Goal: Task Accomplishment & Management: Complete application form

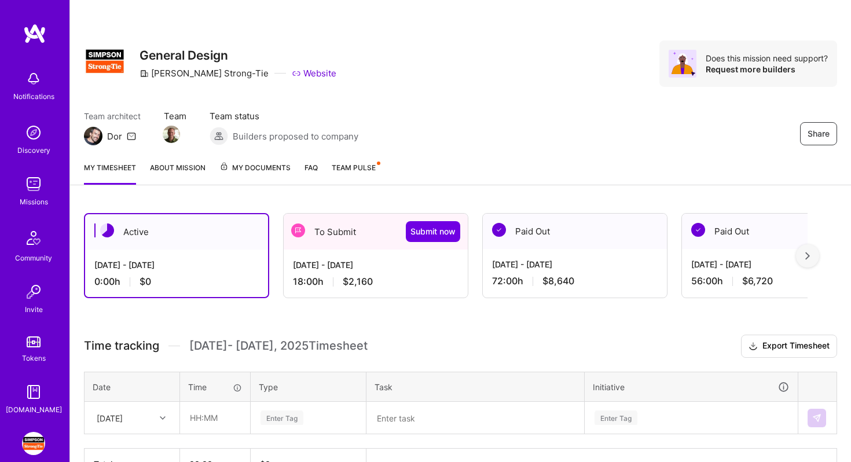
scroll to position [74, 0]
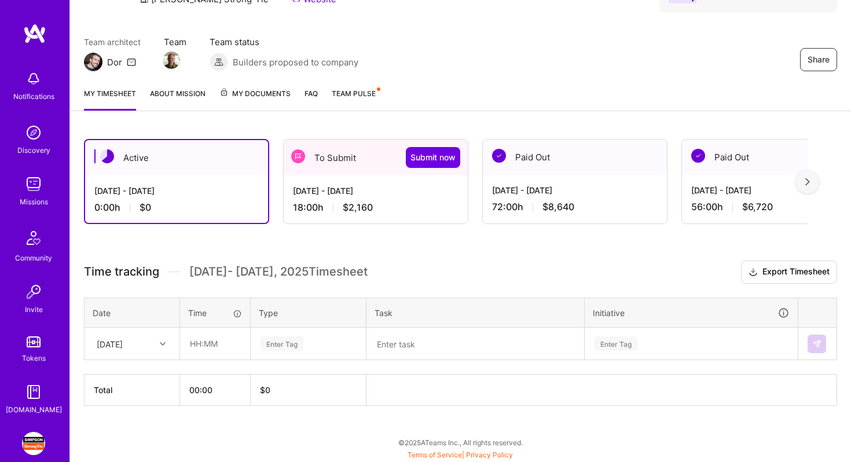
click at [365, 204] on span "$2,160" at bounding box center [358, 208] width 30 height 12
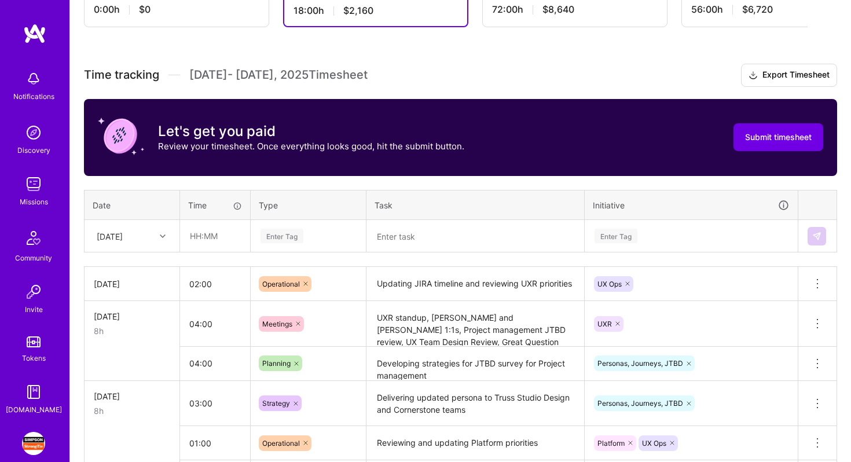
scroll to position [392, 0]
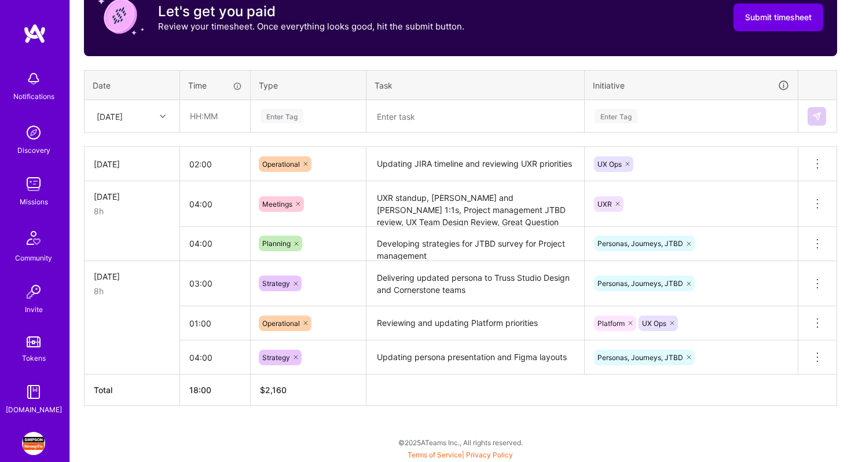
click at [163, 120] on div at bounding box center [164, 116] width 18 height 15
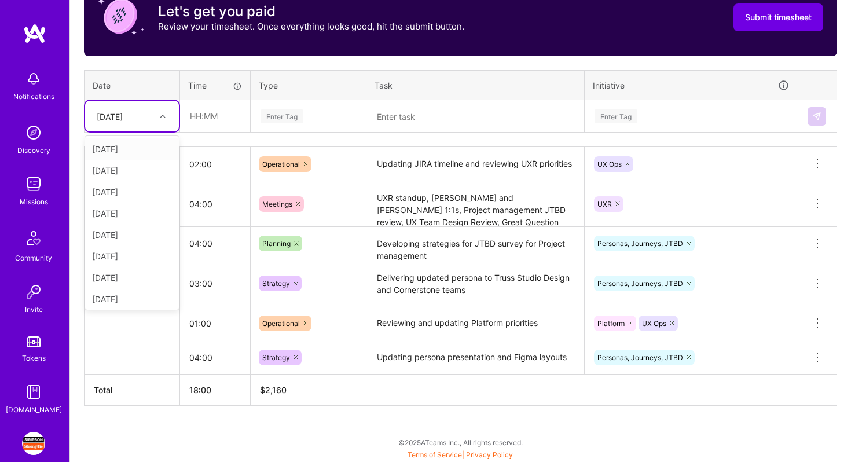
click at [297, 58] on div "Time tracking [DATE] - [DATE] Timesheet Export Timesheet Let's get you paid Rev…" at bounding box center [460, 175] width 753 height 462
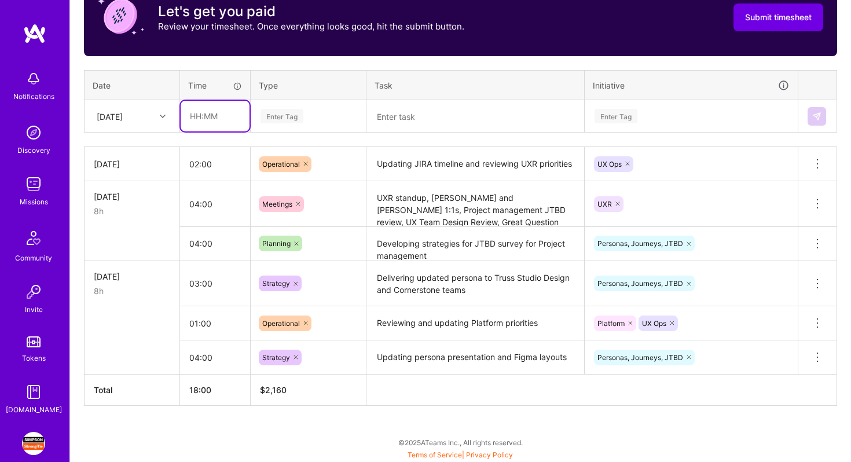
click at [212, 122] on input "text" at bounding box center [215, 116] width 69 height 31
type input "03:00"
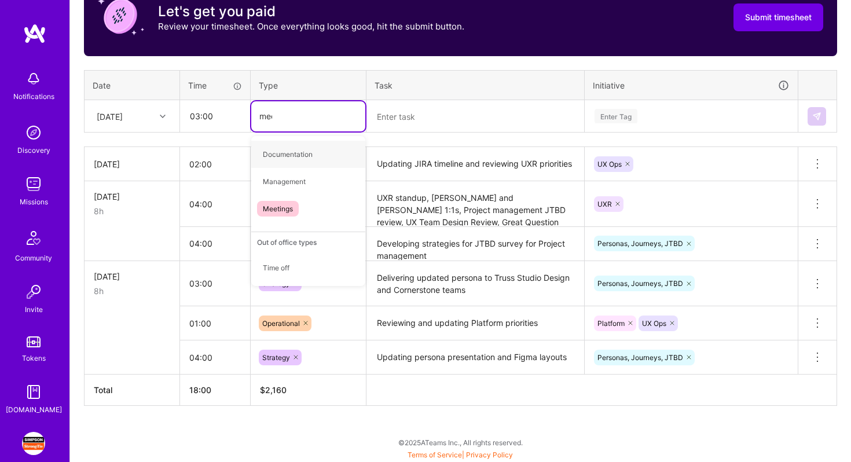
type input "meetin"
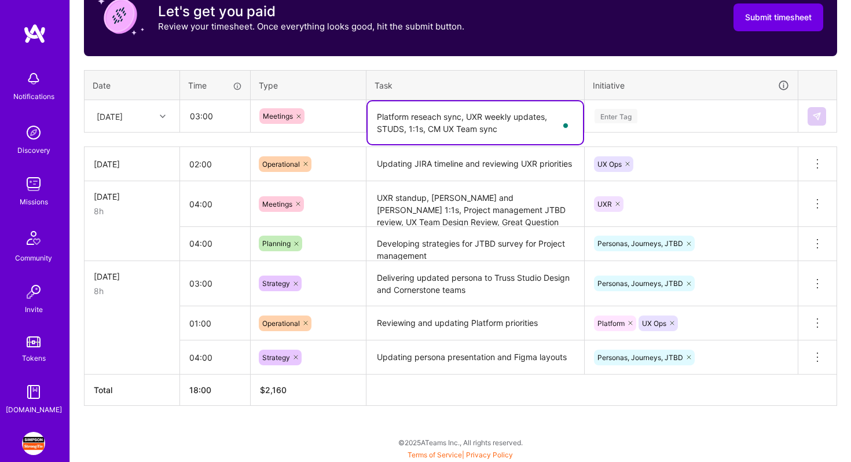
type textarea "Platform reseach sync, UXR weekly updates, STUDS, 1:1s, CM UX Team sync"
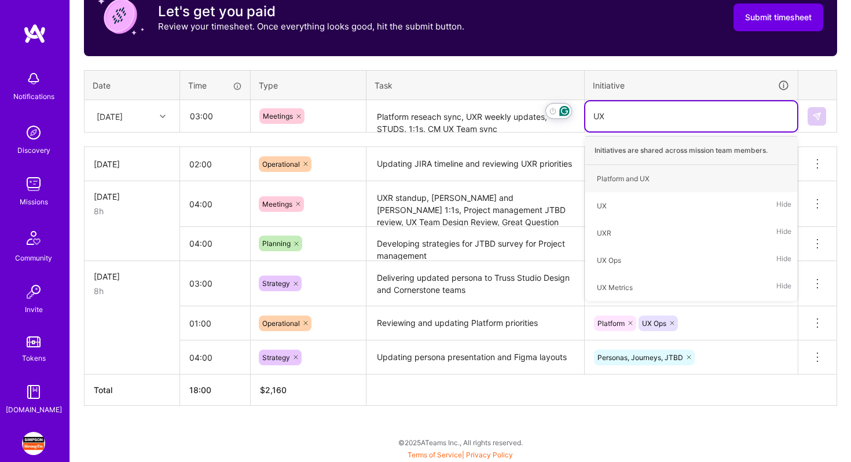
type input "UXR"
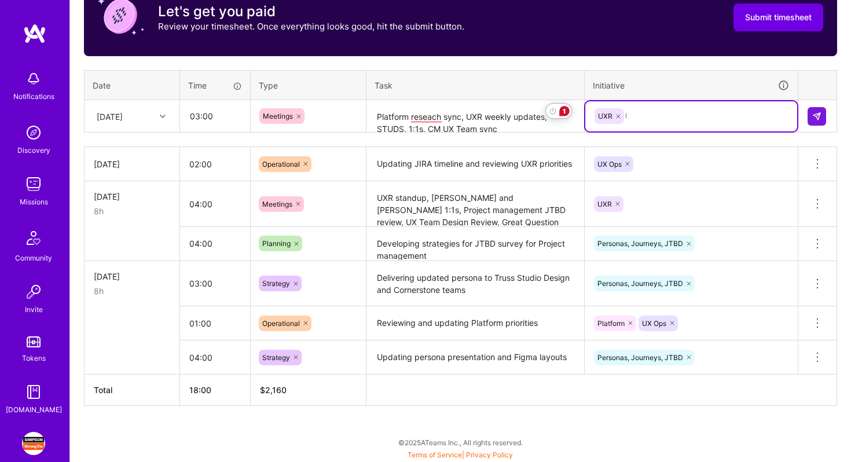
type input "UX"
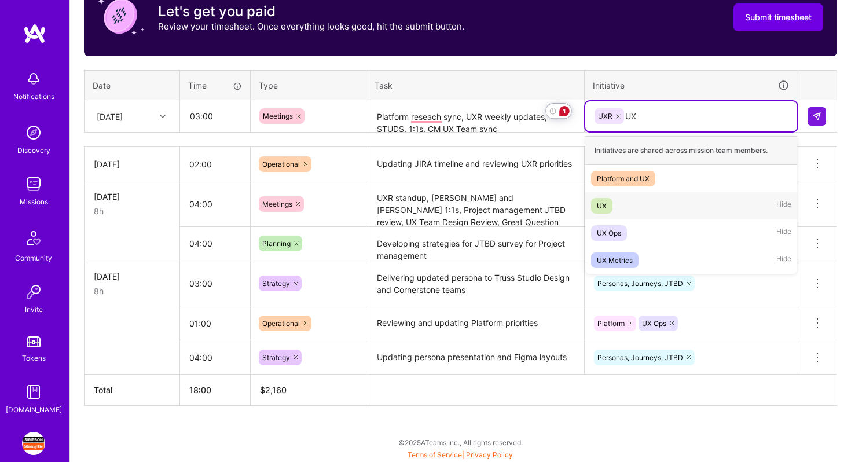
click at [645, 206] on div "UX Hide" at bounding box center [692, 205] width 212 height 27
type input "Plat"
click at [641, 198] on div "Platform Hide" at bounding box center [692, 205] width 212 height 27
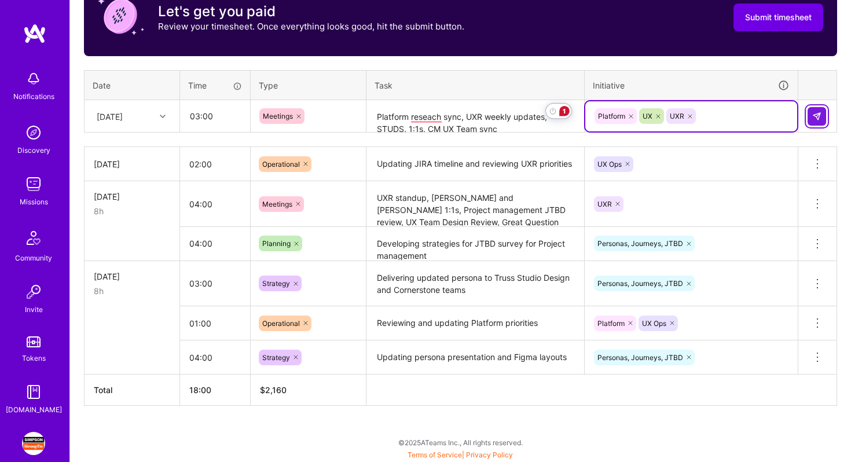
click at [818, 116] on img at bounding box center [817, 116] width 9 height 9
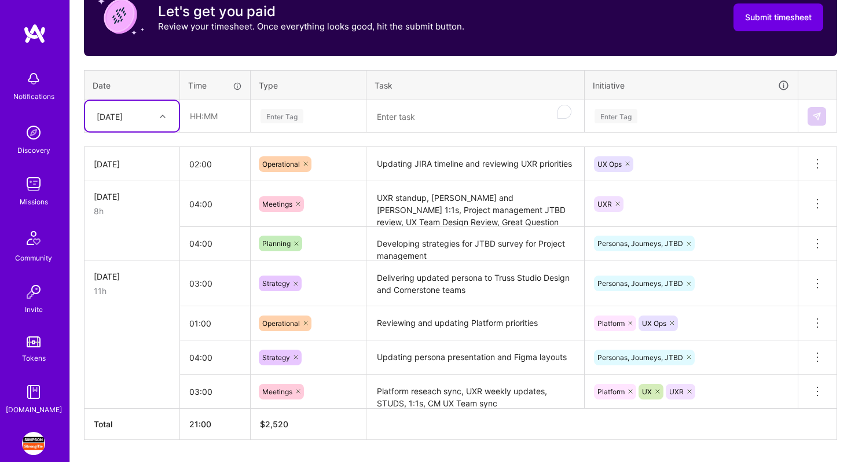
click at [160, 122] on div at bounding box center [164, 116] width 18 height 15
click at [145, 171] on div "[DATE]" at bounding box center [132, 170] width 94 height 21
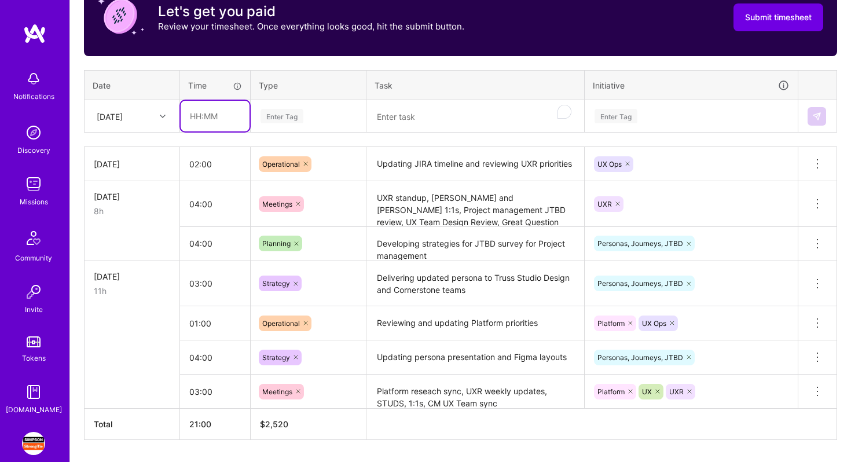
click at [196, 125] on input "text" at bounding box center [215, 116] width 69 height 31
type input "03:00"
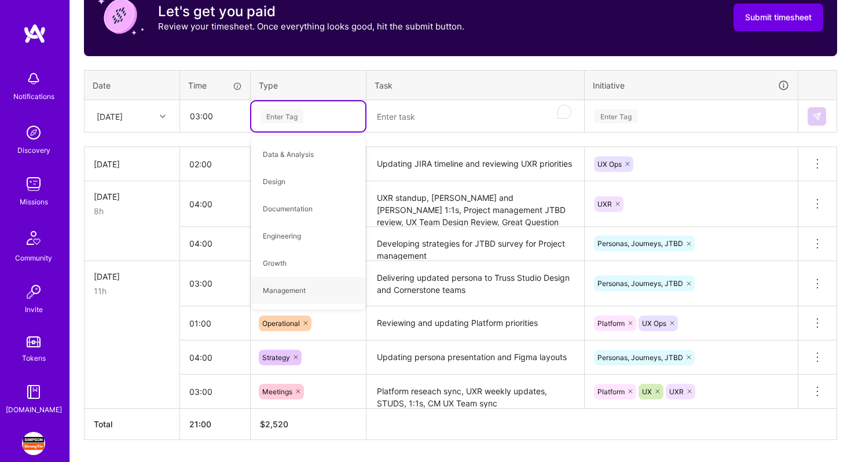
click at [393, 385] on textarea "Platform reseach sync, UXR weekly updates, STUDS, 1:1s, CM UX Team sync" at bounding box center [475, 392] width 215 height 32
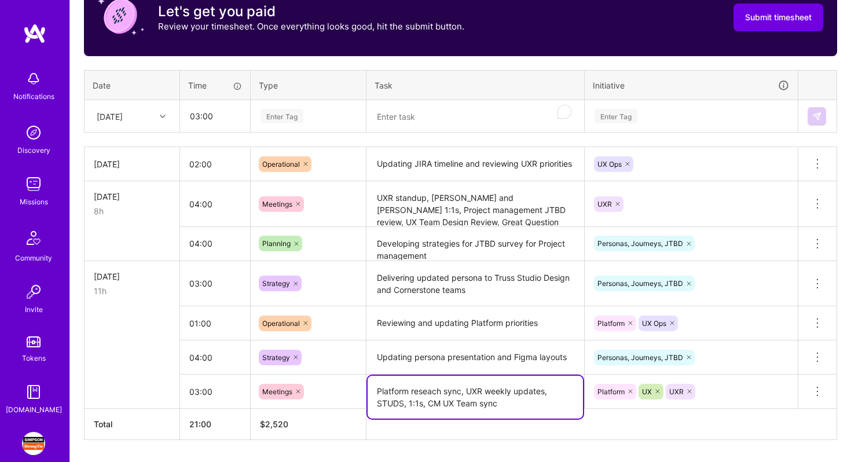
click at [393, 385] on textarea "Platform reseach sync, UXR weekly updates, STUDS, 1:1s, CM UX Team sync" at bounding box center [475, 397] width 215 height 43
click at [389, 126] on textarea "To enrich screen reader interactions, please activate Accessibility in Grammarl…" at bounding box center [475, 116] width 215 height 31
paste textarea "Platform reseach sync, UXR weekly updates, STUDS, 1:1s, CM UX Team sync"
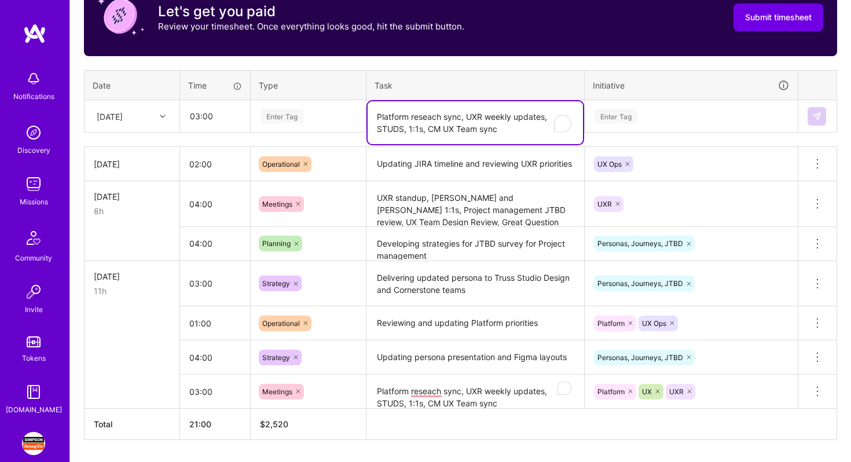
type textarea "Platform reseach sync, UXR weekly updates, STUDS, 1:1s, CM UX Team sync"
click at [297, 114] on div "Enter Tag" at bounding box center [282, 116] width 43 height 18
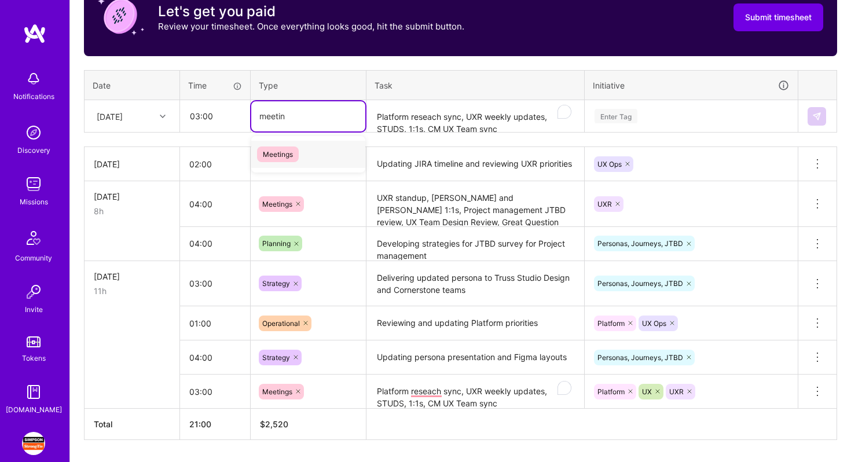
type input "meeting"
click at [309, 148] on div "Meetings" at bounding box center [308, 154] width 114 height 27
click at [632, 122] on div "Enter Tag" at bounding box center [616, 116] width 43 height 18
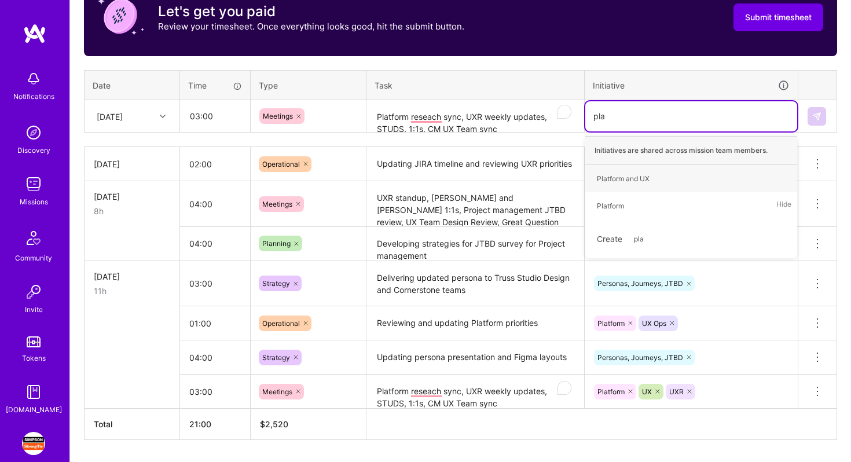
type input "plat"
click at [635, 206] on div "Platform Hide" at bounding box center [692, 205] width 212 height 27
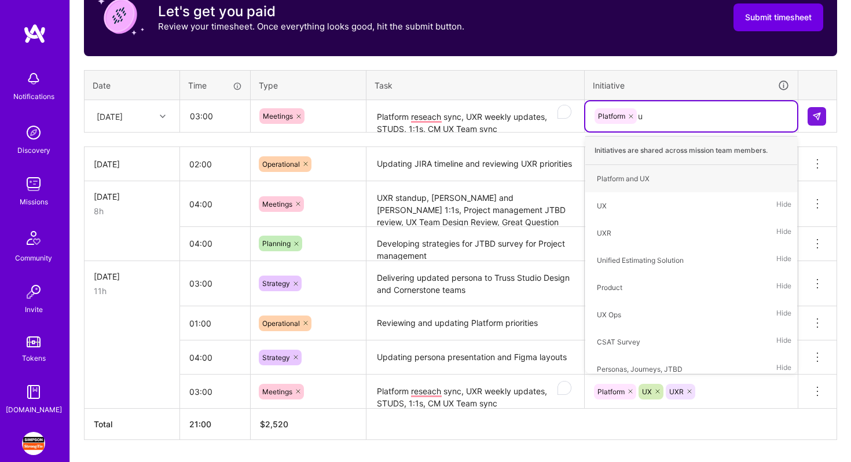
type input "ux"
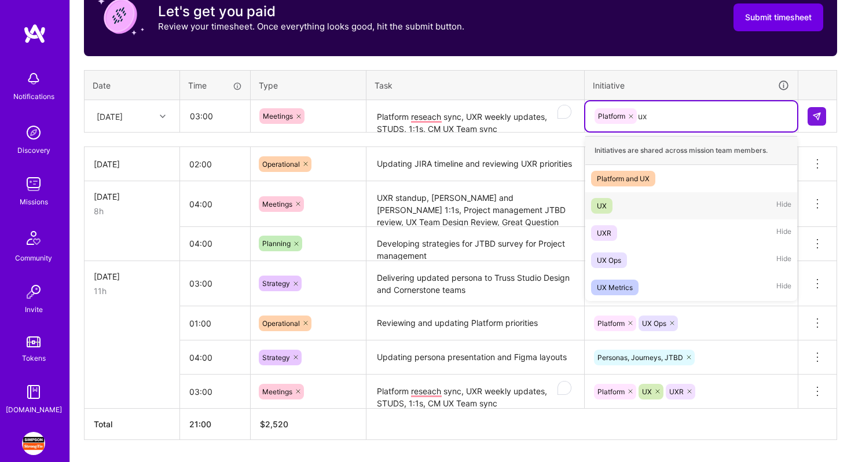
click at [641, 202] on div "UX Hide" at bounding box center [692, 205] width 212 height 27
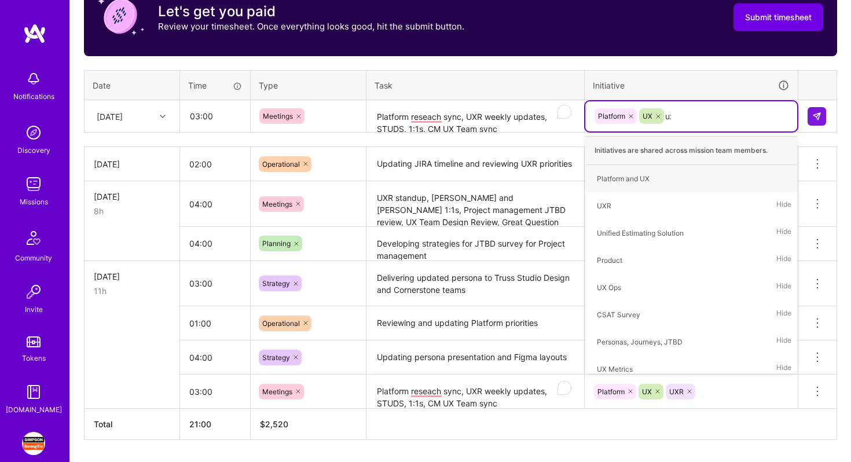
type input "uxr"
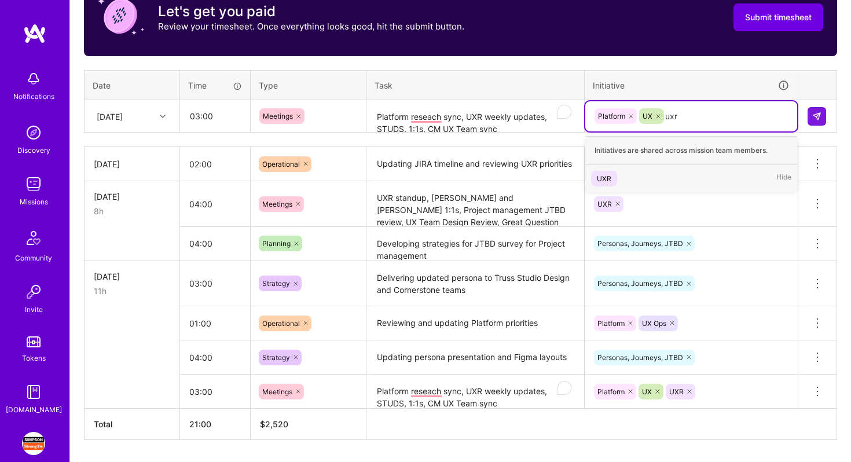
click at [648, 181] on div "UXR Hide" at bounding box center [692, 178] width 212 height 27
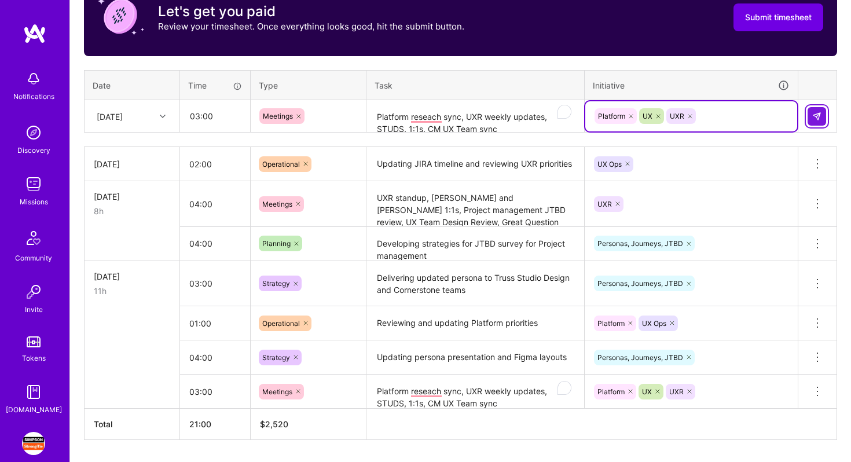
click at [813, 112] on img at bounding box center [817, 116] width 9 height 9
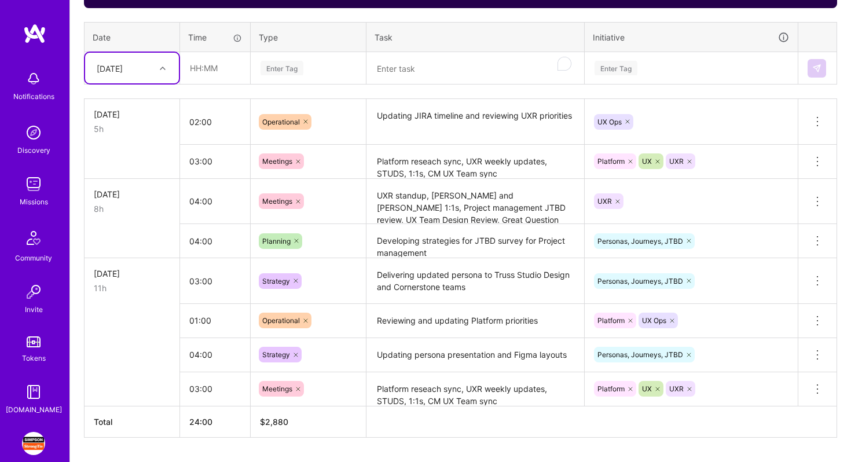
scroll to position [471, 0]
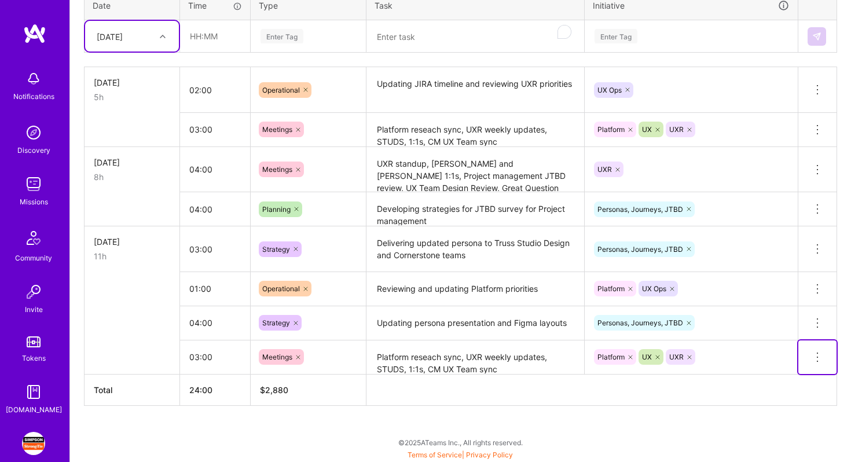
click at [820, 361] on icon at bounding box center [818, 357] width 14 height 14
click at [797, 379] on button "Delete row" at bounding box center [789, 377] width 60 height 28
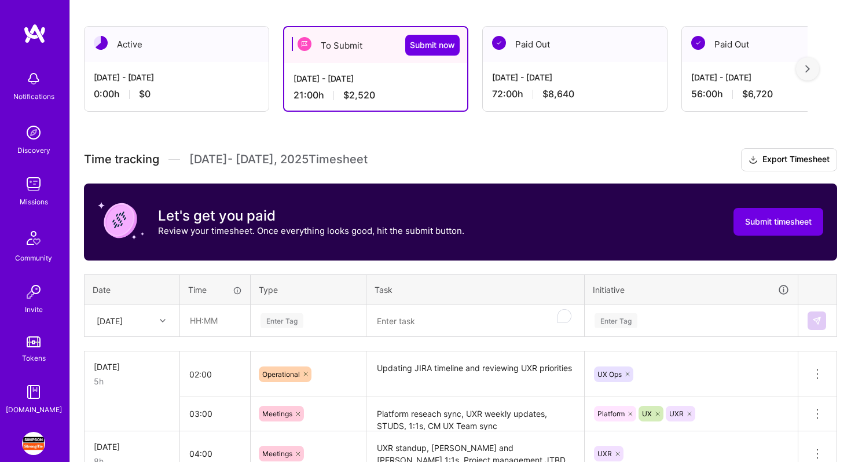
scroll to position [329, 0]
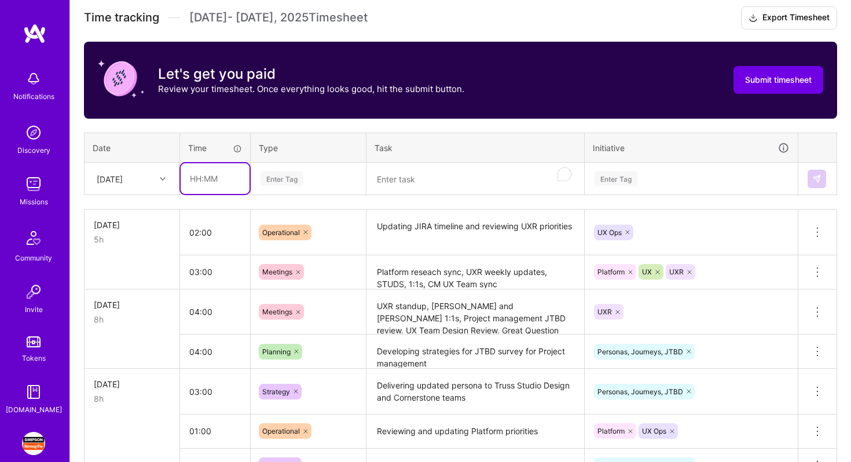
click at [204, 178] on input "text" at bounding box center [215, 178] width 69 height 31
type input "03:00"
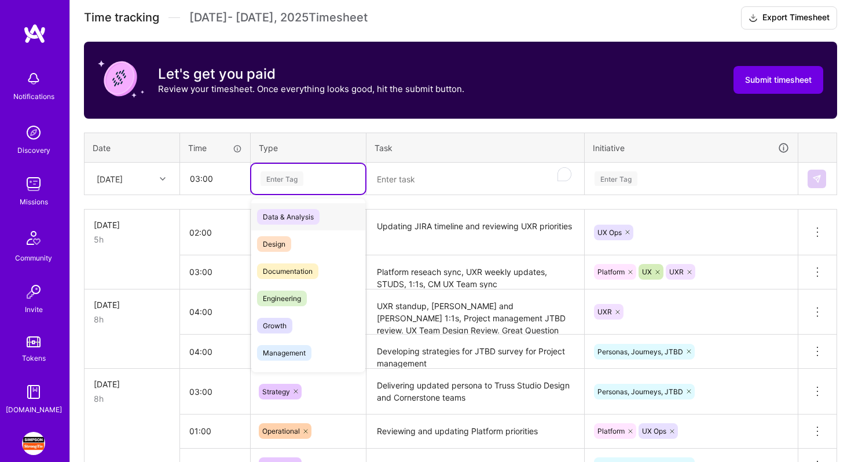
click at [286, 220] on span "Data & Analysis" at bounding box center [288, 217] width 63 height 16
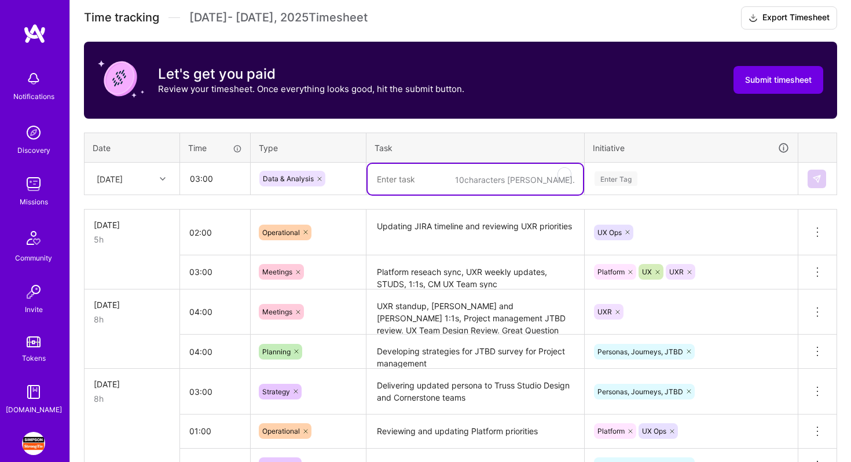
click at [416, 173] on textarea "To enrich screen reader interactions, please activate Accessibility in Grammarl…" at bounding box center [475, 179] width 215 height 31
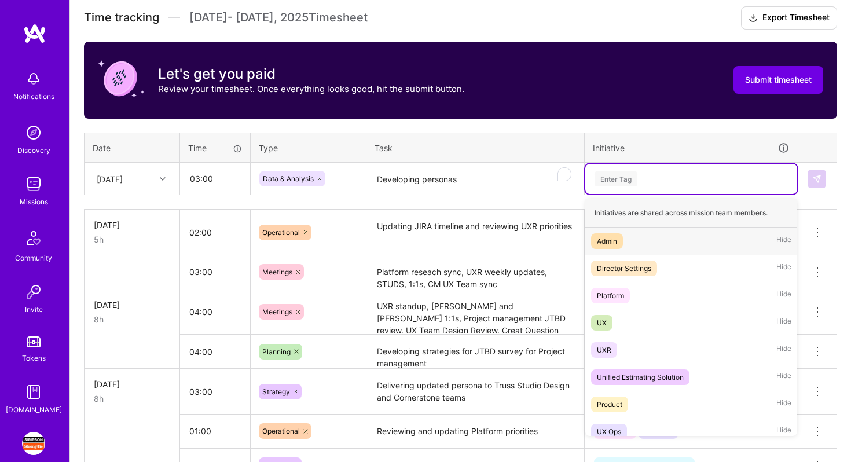
click at [667, 178] on div "Enter Tag" at bounding box center [692, 178] width 196 height 14
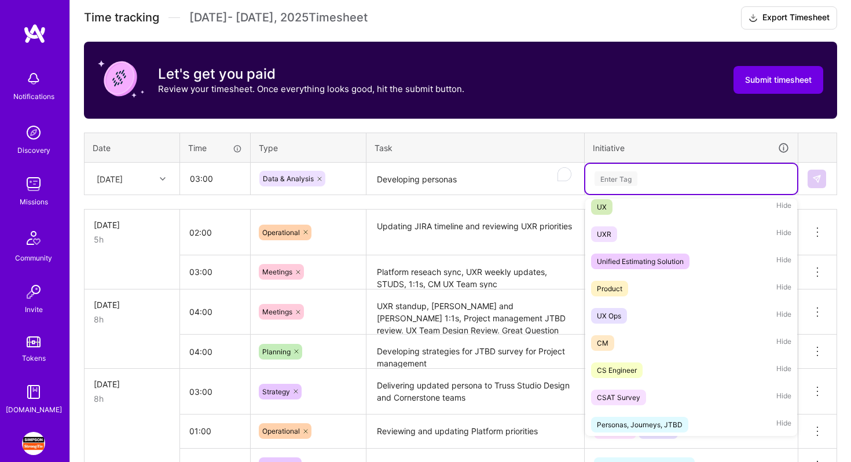
scroll to position [227, 0]
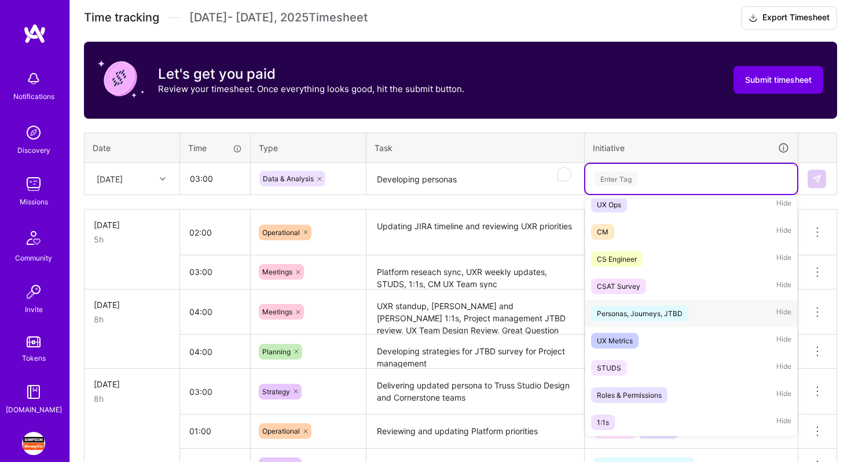
click at [642, 308] on div "Personas, Journeys, JTBD" at bounding box center [640, 314] width 86 height 12
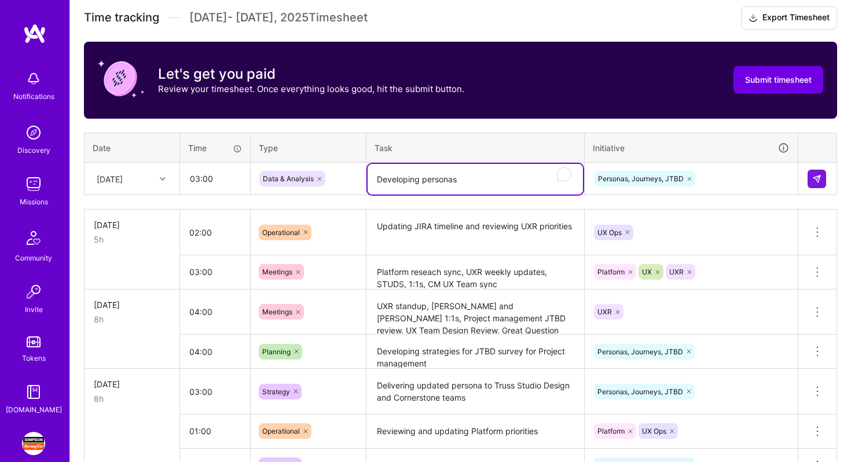
click at [479, 178] on textarea "Developing personas" at bounding box center [475, 179] width 215 height 31
type textarea "Developing personas presentation and assets"
click at [817, 178] on img at bounding box center [817, 178] width 9 height 9
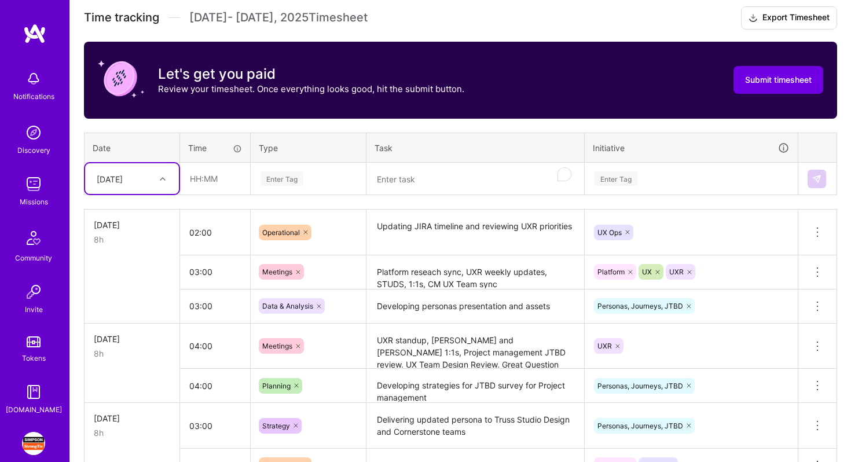
click at [157, 179] on div at bounding box center [164, 178] width 18 height 15
click at [133, 253] on div "[DATE]" at bounding box center [132, 254] width 94 height 21
click at [292, 181] on div "Enter Tag" at bounding box center [282, 179] width 43 height 18
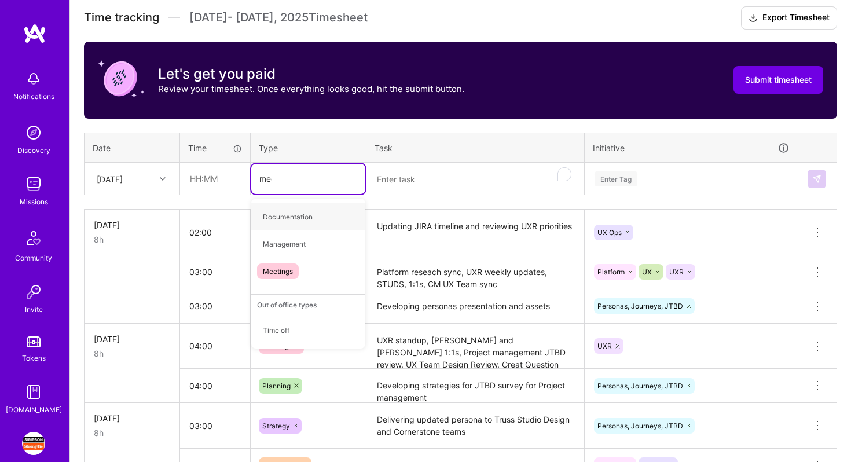
type input "meetin"
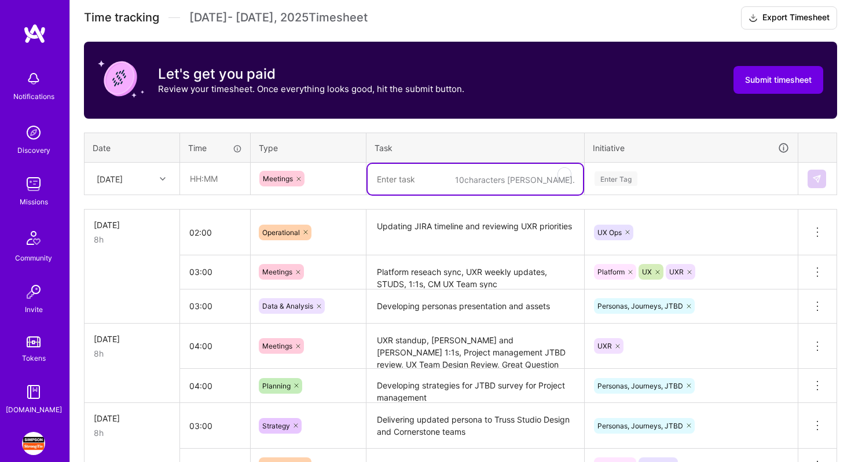
type textarea "M"
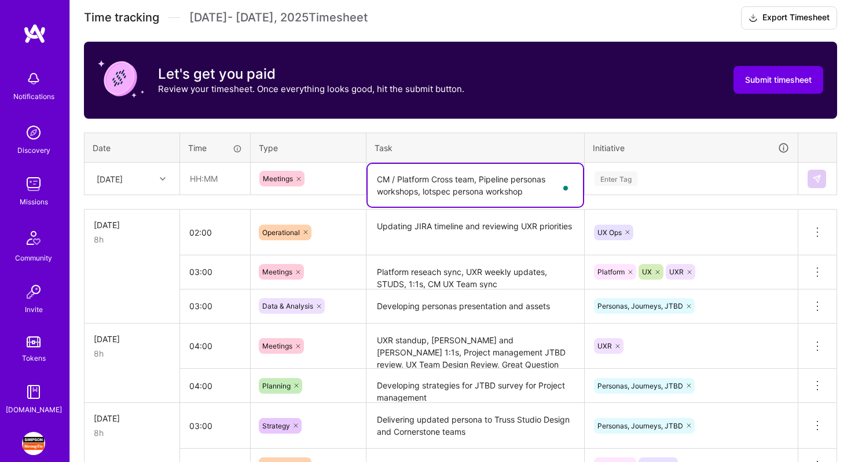
type textarea "CM / Platform Cross team, Pipeline personas workshops, lotspec persona workshop"
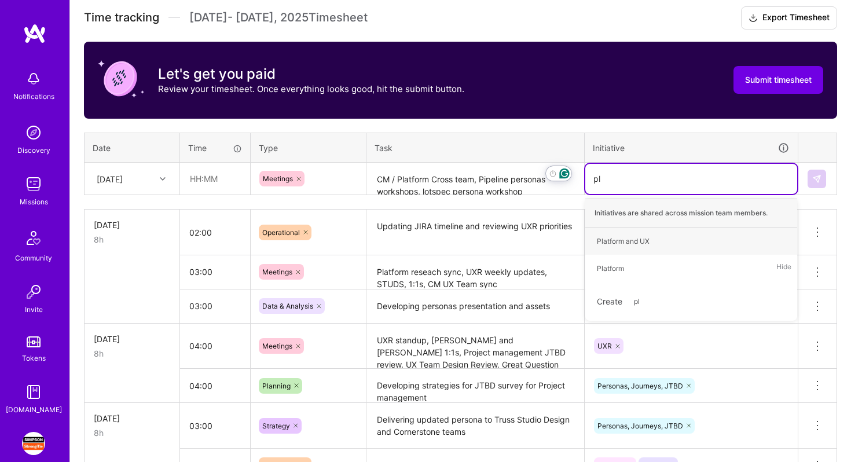
type input "pla"
click at [616, 265] on div "Platform" at bounding box center [610, 268] width 27 height 12
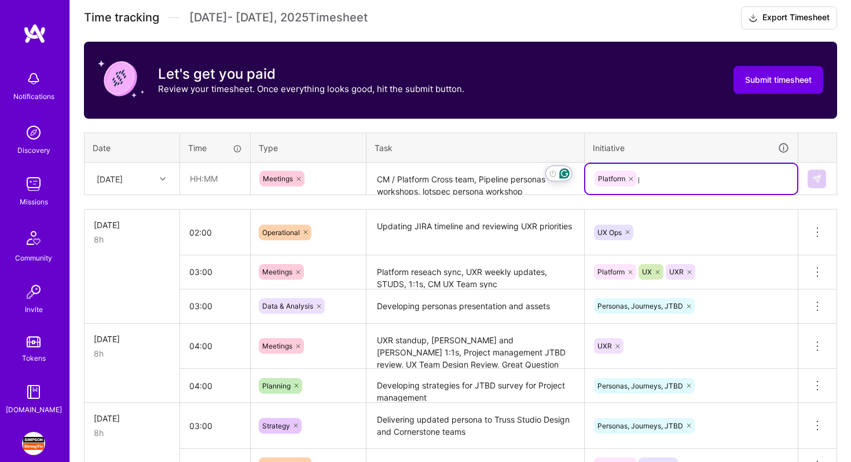
type input "per"
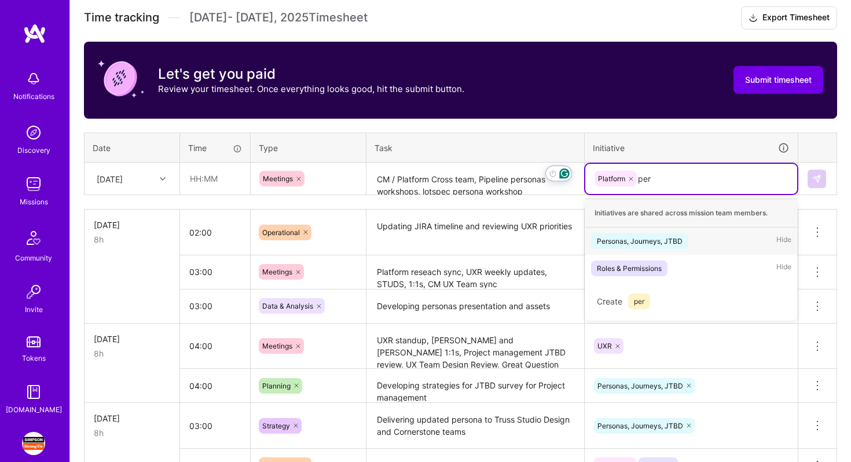
click at [647, 247] on span "Personas, Journeys, JTBD" at bounding box center [639, 241] width 97 height 16
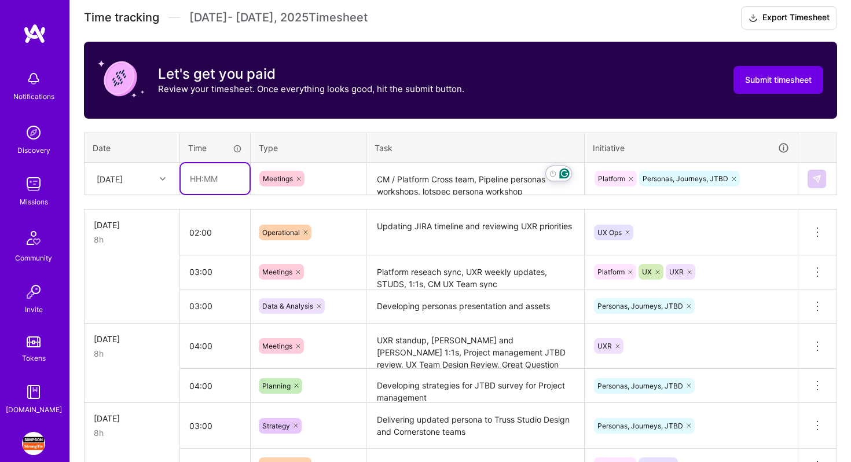
click at [244, 182] on input "text" at bounding box center [215, 178] width 69 height 31
type input "03:00"
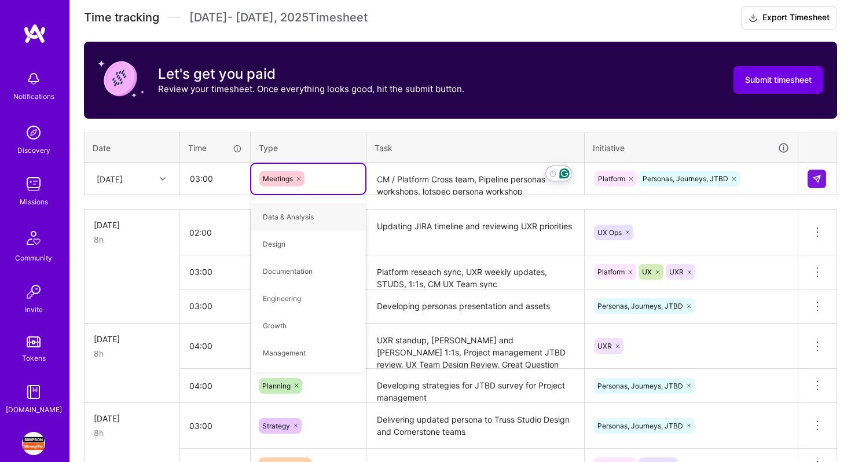
scroll to position [0, 0]
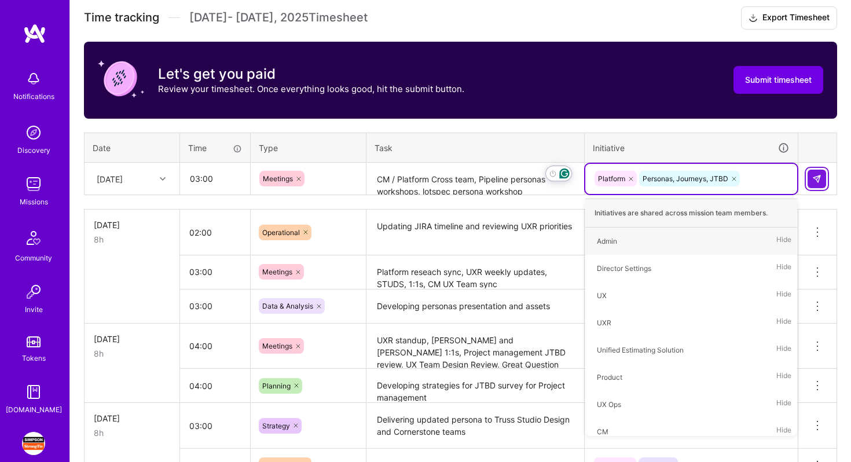
click at [815, 176] on img at bounding box center [817, 178] width 9 height 9
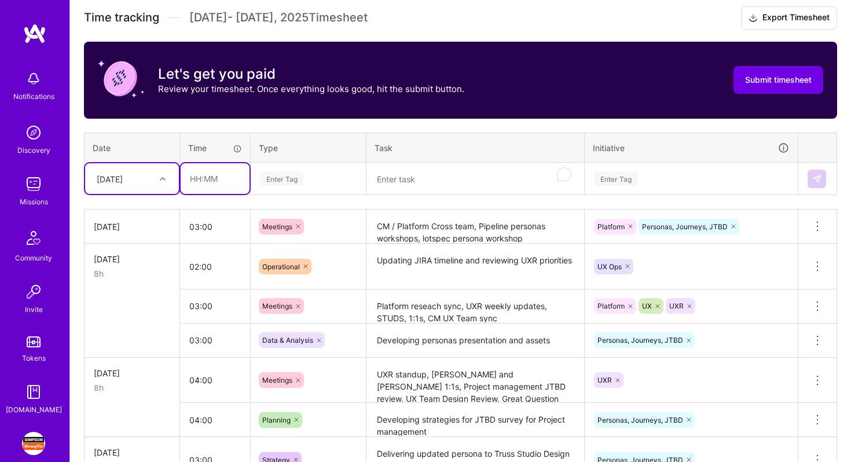
click at [217, 184] on input "text" at bounding box center [215, 178] width 69 height 31
type input "05:00"
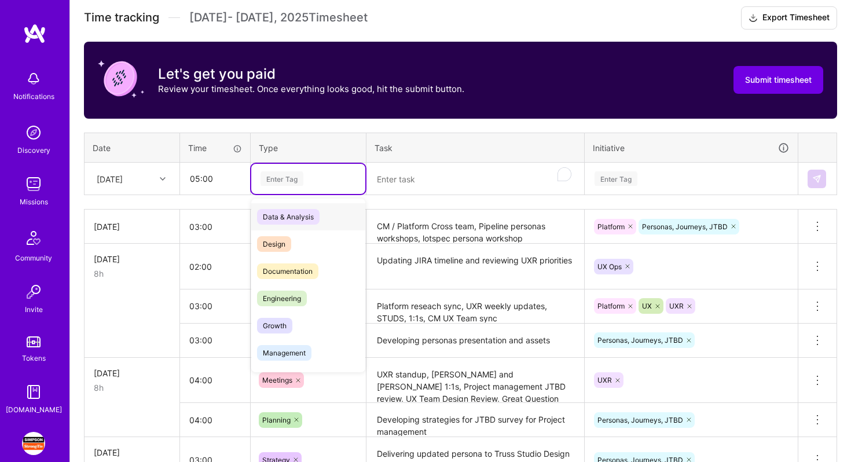
click at [294, 211] on span "Data & Analysis" at bounding box center [288, 217] width 63 height 16
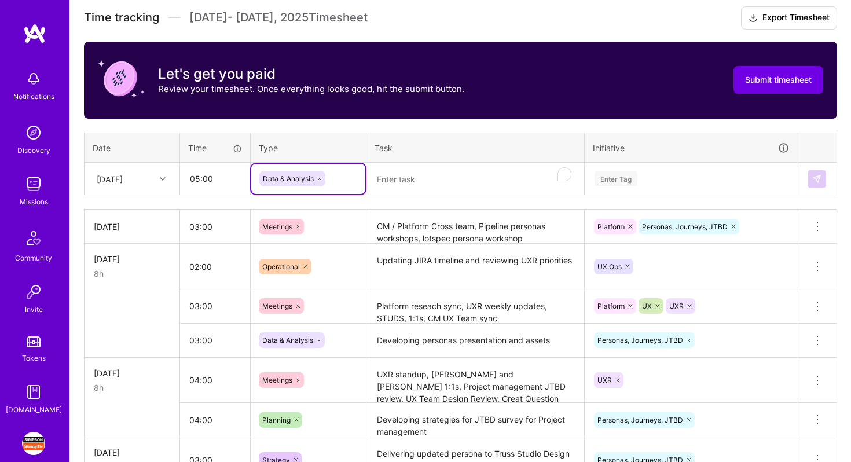
click at [414, 179] on textarea "To enrich screen reader interactions, please activate Accessibility in Grammarl…" at bounding box center [475, 179] width 215 height 31
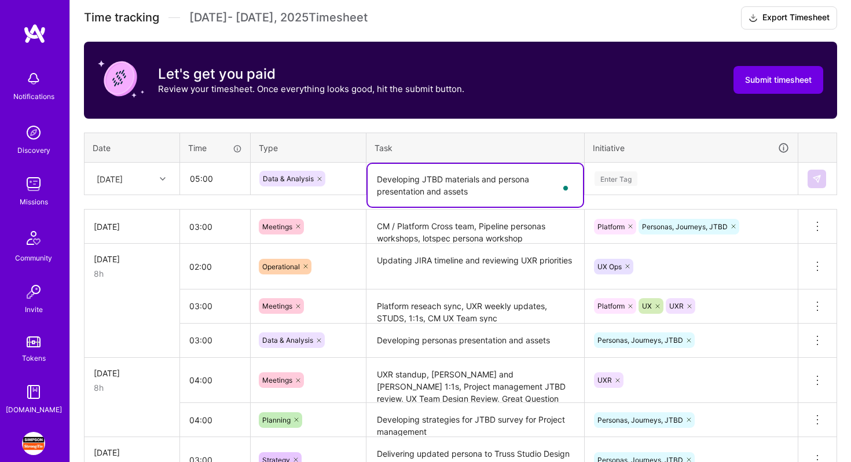
type textarea "Developing JTBD materials and persona presentation and assets"
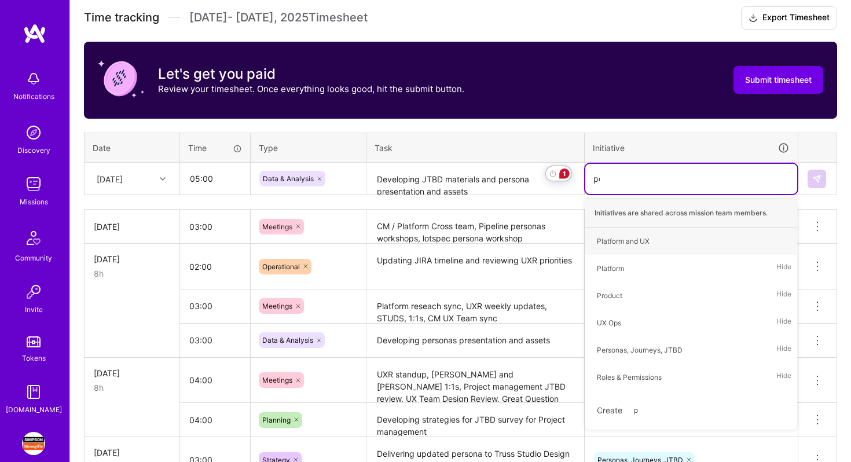
type input "per"
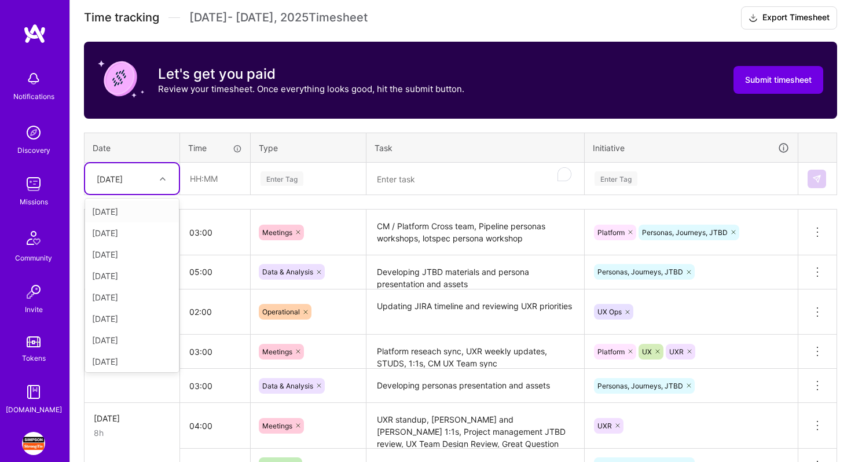
click at [139, 180] on div "[DATE]" at bounding box center [123, 178] width 64 height 19
click at [140, 320] on div "[DATE]" at bounding box center [132, 318] width 94 height 21
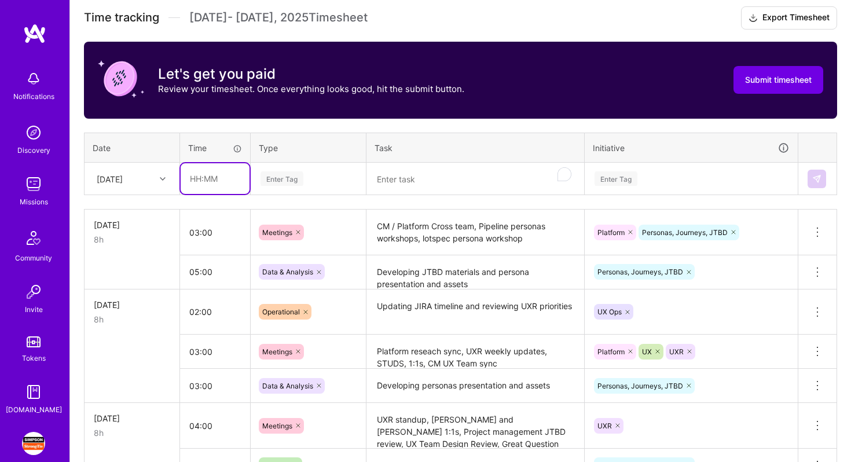
click at [207, 177] on input "text" at bounding box center [215, 178] width 69 height 31
click at [213, 168] on input "text" at bounding box center [215, 178] width 69 height 31
type input "03:00"
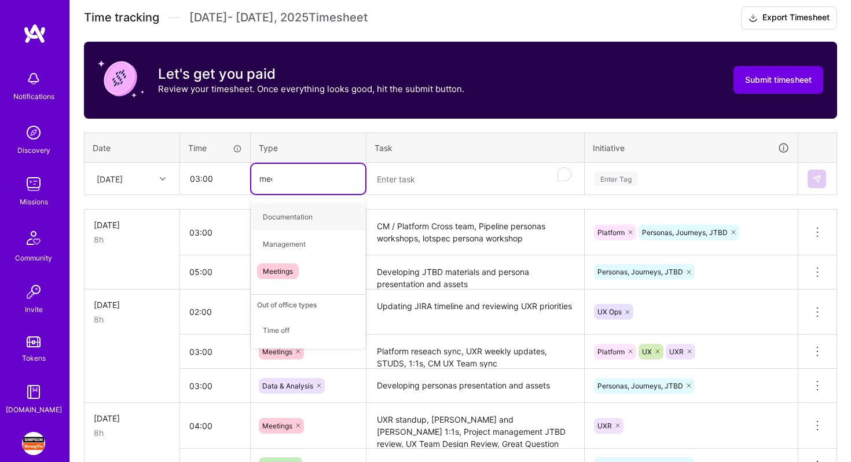
type input "meetin"
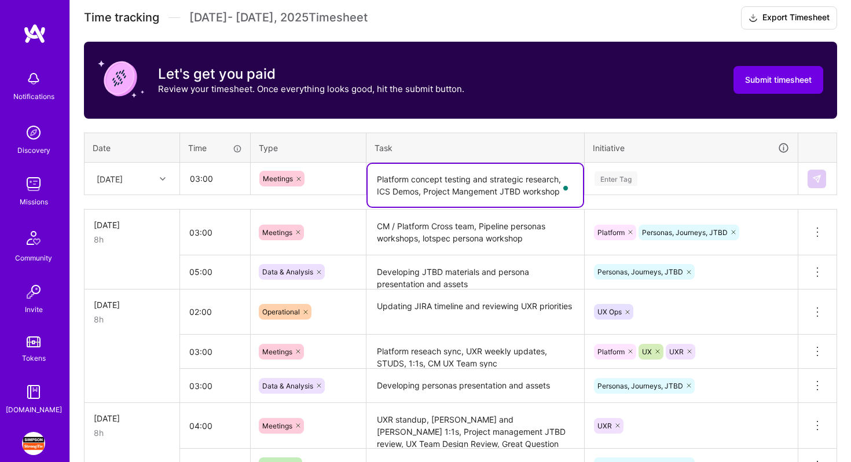
type textarea "Platform concept testing and strategic research, ICS Demos, Project Mangement J…"
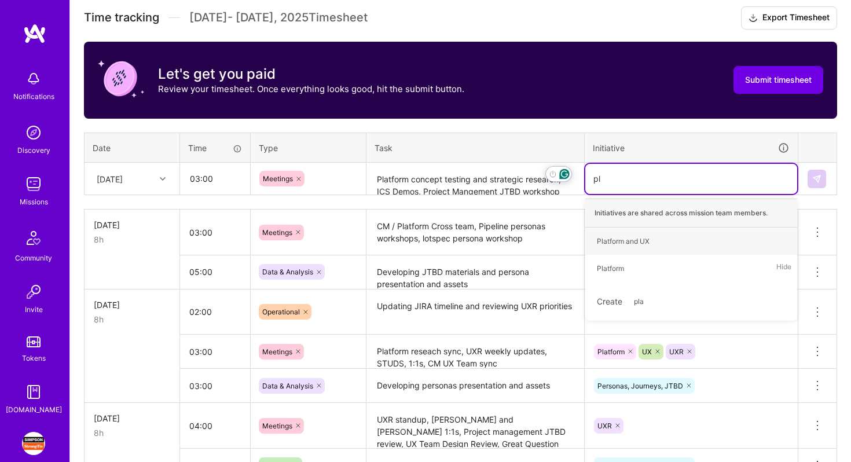
type input "pla"
click at [645, 262] on div "Platform Hide" at bounding box center [692, 268] width 212 height 27
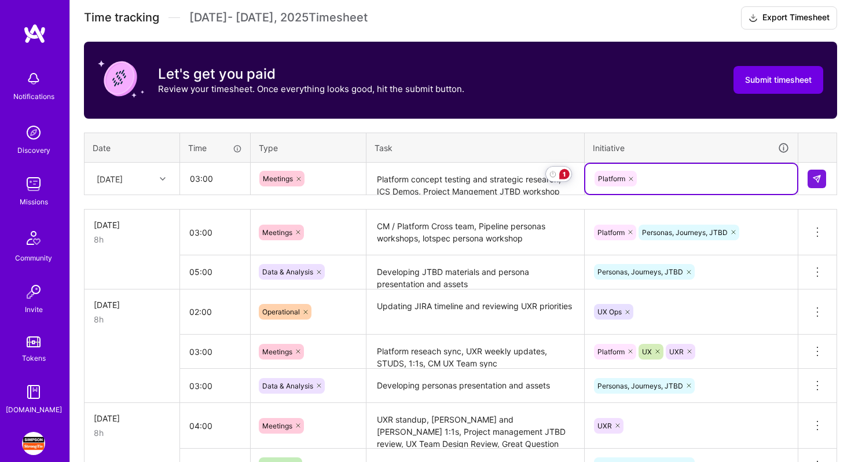
type input "p"
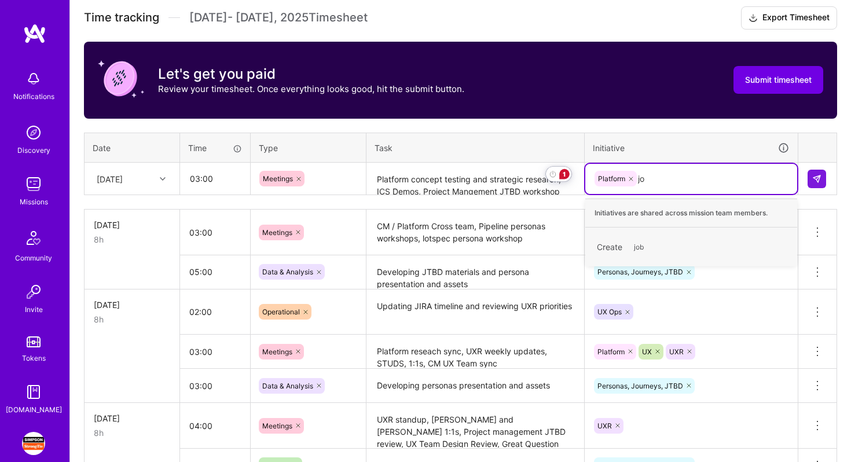
type input "j"
type input "person"
click at [694, 235] on div "Personas, Journeys, JTBD Hide" at bounding box center [692, 241] width 212 height 27
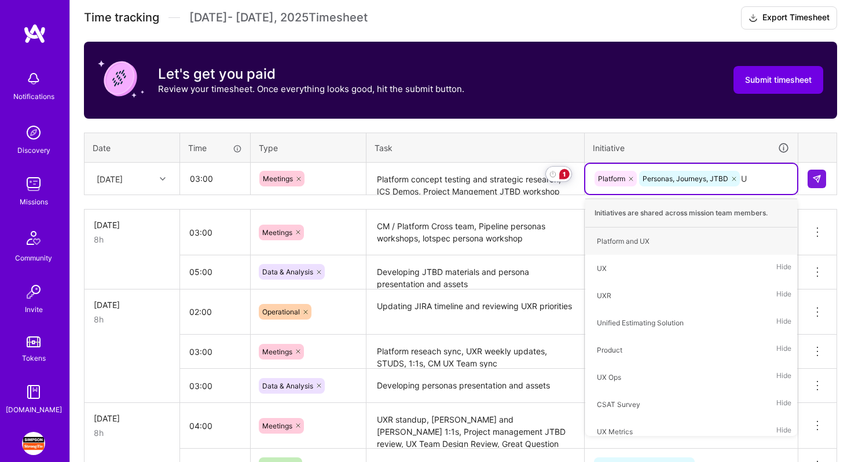
type input "UX"
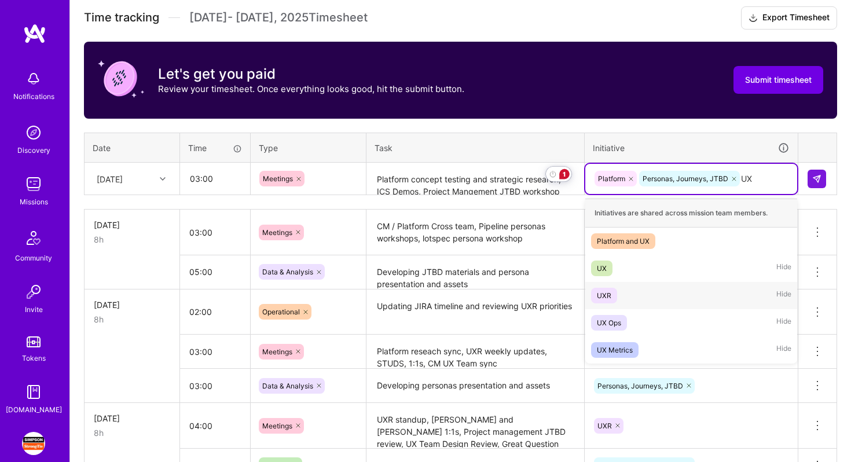
click at [691, 288] on div "UXR Hide" at bounding box center [692, 295] width 212 height 27
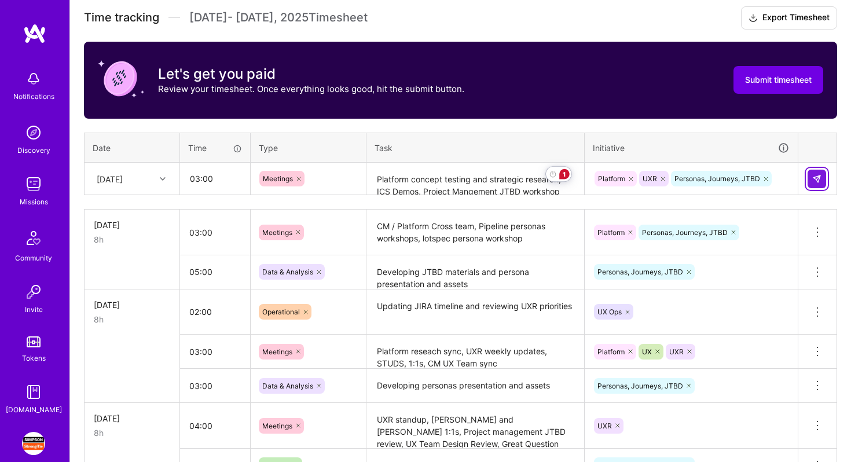
click at [815, 173] on button at bounding box center [817, 179] width 19 height 19
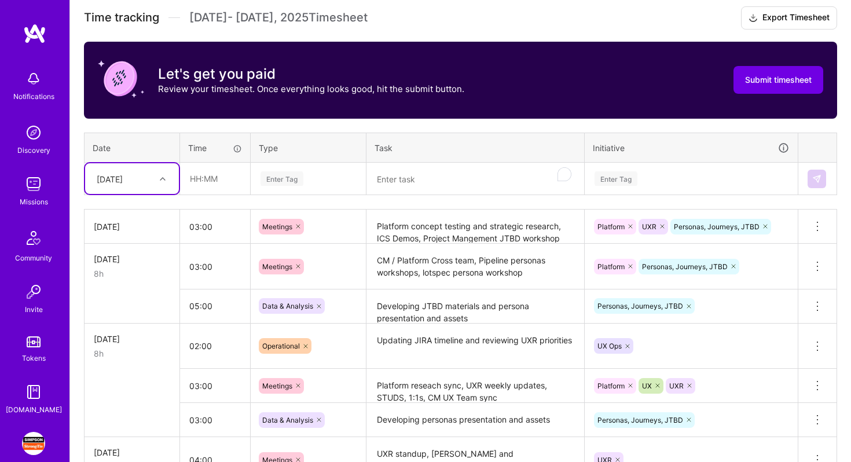
click at [422, 303] on textarea "Developing JTBD materials and persona presentation and assets" at bounding box center [475, 307] width 215 height 32
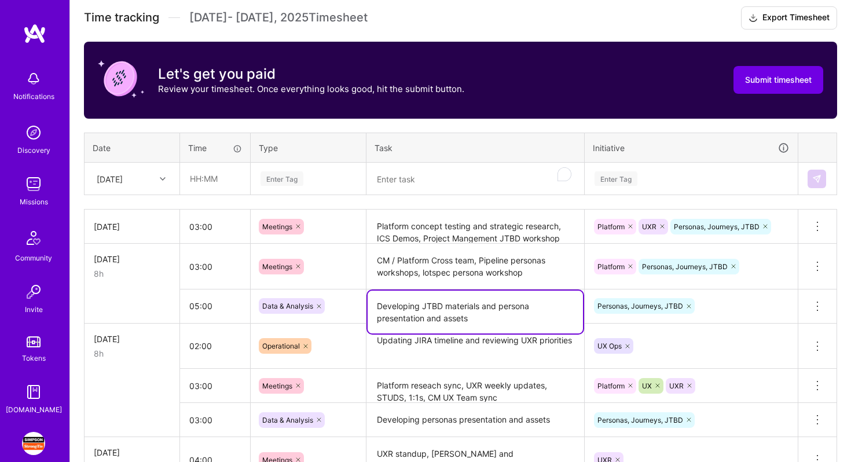
click at [422, 303] on textarea "Developing JTBD materials and persona presentation and assets" at bounding box center [475, 312] width 215 height 43
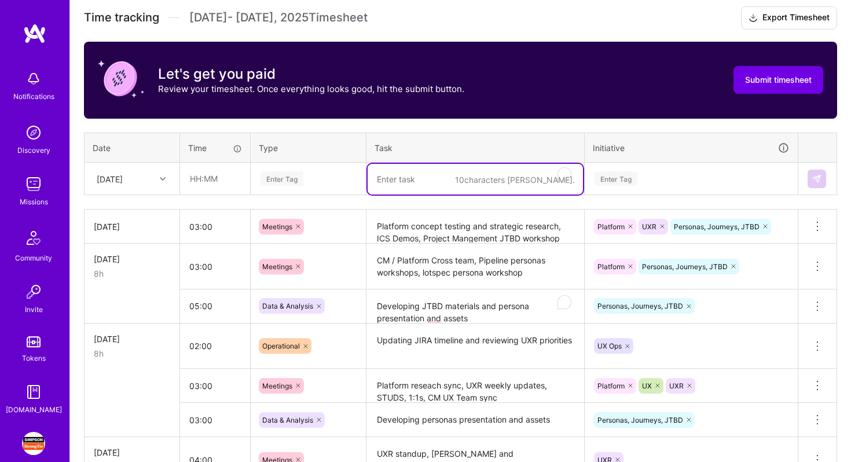
click at [406, 181] on textarea "To enrich screen reader interactions, please activate Accessibility in Grammarl…" at bounding box center [475, 179] width 215 height 31
paste textarea "Developing JTBD materials and persona presentation and assets"
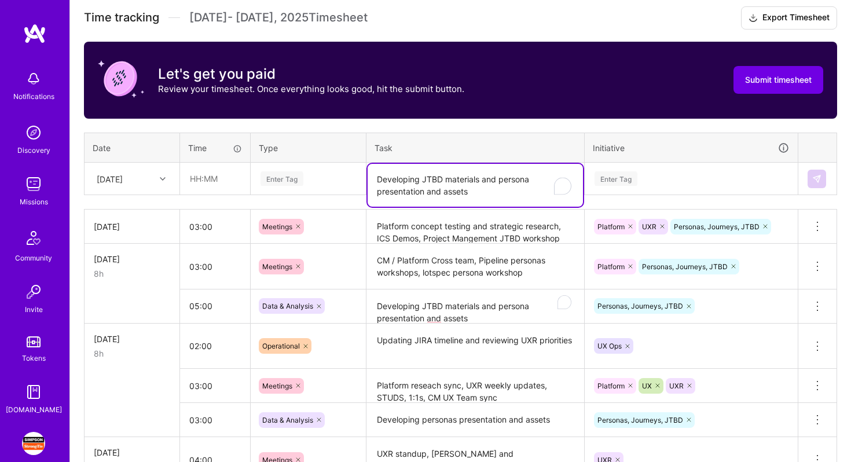
type textarea "Developing JTBD materials and persona presentation and assets"
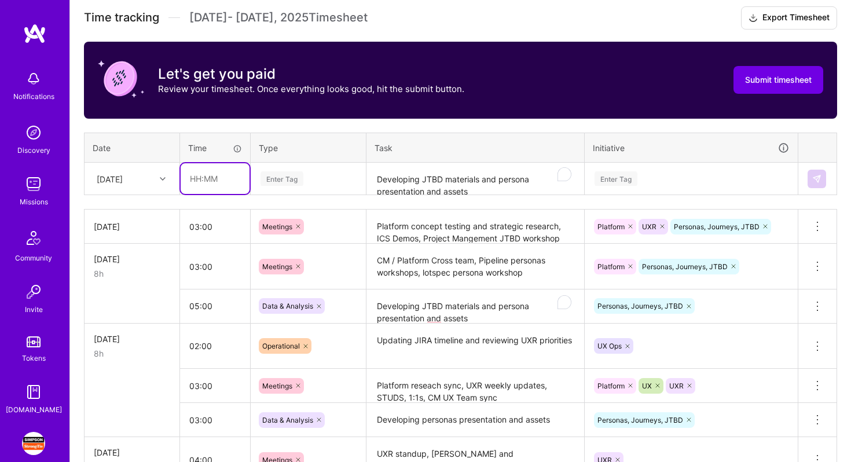
click at [226, 175] on input "text" at bounding box center [215, 178] width 69 height 31
type input "05:00"
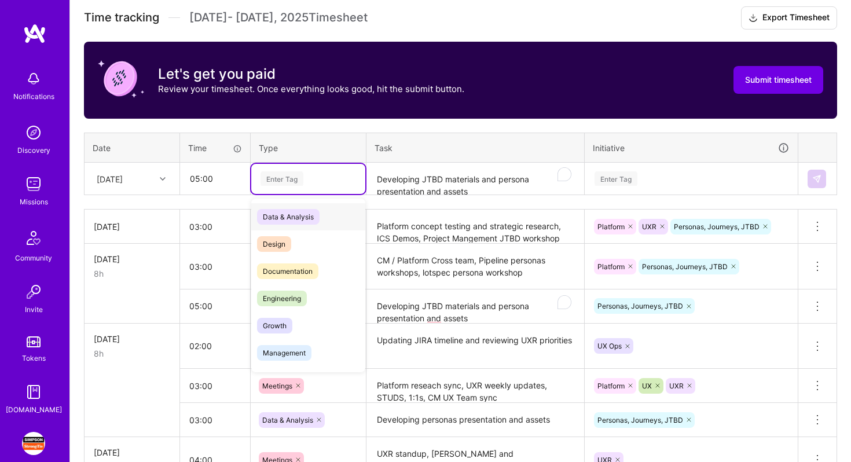
click at [281, 216] on span "Data & Analysis" at bounding box center [288, 217] width 63 height 16
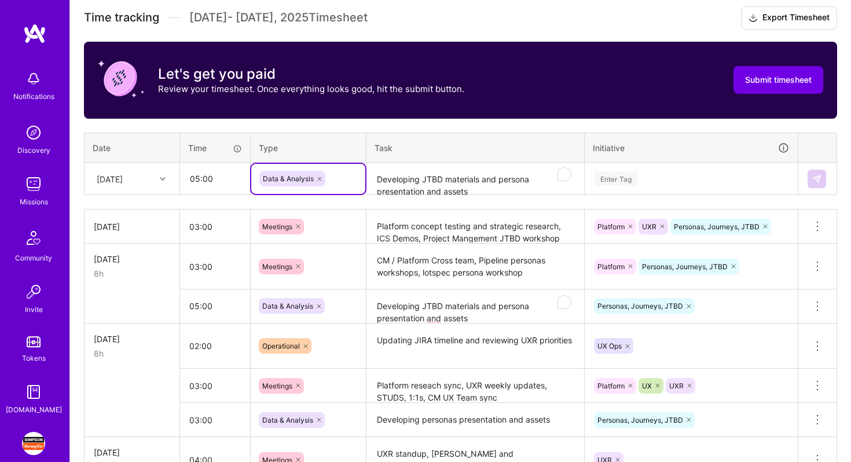
click at [657, 173] on div "Enter Tag" at bounding box center [692, 178] width 196 height 14
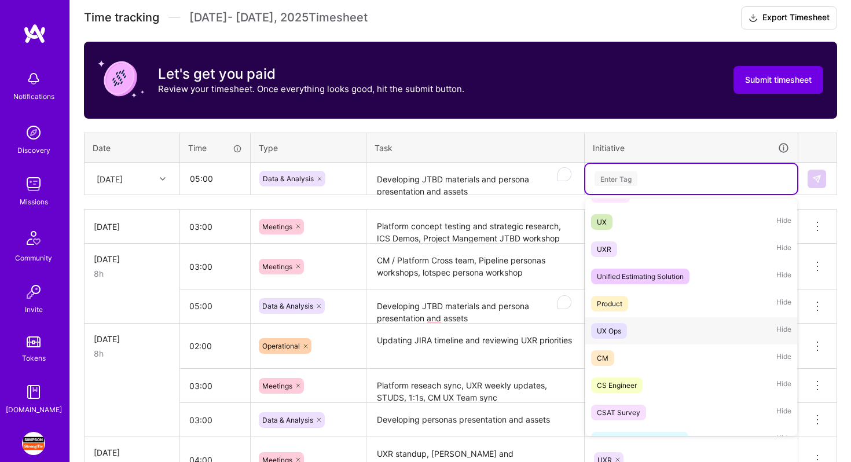
scroll to position [227, 0]
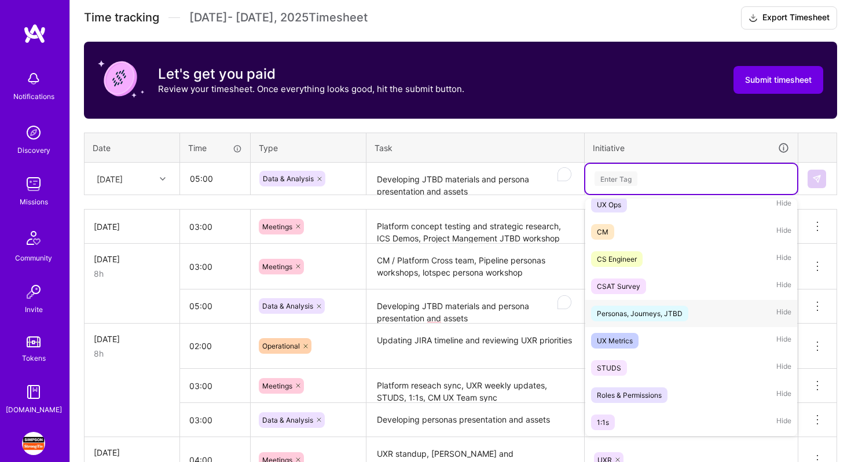
click at [683, 315] on div "Personas, Journeys, JTBD" at bounding box center [640, 314] width 86 height 12
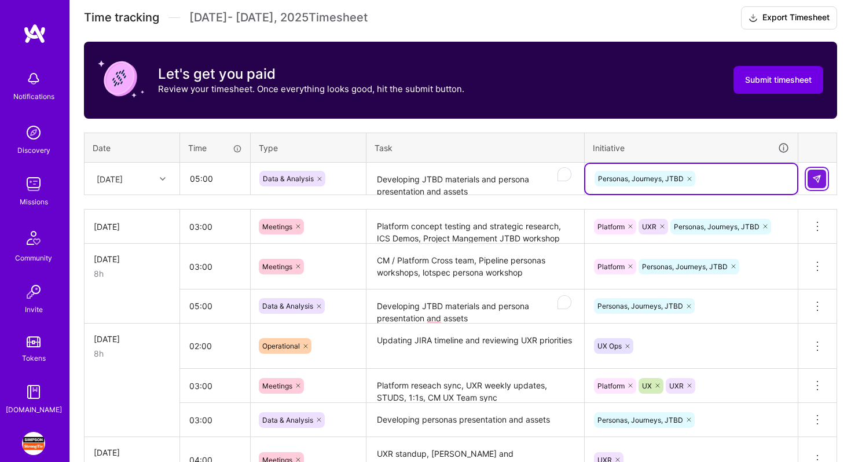
click at [820, 177] on img at bounding box center [817, 178] width 9 height 9
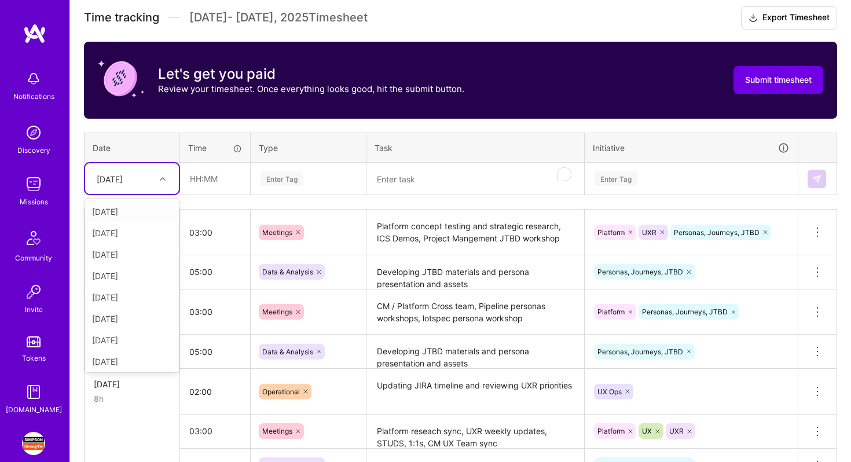
click at [163, 178] on icon at bounding box center [163, 179] width 6 height 6
click at [129, 341] on div "[DATE]" at bounding box center [132, 340] width 94 height 21
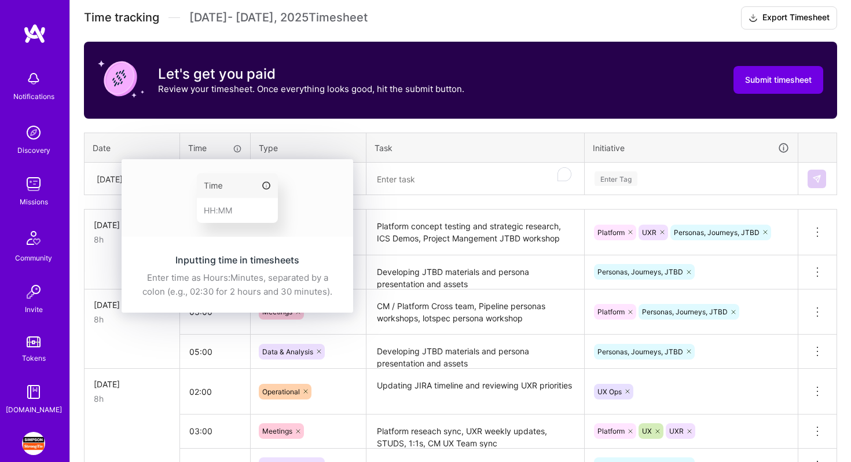
click at [210, 178] on img at bounding box center [238, 198] width 232 height 78
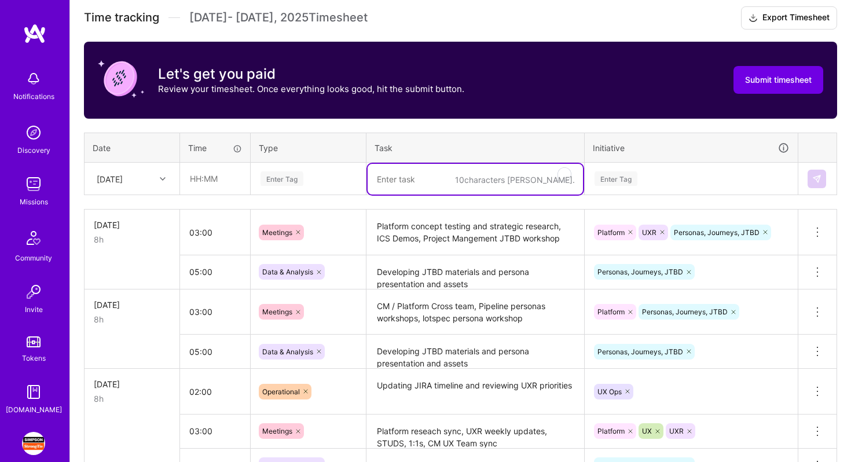
click at [417, 184] on textarea "To enrich screen reader interactions, please activate Accessibility in Grammarl…" at bounding box center [475, 179] width 215 height 31
type textarea "Project Management JTBD Revisions"
click at [214, 175] on input "text" at bounding box center [215, 178] width 69 height 31
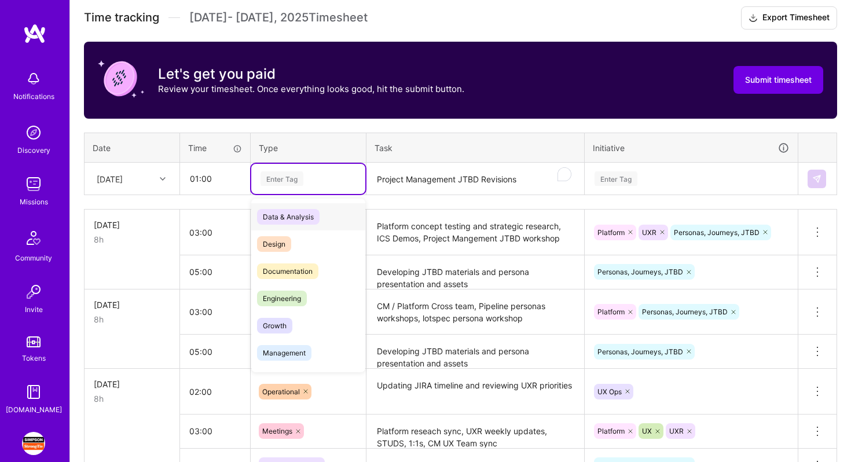
click at [280, 215] on span "Data & Analysis" at bounding box center [288, 217] width 63 height 16
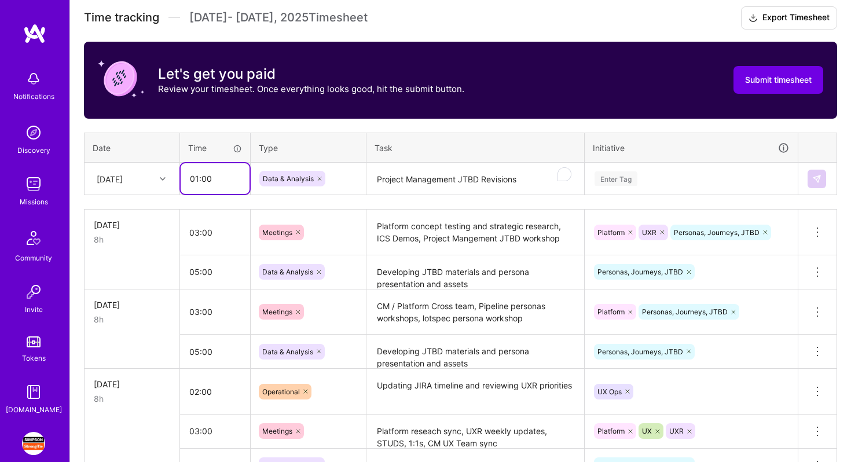
click at [199, 178] on input "01:00" at bounding box center [215, 178] width 69 height 31
type input "04:00"
click at [631, 175] on div "Enter Tag" at bounding box center [616, 179] width 43 height 18
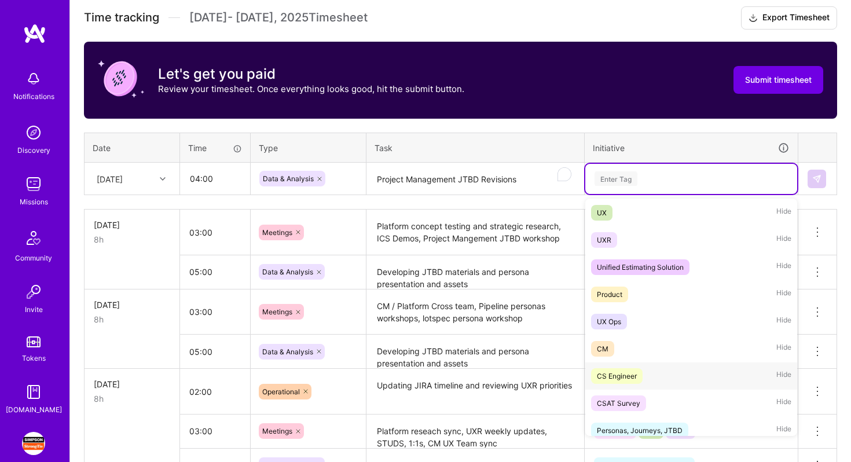
scroll to position [171, 0]
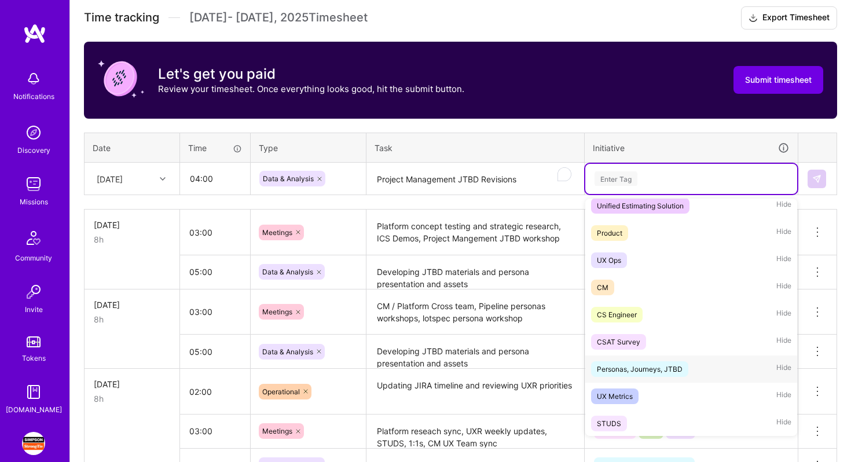
click at [656, 369] on div "Personas, Journeys, JTBD" at bounding box center [640, 369] width 86 height 12
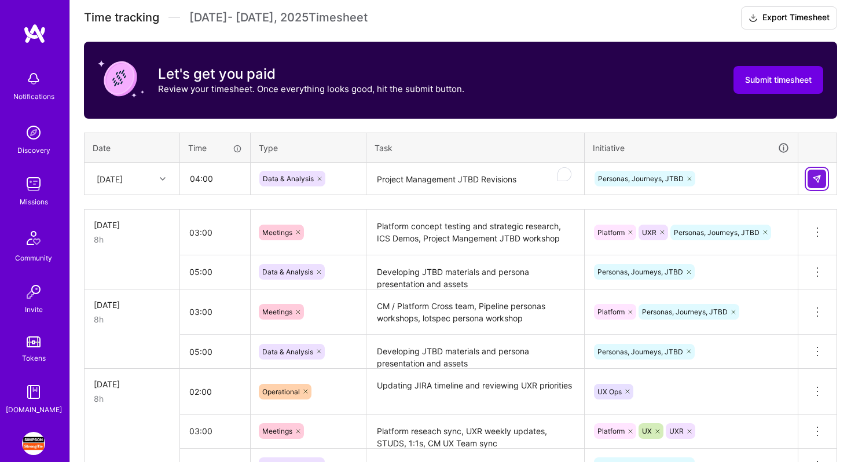
click at [821, 183] on button at bounding box center [817, 179] width 19 height 19
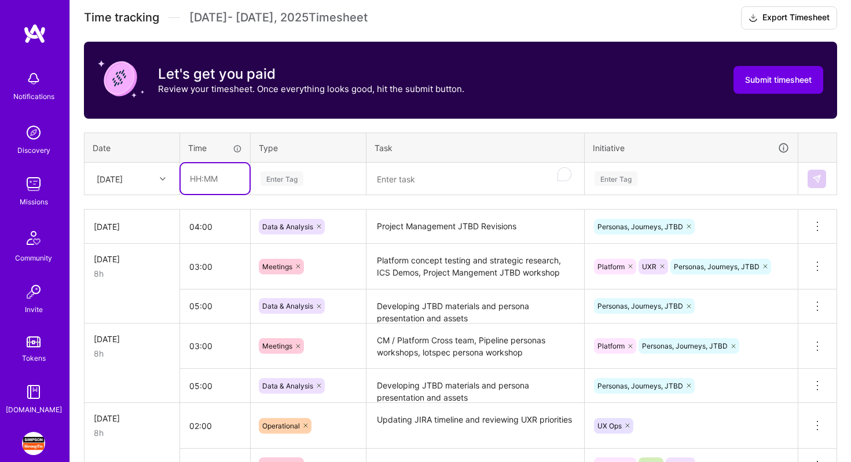
click at [198, 180] on input "text" at bounding box center [215, 178] width 69 height 31
type input "04:00"
click at [464, 313] on textarea "Developing JTBD materials and persona presentation and assets" at bounding box center [475, 307] width 215 height 32
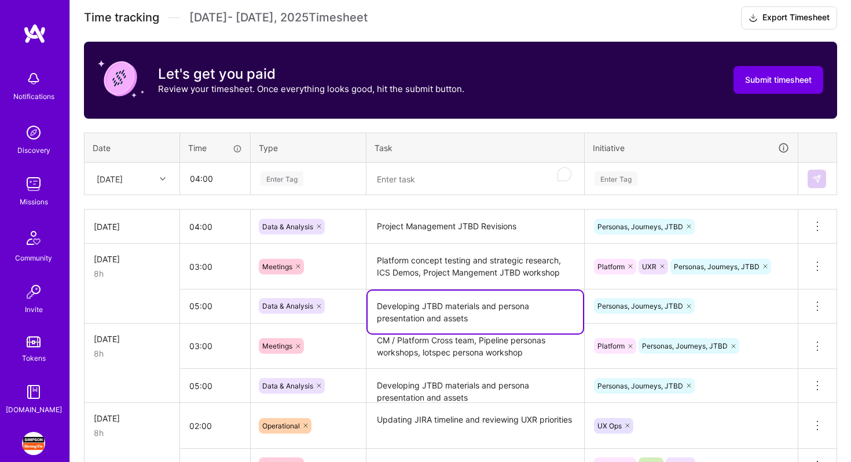
click at [464, 313] on textarea "Developing JTBD materials and persona presentation and assets" at bounding box center [475, 312] width 215 height 43
click at [404, 180] on textarea "To enrich screen reader interactions, please activate Accessibility in Grammarl…" at bounding box center [475, 179] width 215 height 31
paste textarea "Developing JTBD materials and persona presentation and assets"
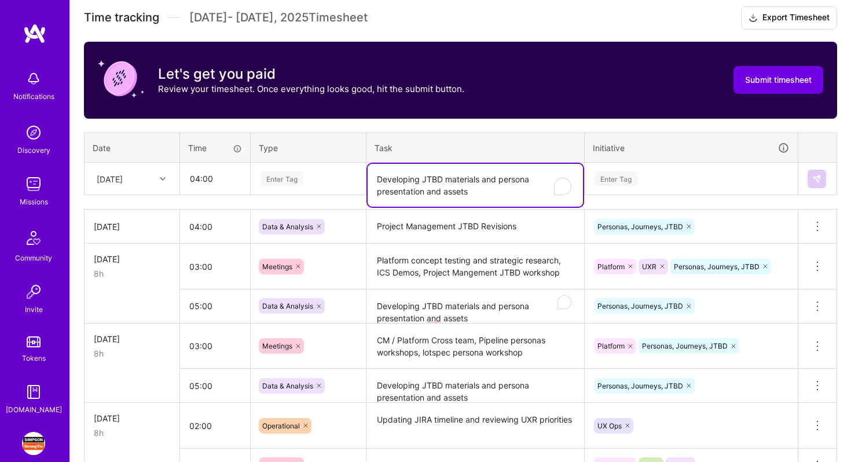
type textarea "Developing JTBD materials and persona presentation and assets"
click at [308, 175] on div "Enter Tag" at bounding box center [308, 178] width 98 height 14
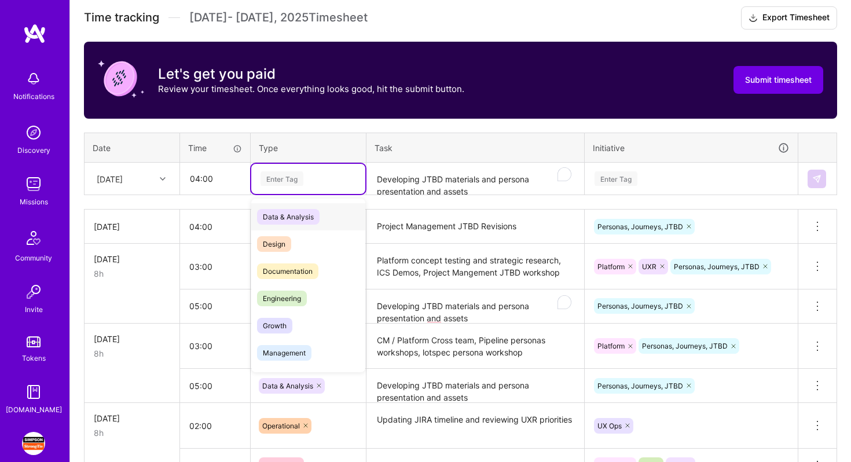
click at [330, 217] on div "Data & Analysis" at bounding box center [308, 216] width 114 height 27
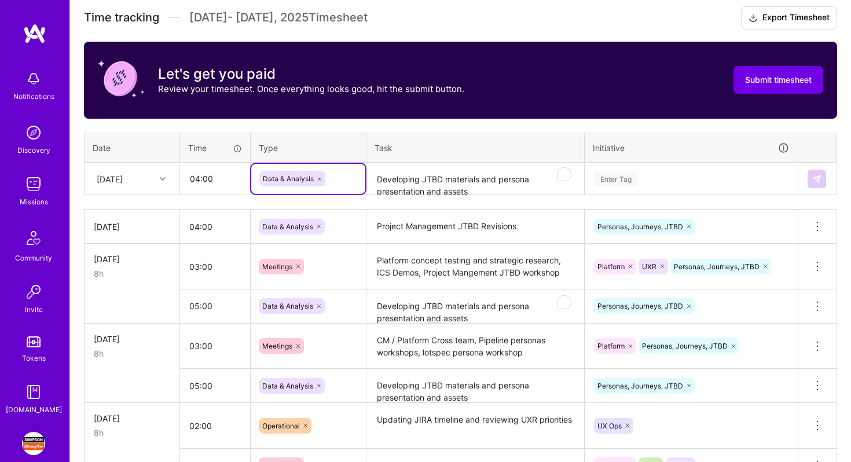
click at [648, 184] on div "Enter Tag" at bounding box center [692, 178] width 196 height 14
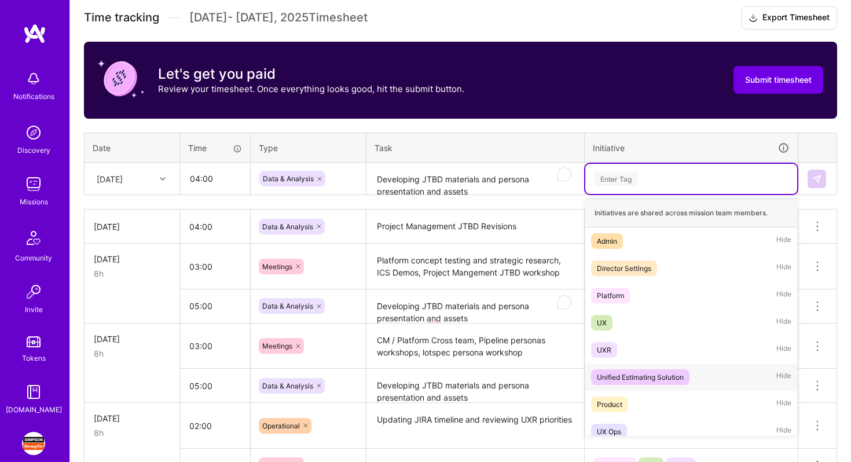
scroll to position [227, 0]
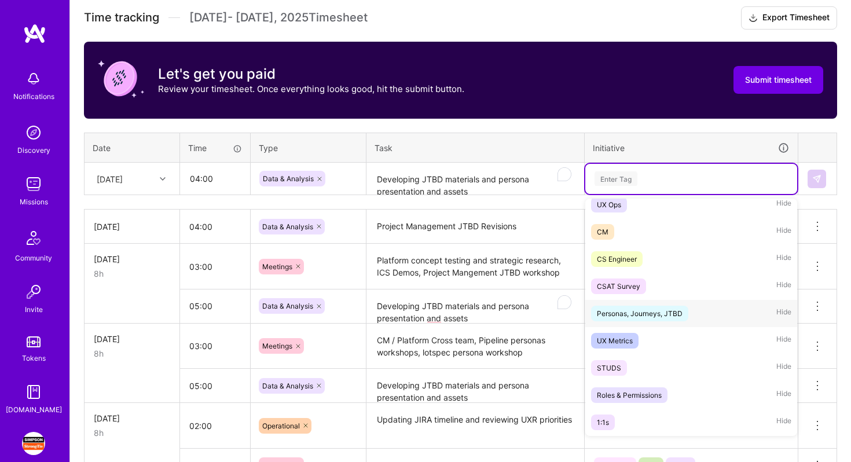
click at [669, 310] on div "Personas, Journeys, JTBD" at bounding box center [640, 314] width 86 height 12
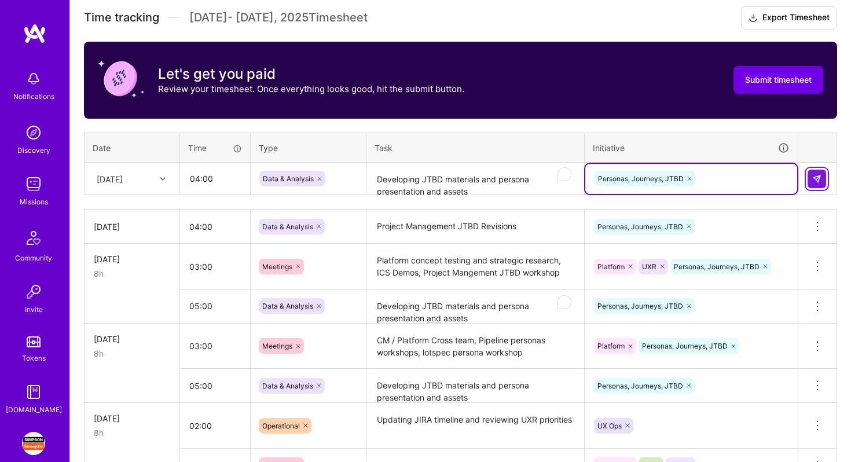
click at [815, 177] on img at bounding box center [817, 178] width 9 height 9
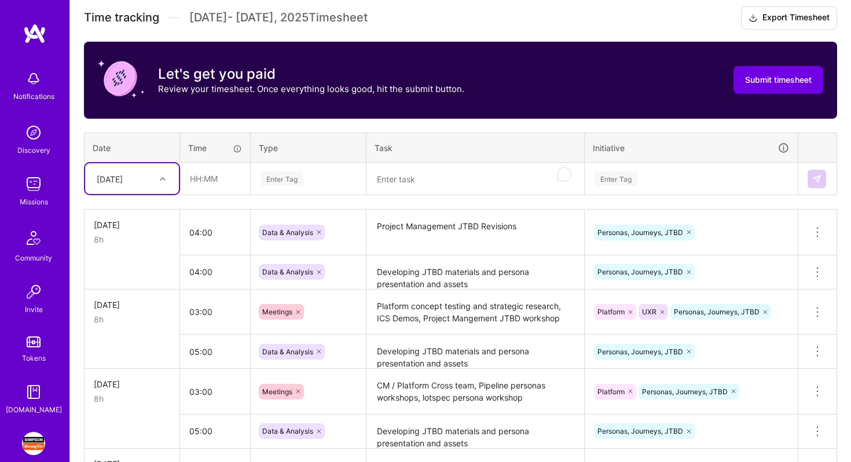
click at [163, 178] on icon at bounding box center [163, 179] width 6 height 6
click at [126, 291] on div "[DATE]" at bounding box center [132, 293] width 94 height 21
click at [196, 180] on input "text" at bounding box center [215, 178] width 69 height 31
type input "2"
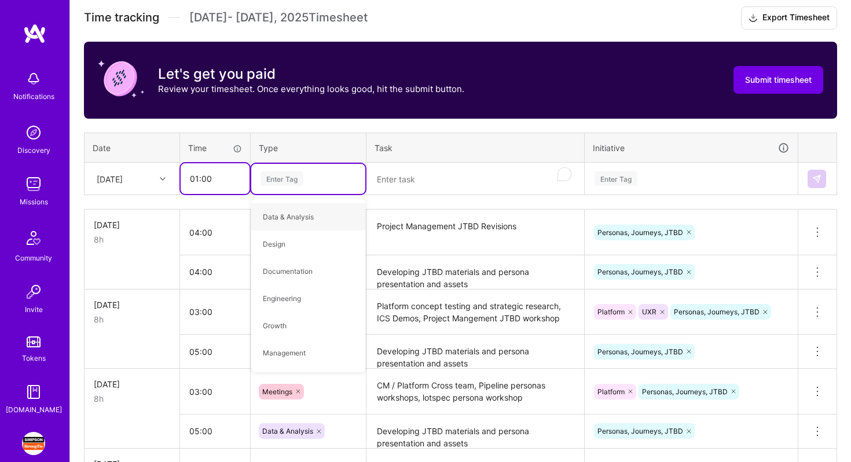
click at [198, 177] on input "01:00" at bounding box center [215, 178] width 69 height 31
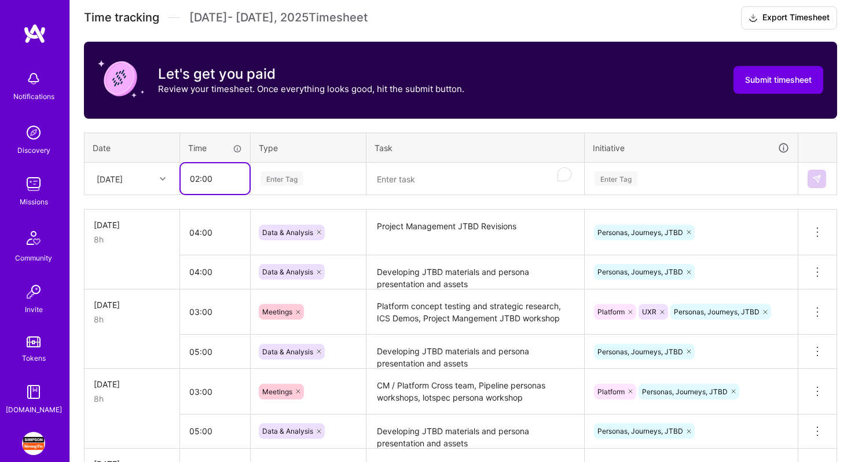
type input "02:00"
click at [311, 180] on div "Enter Tag" at bounding box center [308, 178] width 98 height 14
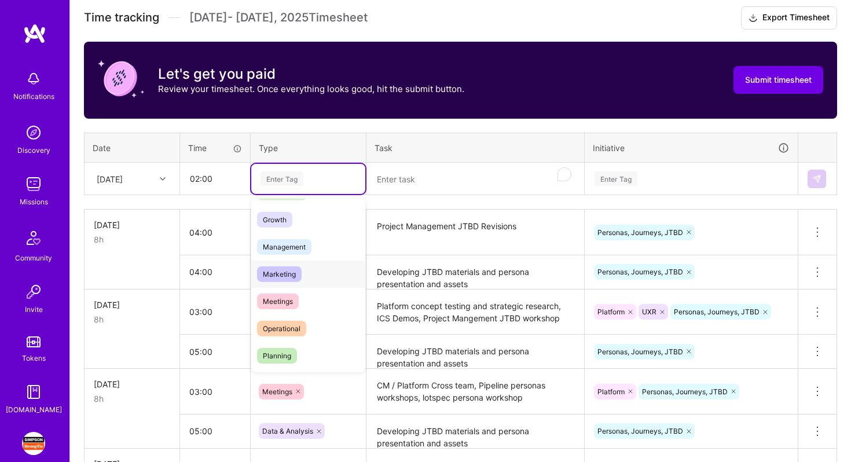
scroll to position [107, 0]
click at [304, 321] on span "Operational" at bounding box center [281, 328] width 49 height 16
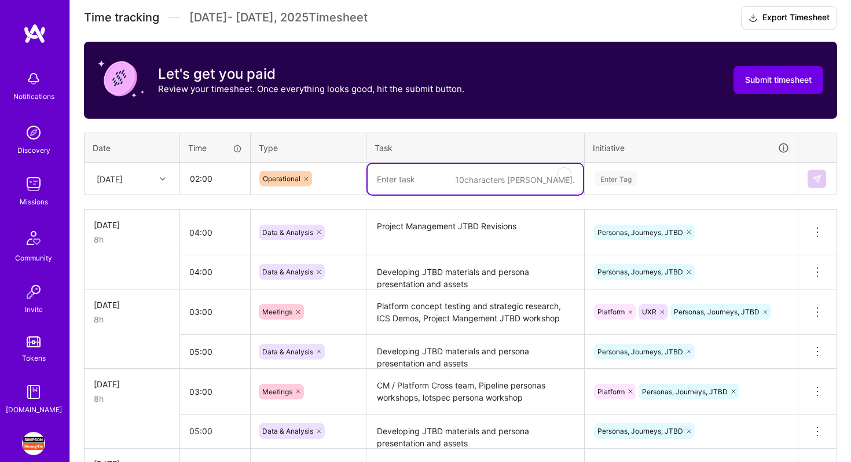
click at [397, 181] on textarea "To enrich screen reader interactions, please activate Accessibility in Grammarl…" at bounding box center [475, 179] width 215 height 31
type textarea "Updating JIRA"
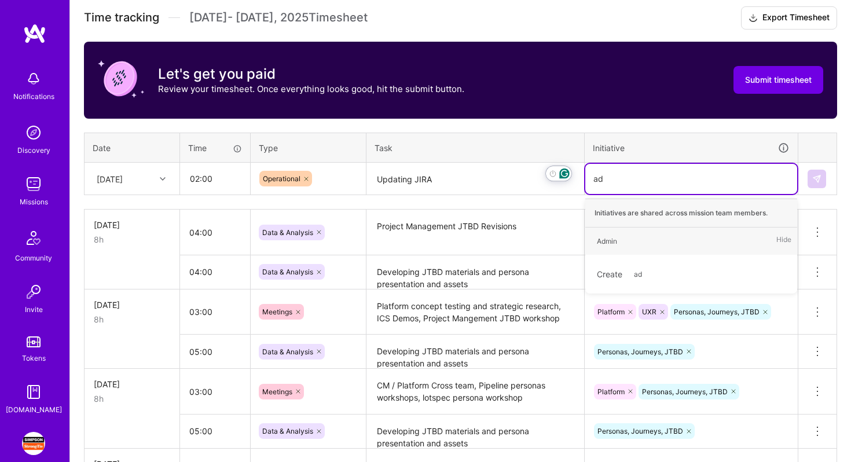
type input "a"
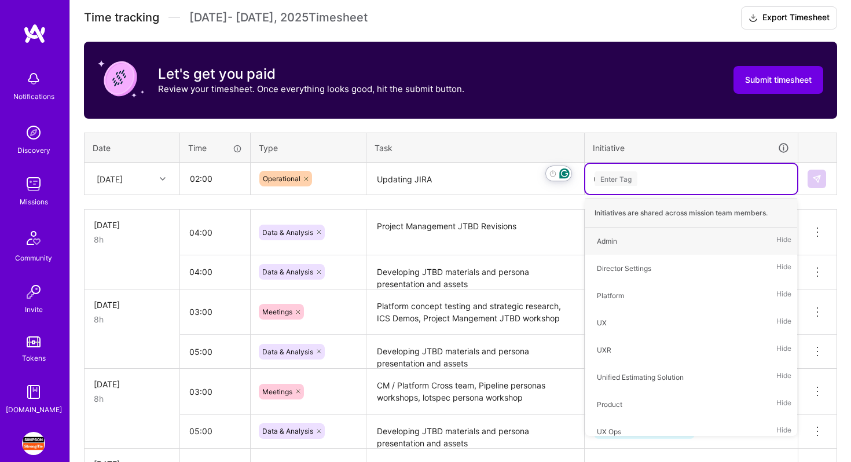
type input "ux"
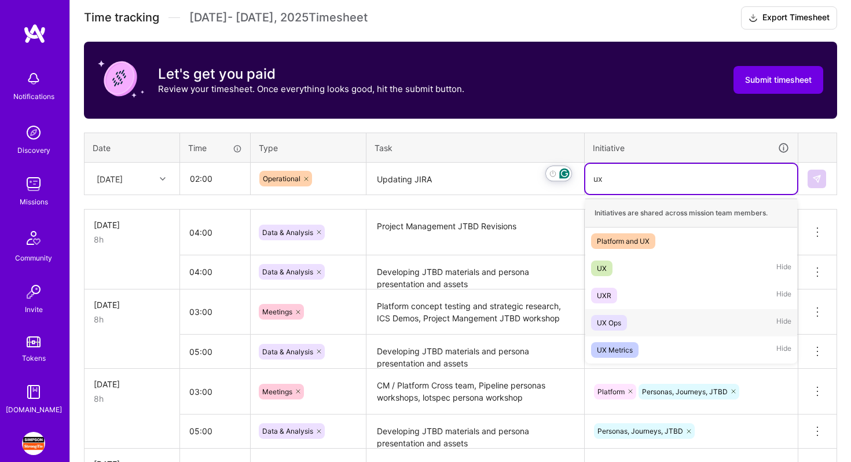
click at [646, 327] on div "UX Ops Hide" at bounding box center [692, 322] width 212 height 27
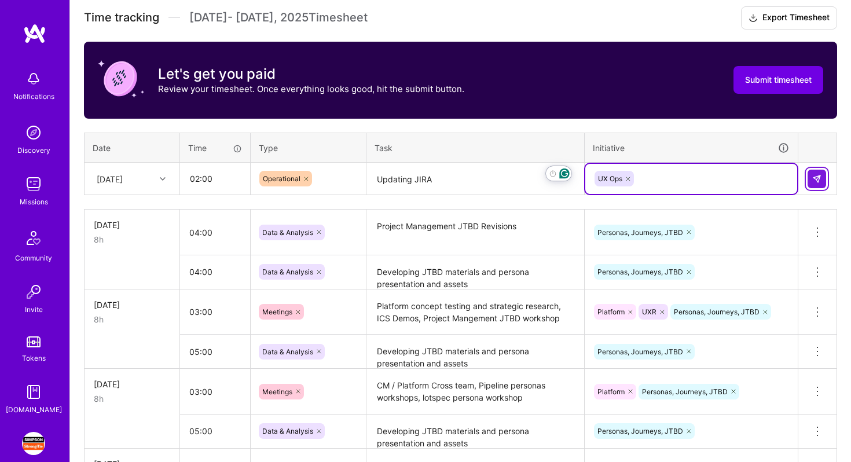
click at [822, 179] on button at bounding box center [817, 179] width 19 height 19
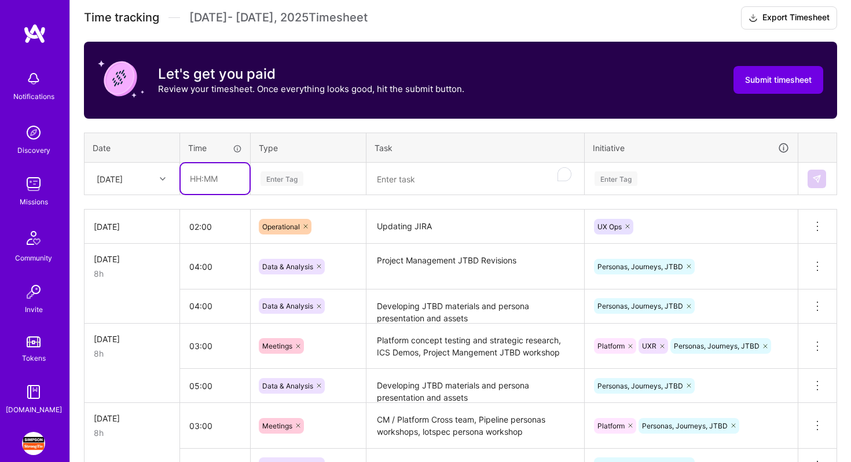
click at [205, 186] on input "text" at bounding box center [215, 178] width 69 height 31
type input "03:00"
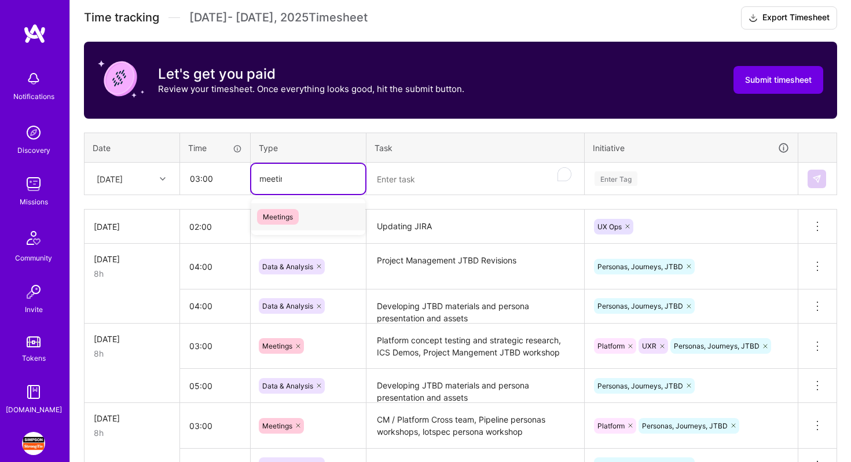
type input "meeting"
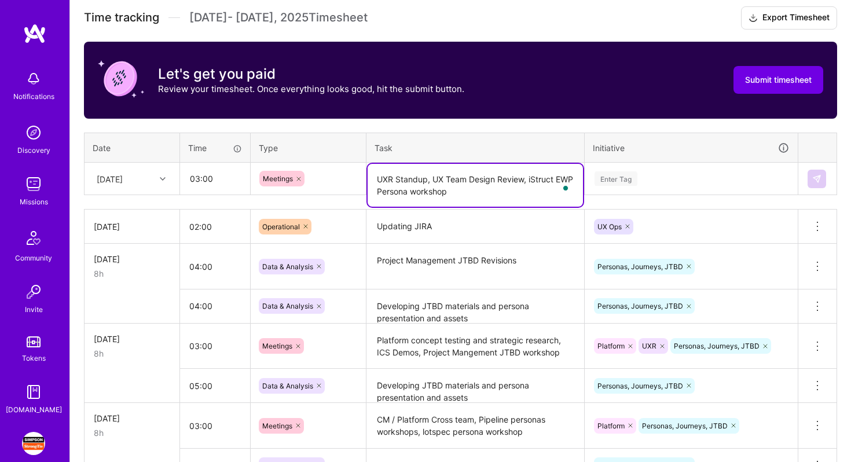
type textarea "UXR Standup, UX Team Design Review, iStruct EWP Persona workshop"
click at [654, 177] on div "Enter Tag" at bounding box center [692, 178] width 196 height 14
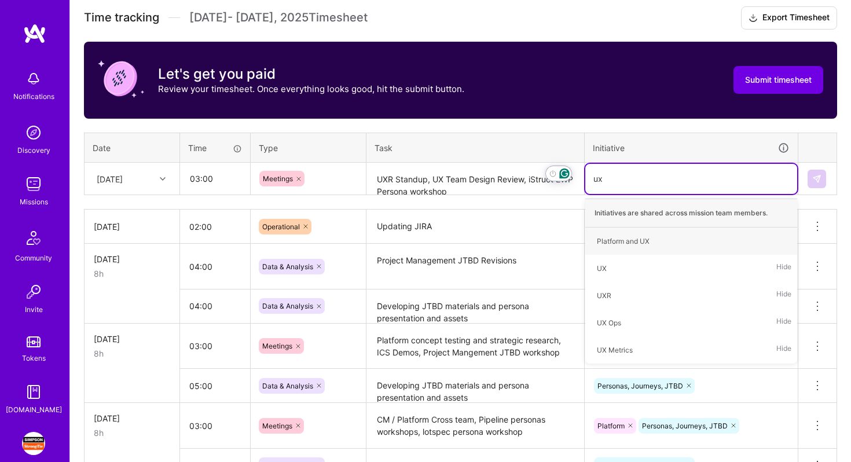
type input "uxr"
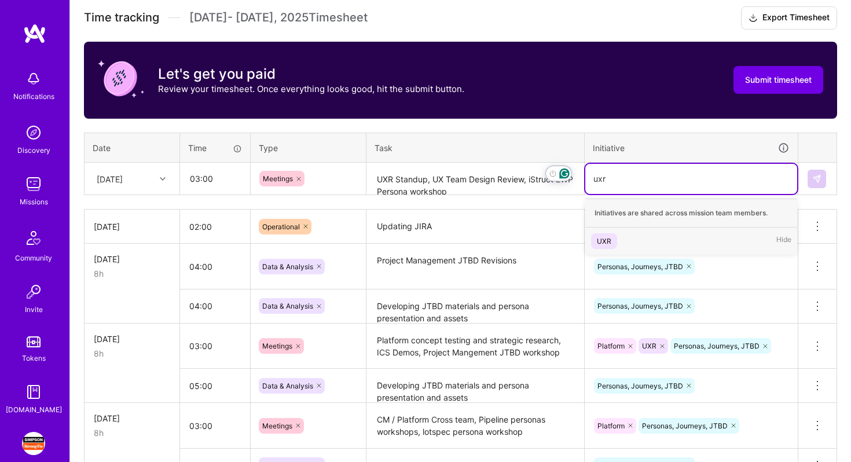
click at [674, 235] on div "UXR Hide" at bounding box center [692, 241] width 212 height 27
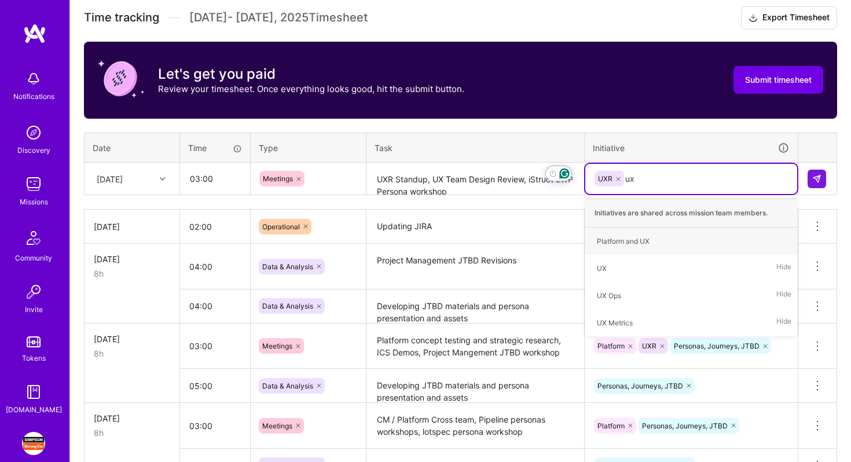
type input "uxd"
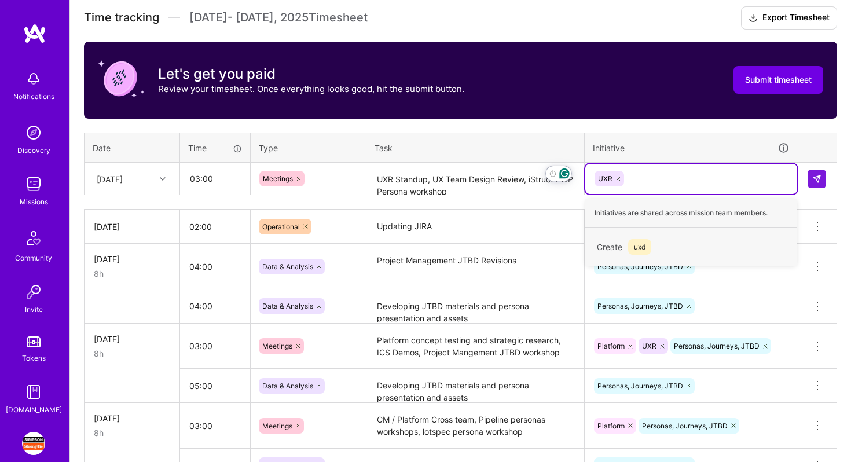
click at [655, 181] on div "UXR uxd" at bounding box center [692, 179] width 196 height 18
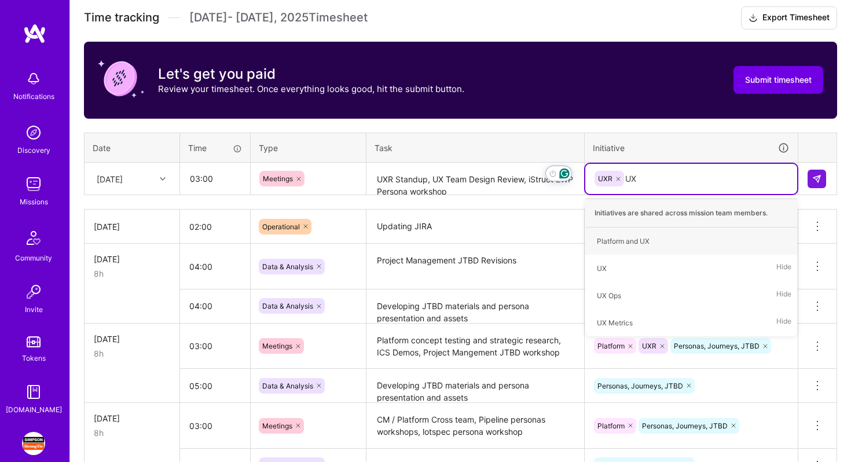
type input "UXD"
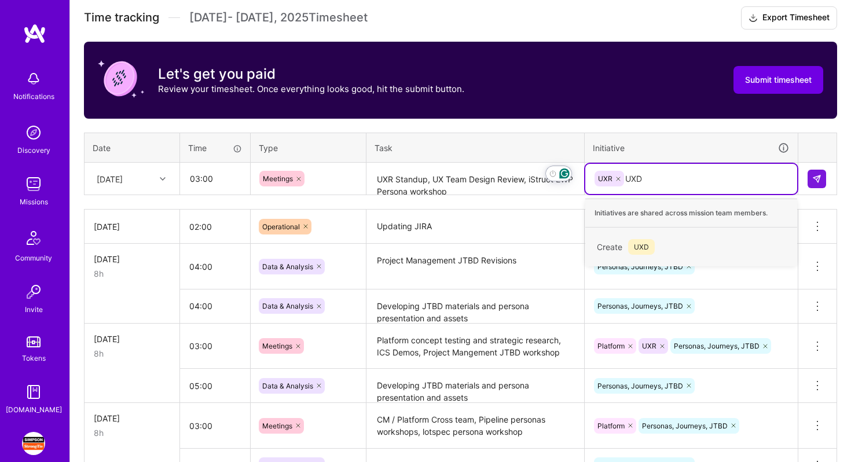
click at [656, 241] on div "Create UXD" at bounding box center [691, 246] width 200 height 27
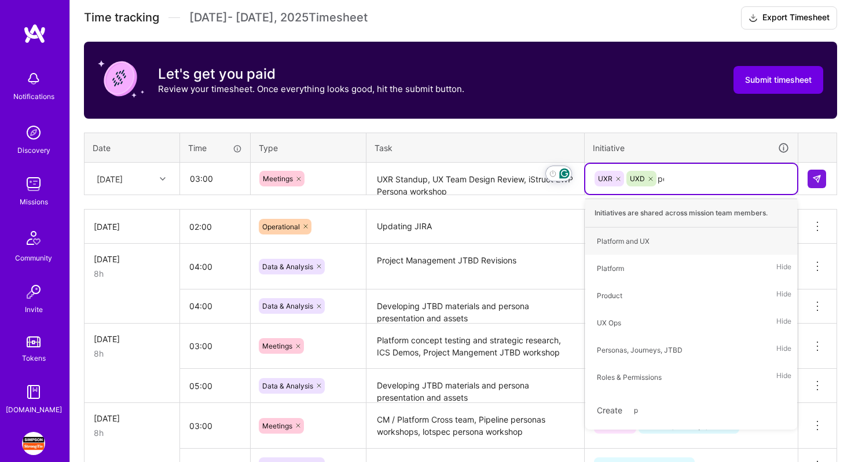
type input "per"
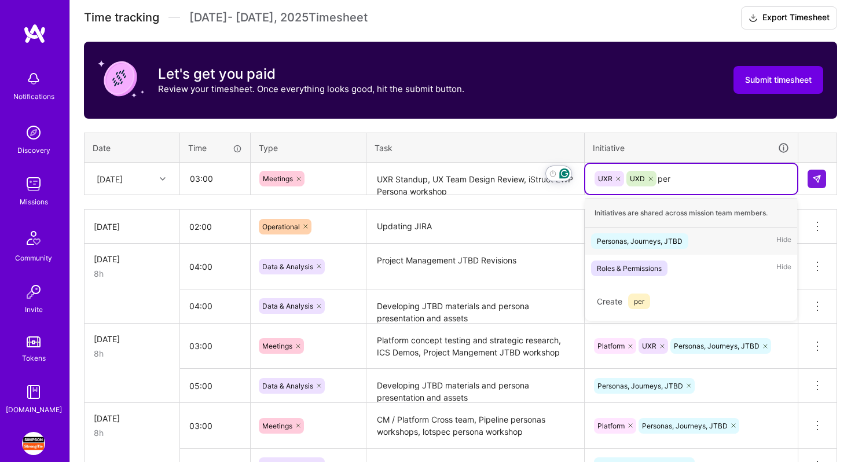
click at [690, 238] on div "Personas, Journeys, JTBD Hide" at bounding box center [692, 241] width 212 height 27
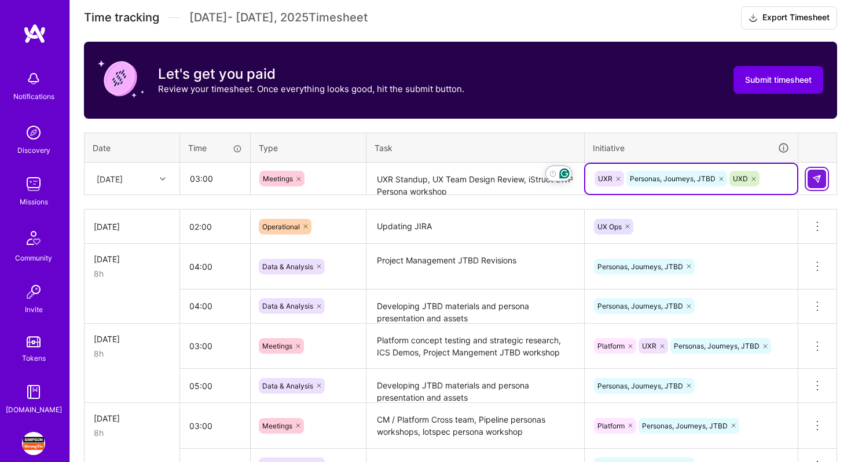
click at [813, 177] on img at bounding box center [817, 178] width 9 height 9
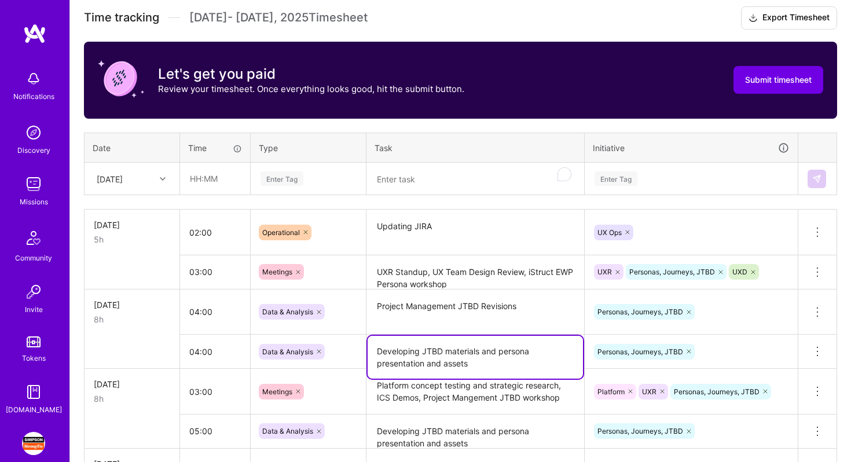
click at [454, 356] on textarea "Developing JTBD materials and persona presentation and assets" at bounding box center [475, 357] width 215 height 43
click at [407, 180] on textarea "To enrich screen reader interactions, please activate Accessibility in Grammarl…" at bounding box center [475, 179] width 215 height 31
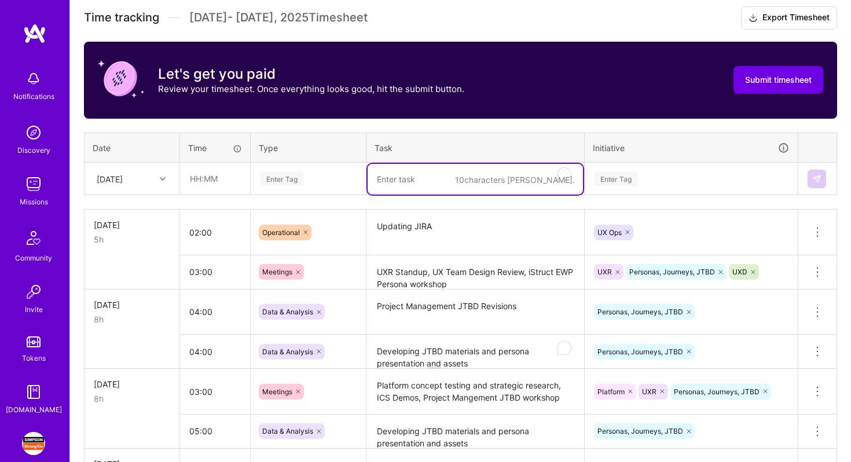
paste textarea "Developing JTBD materials and persona presentation and assets"
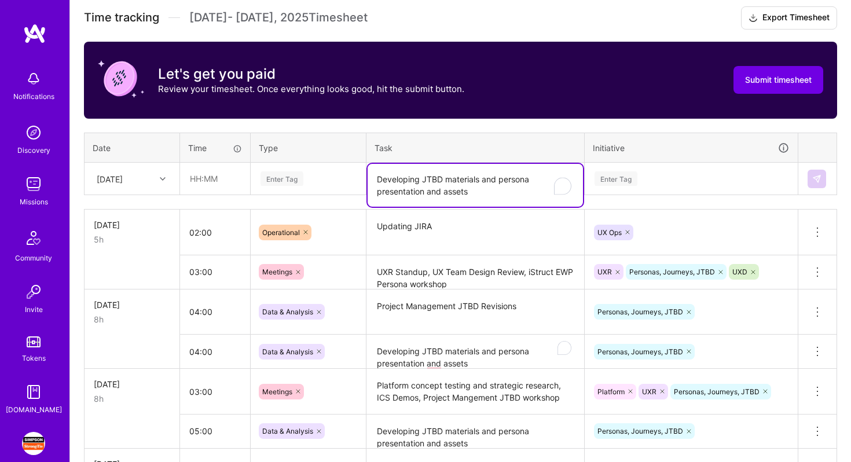
type textarea "Developing JTBD materials and persona presentation and assets"
click at [208, 178] on input "text" at bounding box center [215, 178] width 69 height 31
type input "03:00"
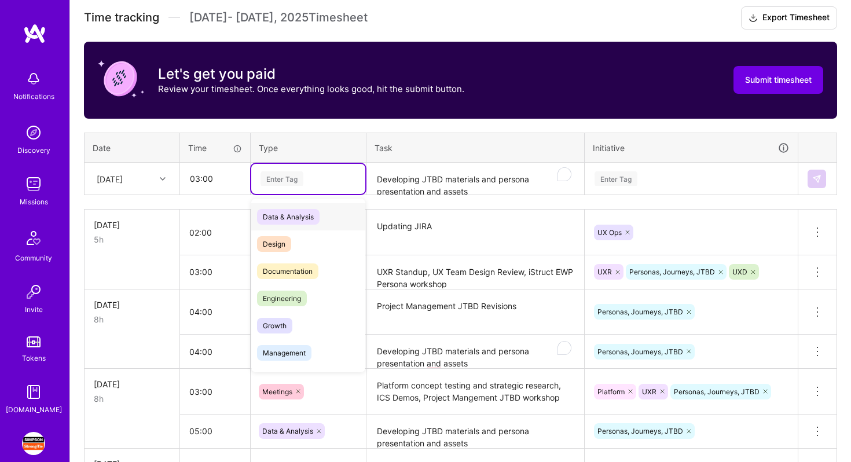
click at [291, 215] on span "Data & Analysis" at bounding box center [288, 217] width 63 height 16
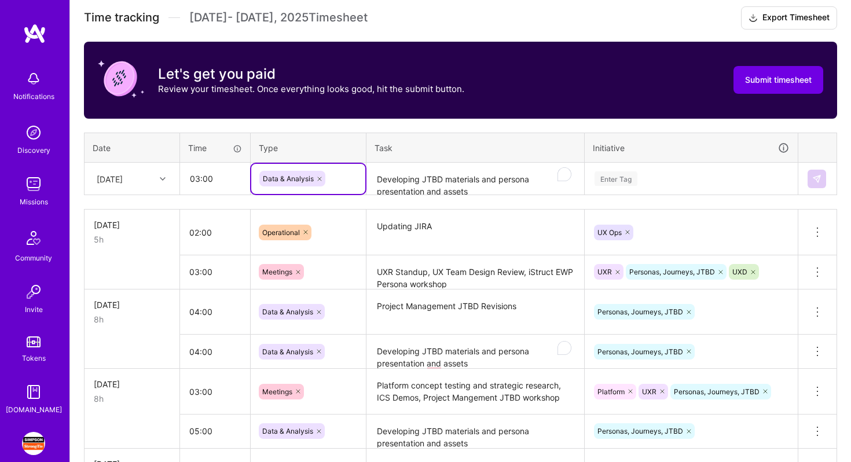
click at [669, 170] on div "Enter Tag" at bounding box center [692, 179] width 212 height 30
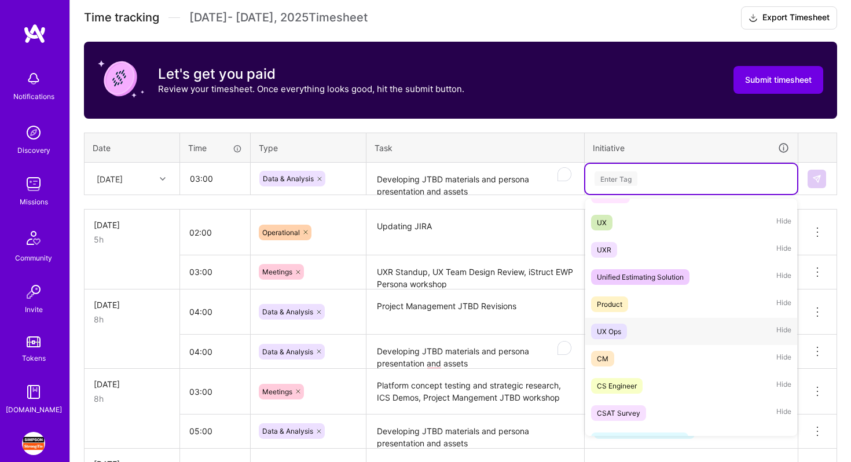
scroll to position [207, 0]
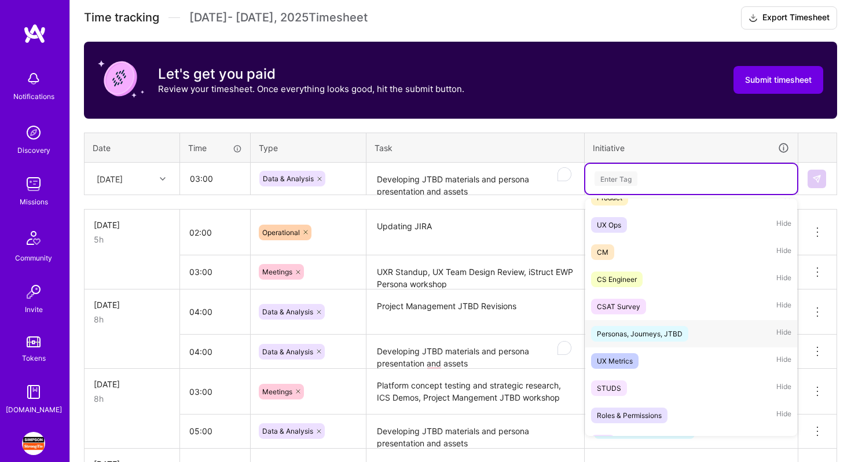
click at [687, 324] on div "Personas, Journeys, JTBD Hide" at bounding box center [692, 333] width 212 height 27
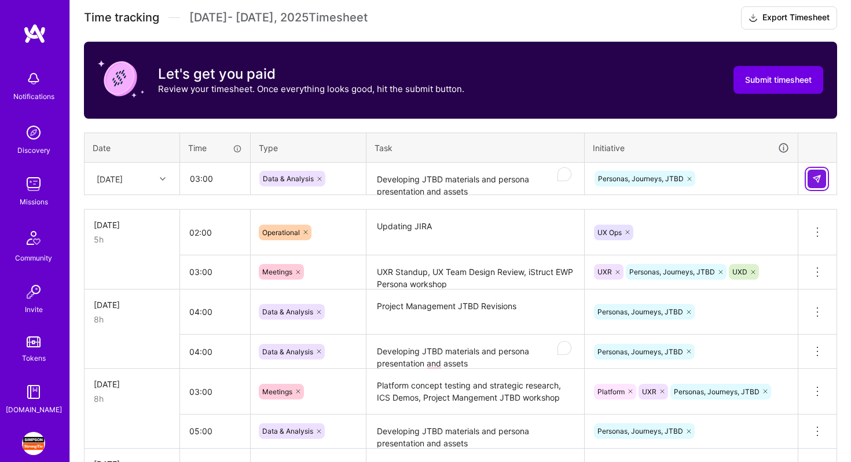
click at [818, 180] on img at bounding box center [817, 178] width 9 height 9
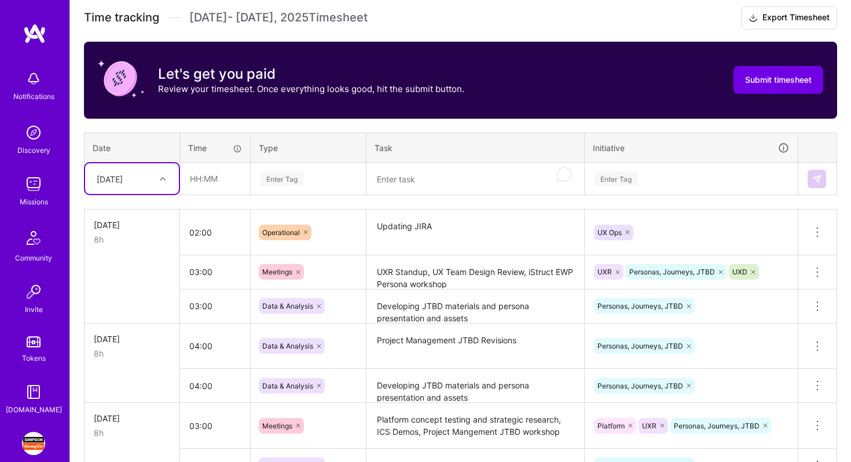
click at [153, 182] on div "[DATE]" at bounding box center [123, 178] width 64 height 19
click at [140, 314] on div "[DATE]" at bounding box center [132, 312] width 94 height 21
click at [206, 178] on input "text" at bounding box center [215, 178] width 69 height 31
type input "03:30"
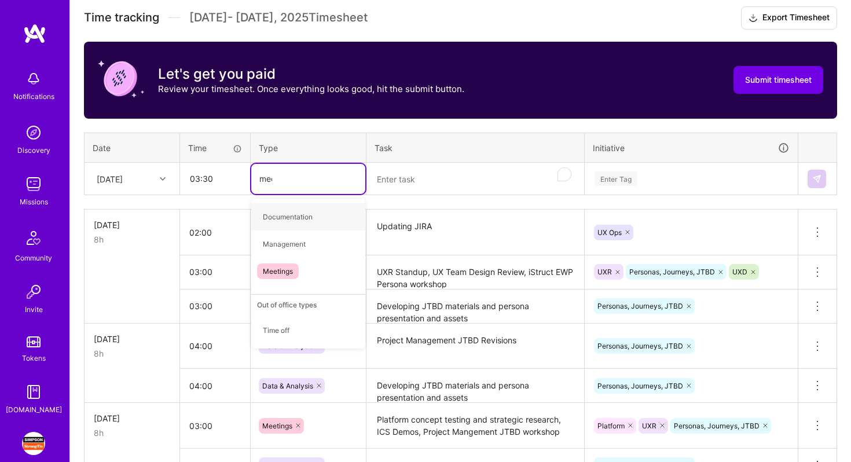
type input "meetin"
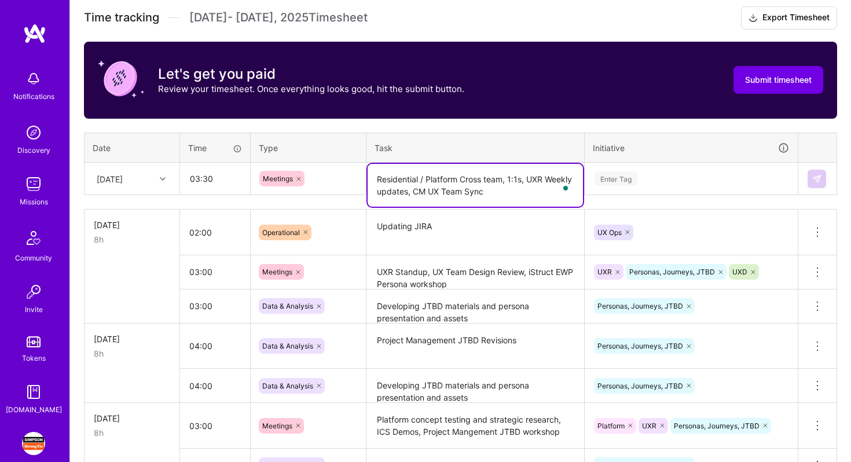
type textarea "Residential / Platform Cross team, 1:1s, UXR Weekly updates, CM UX Team Sync"
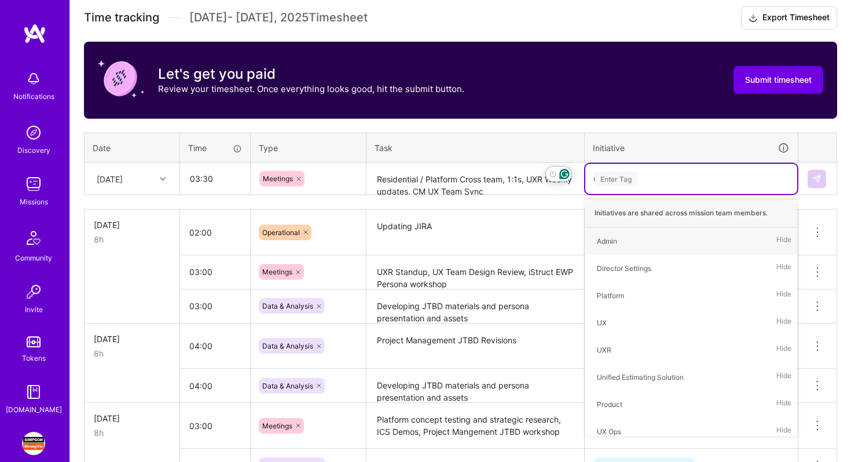
type input "uxr"
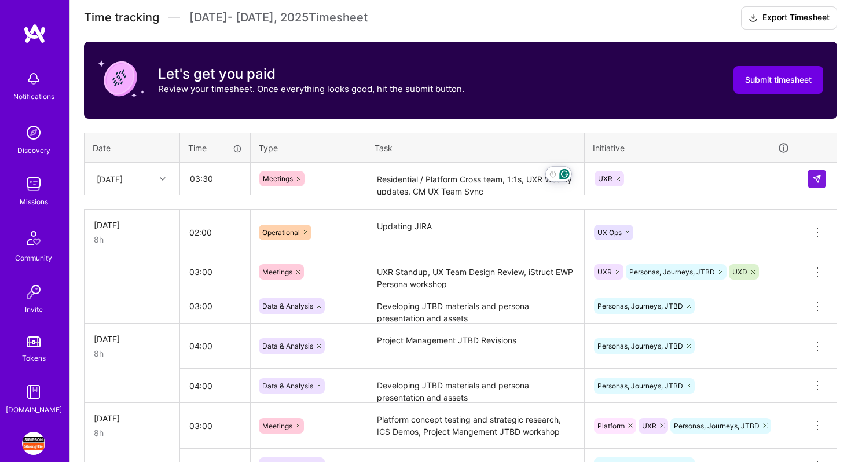
click at [702, 175] on div "UXR" at bounding box center [692, 179] width 196 height 18
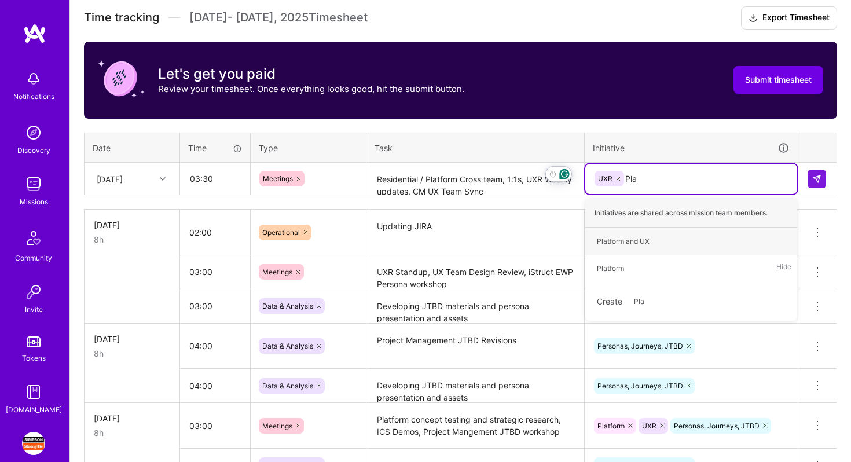
type input "Plat"
click at [686, 267] on div "Platform Hide" at bounding box center [692, 268] width 212 height 27
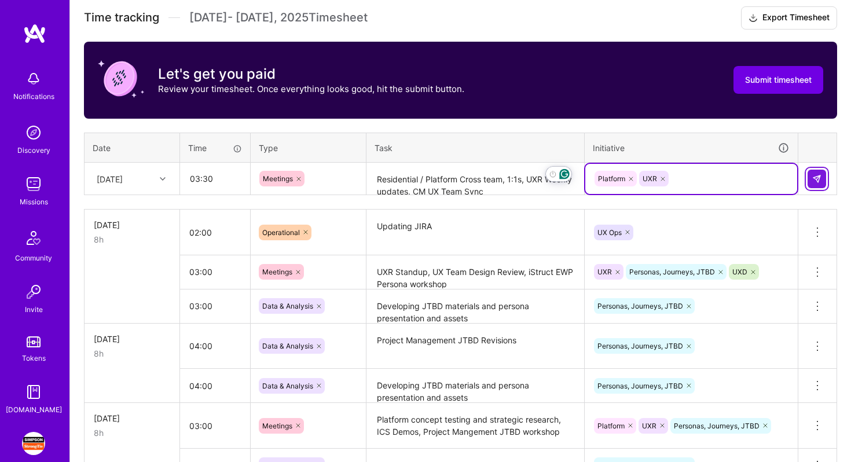
click at [817, 174] on img at bounding box center [817, 178] width 9 height 9
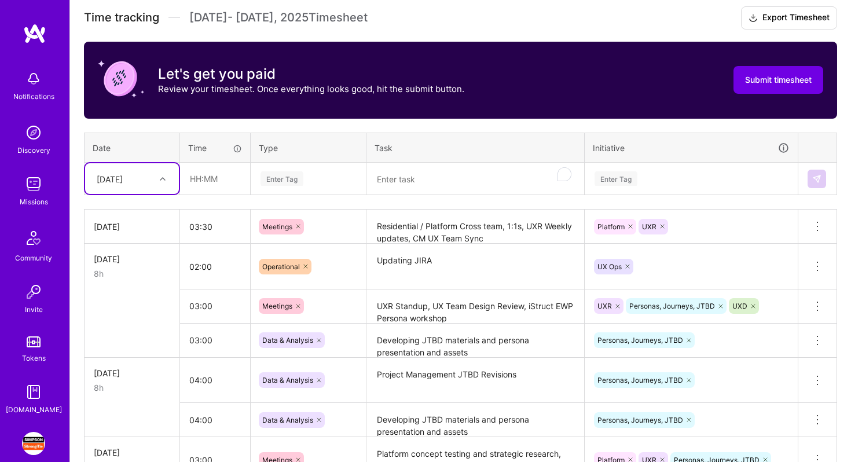
click at [440, 342] on textarea "Developing JTBD materials and persona presentation and assets" at bounding box center [475, 341] width 215 height 32
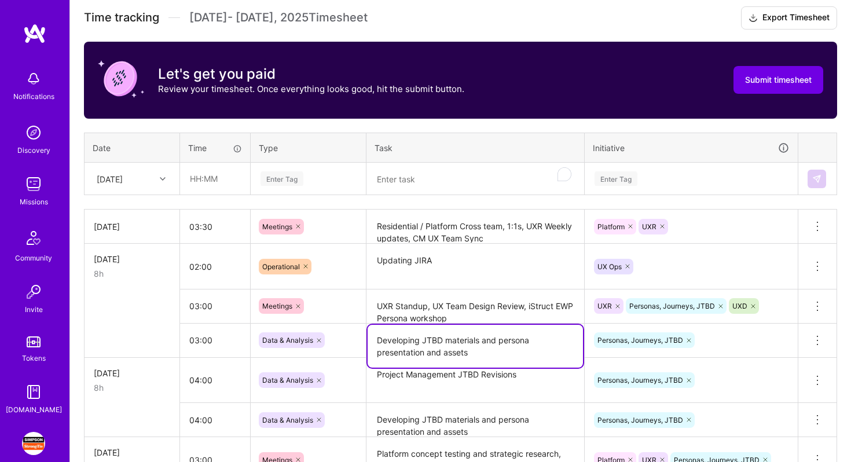
click at [440, 342] on textarea "Developing JTBD materials and persona presentation and assets" at bounding box center [475, 346] width 215 height 43
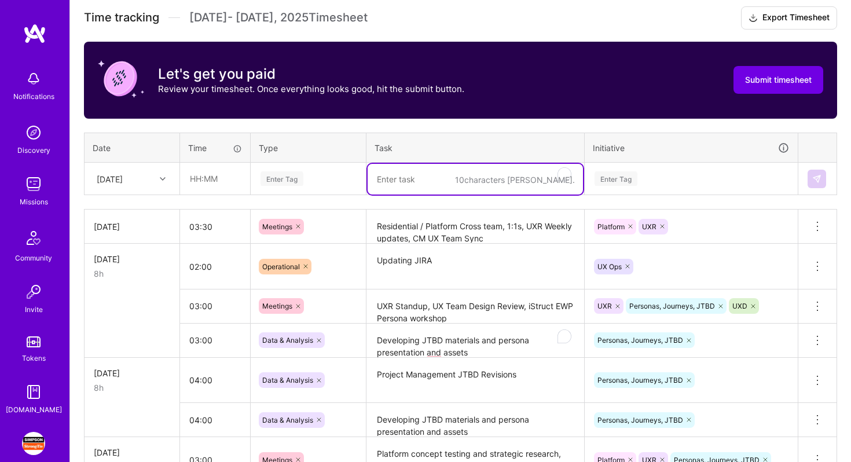
click at [398, 183] on textarea "To enrich screen reader interactions, please activate Accessibility in Grammarl…" at bounding box center [475, 179] width 215 height 31
paste textarea "Developing JTBD materials and persona presentation and assets"
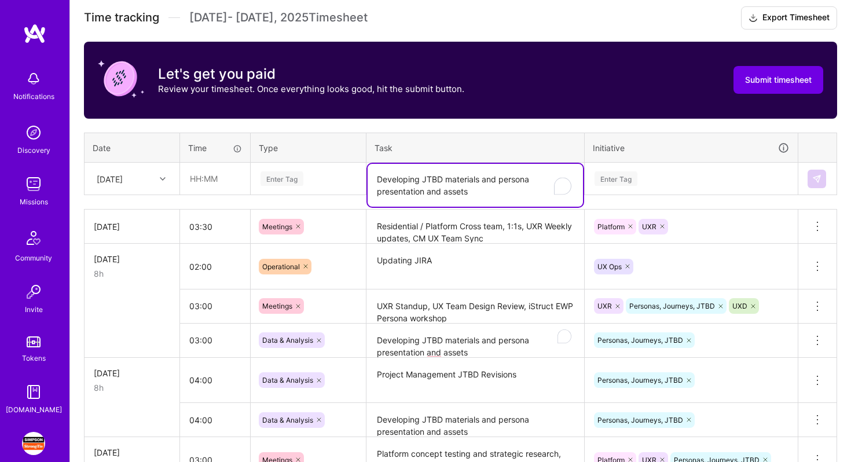
type textarea "Developing JTBD materials and persona presentation and assets"
click at [224, 175] on input "text" at bounding box center [215, 178] width 69 height 31
type input "04:30"
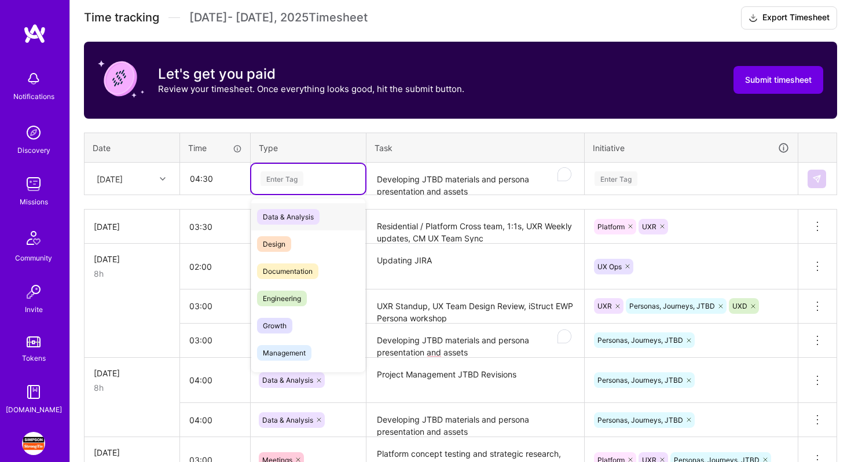
click at [302, 222] on span "Data & Analysis" at bounding box center [288, 217] width 63 height 16
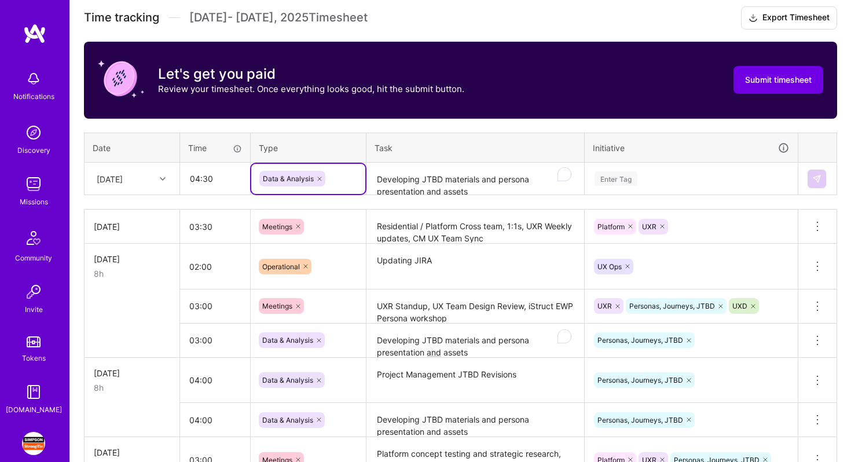
click at [664, 185] on div "Enter Tag" at bounding box center [692, 178] width 196 height 14
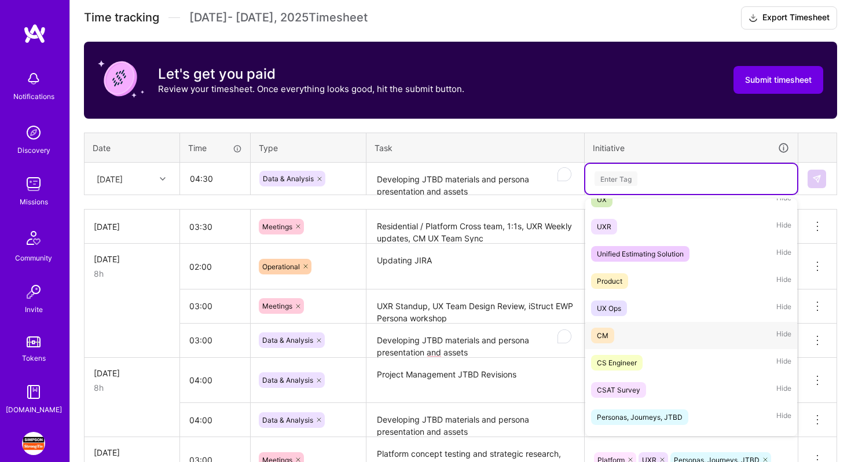
scroll to position [254, 0]
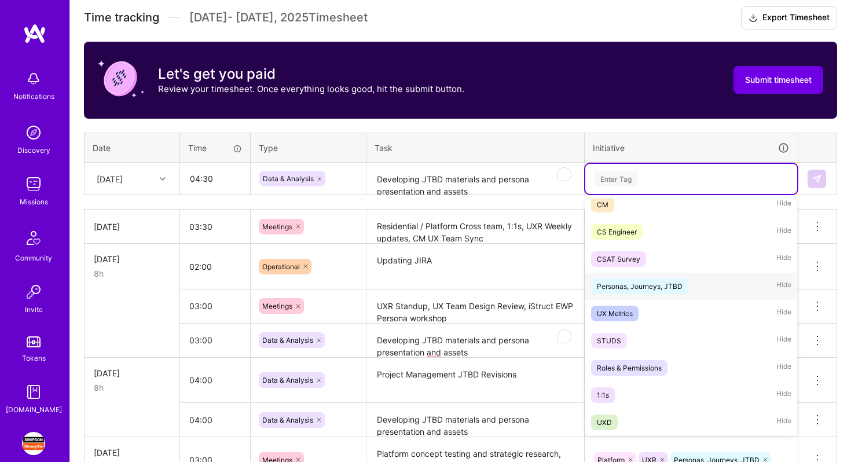
click at [674, 287] on div "Personas, Journeys, JTBD" at bounding box center [640, 286] width 86 height 12
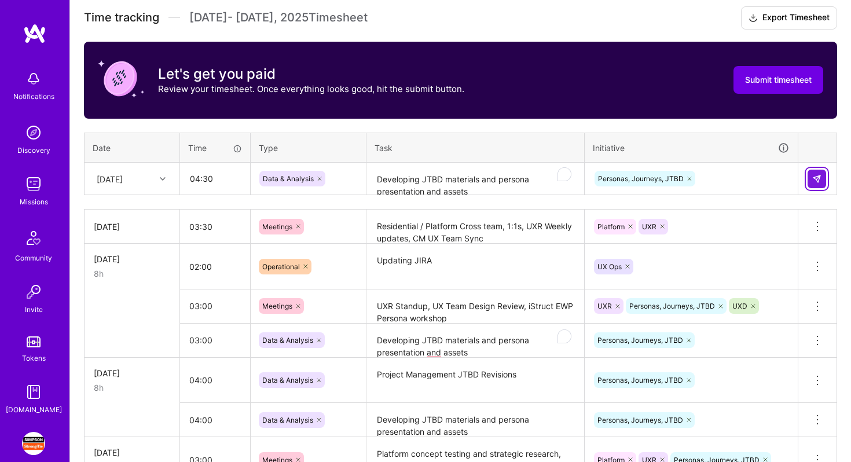
click at [813, 177] on img at bounding box center [817, 178] width 9 height 9
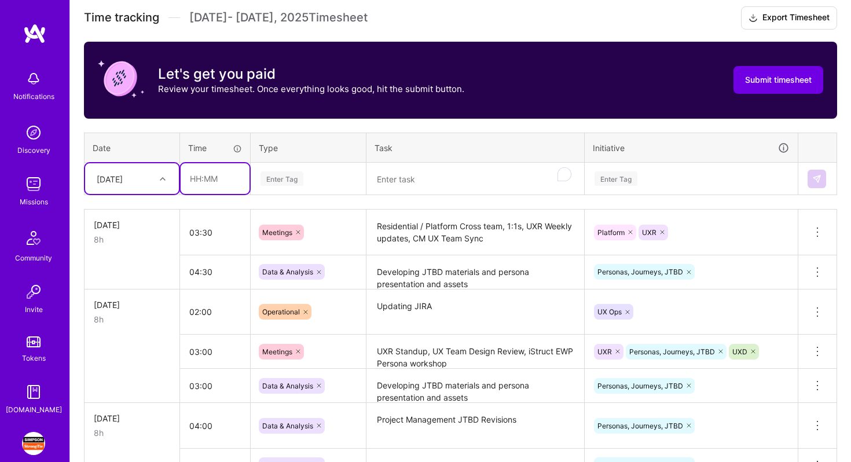
click at [208, 172] on input "text" at bounding box center [215, 178] width 69 height 31
click at [170, 171] on div at bounding box center [164, 178] width 18 height 15
click at [137, 275] on div "[DATE]" at bounding box center [132, 273] width 94 height 21
click at [215, 173] on input "text" at bounding box center [215, 178] width 69 height 31
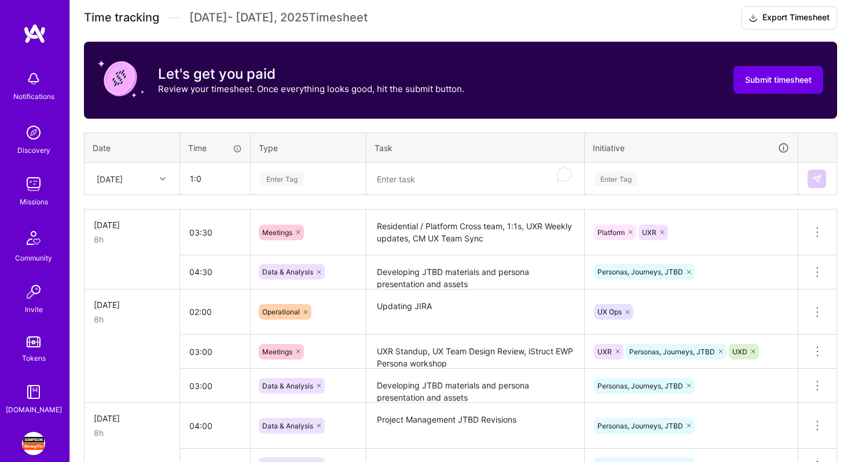
type input "01:00"
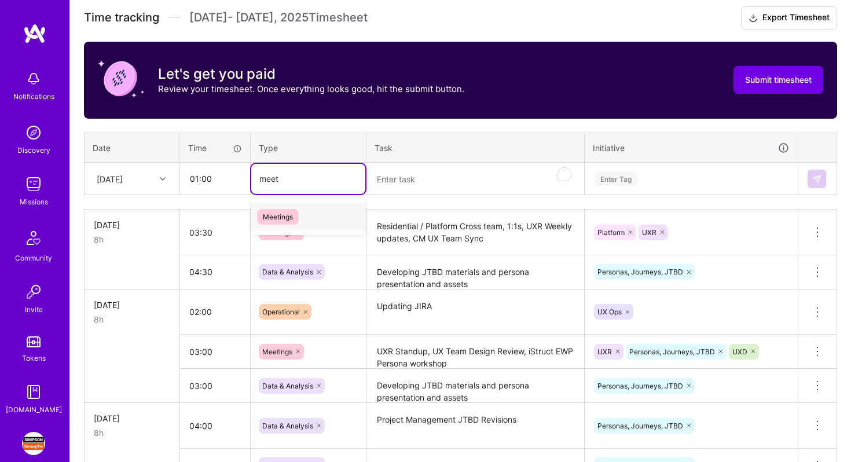
type input "meet"
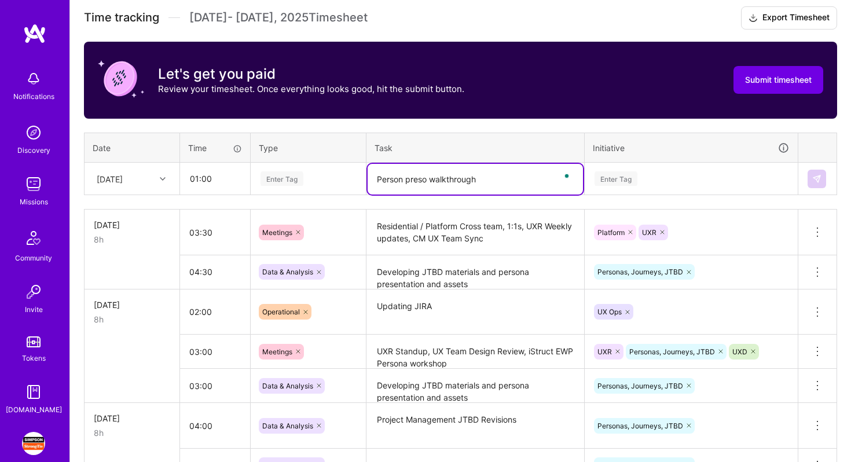
type textarea "Person preso walkthrough"
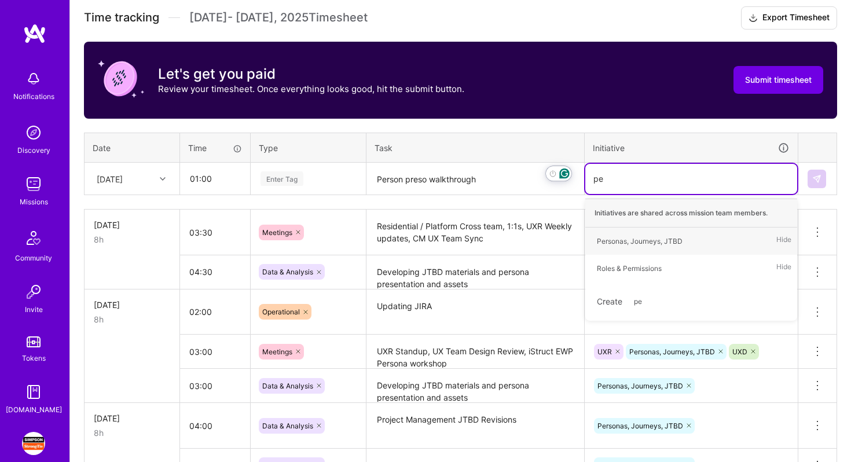
type input "per"
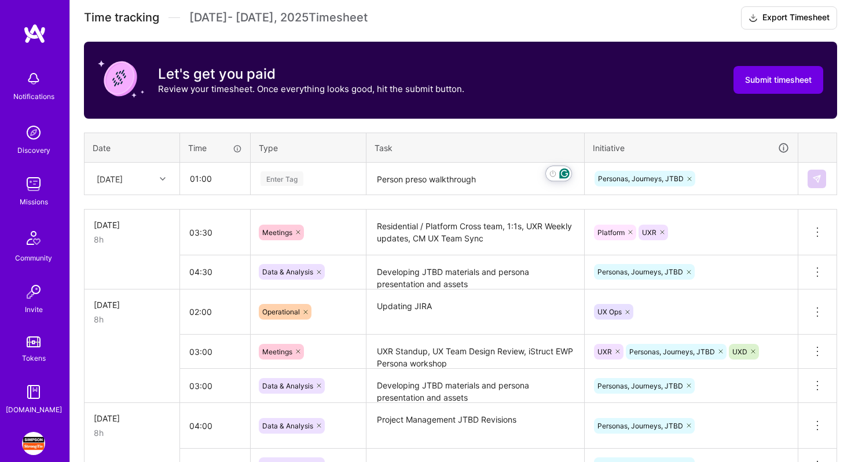
click at [286, 177] on div "Enter Tag" at bounding box center [282, 179] width 43 height 18
type input "meetin"
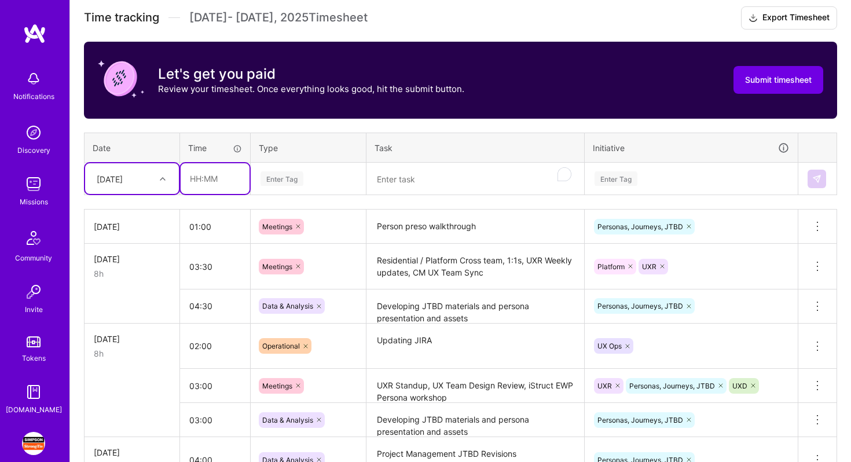
click at [210, 174] on input "text" at bounding box center [215, 178] width 69 height 31
type input "07:00"
click at [419, 430] on textarea "Developing JTBD materials and persona presentation and assets" at bounding box center [475, 420] width 215 height 32
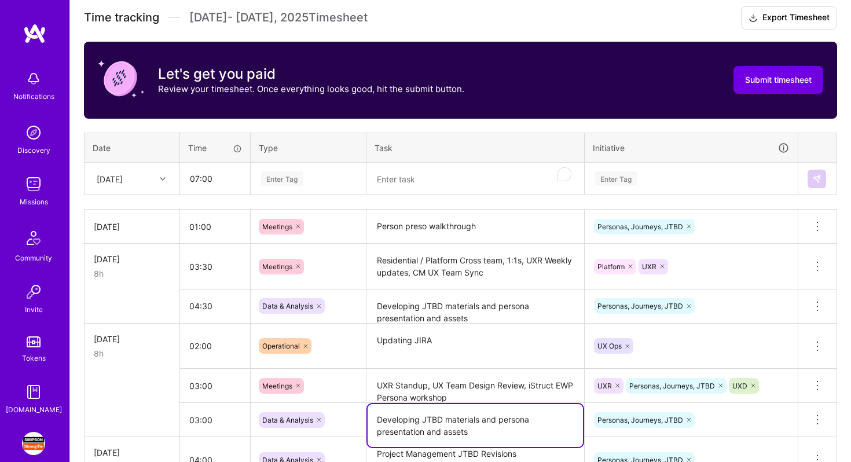
click at [419, 430] on textarea "Developing JTBD materials and persona presentation and assets" at bounding box center [475, 425] width 215 height 43
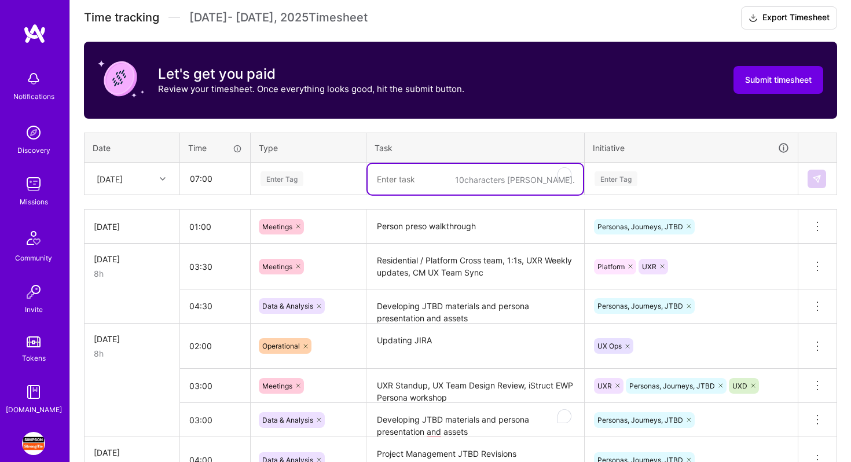
click at [396, 173] on textarea "To enrich screen reader interactions, please activate Accessibility in Grammarl…" at bounding box center [475, 179] width 215 height 31
paste textarea "Developing JTBD materials and persona presentation and assets"
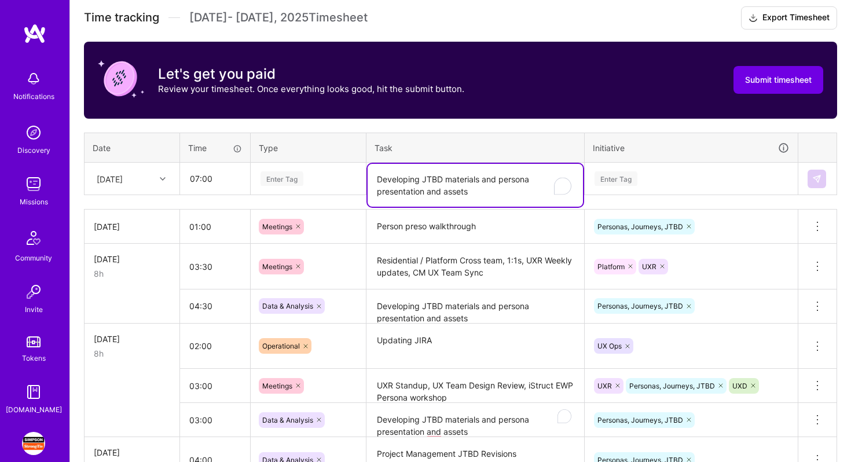
type textarea "Developing JTBD materials and persona presentation and assets"
click at [283, 177] on div "Enter Tag" at bounding box center [282, 179] width 43 height 18
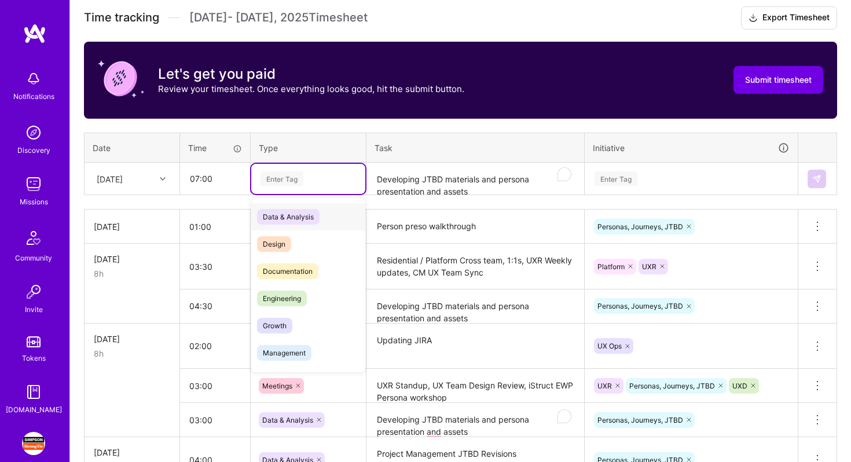
click at [291, 217] on span "Data & Analysis" at bounding box center [288, 217] width 63 height 16
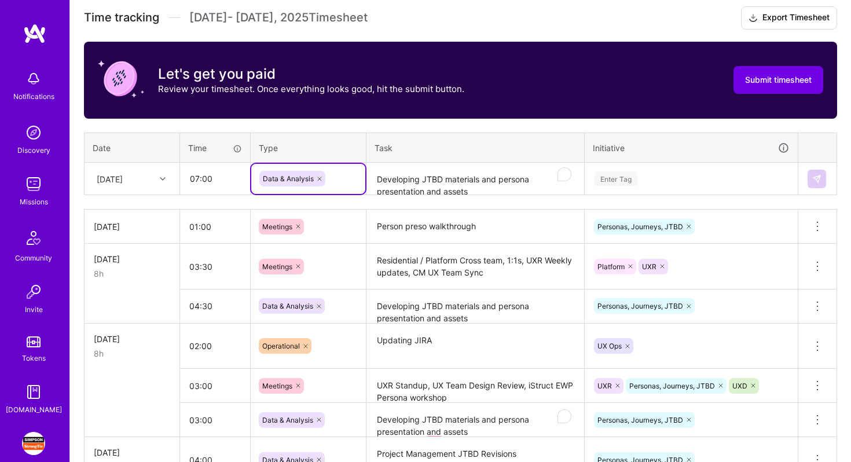
click at [653, 187] on div "Enter Tag" at bounding box center [692, 179] width 212 height 30
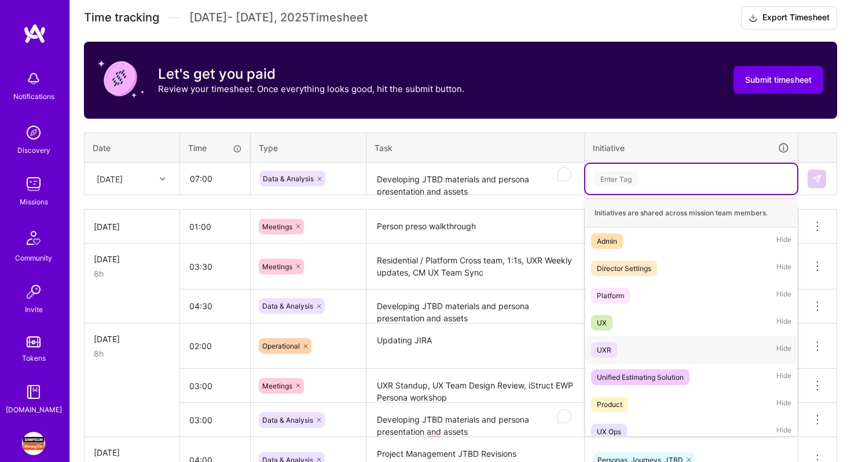
scroll to position [133, 0]
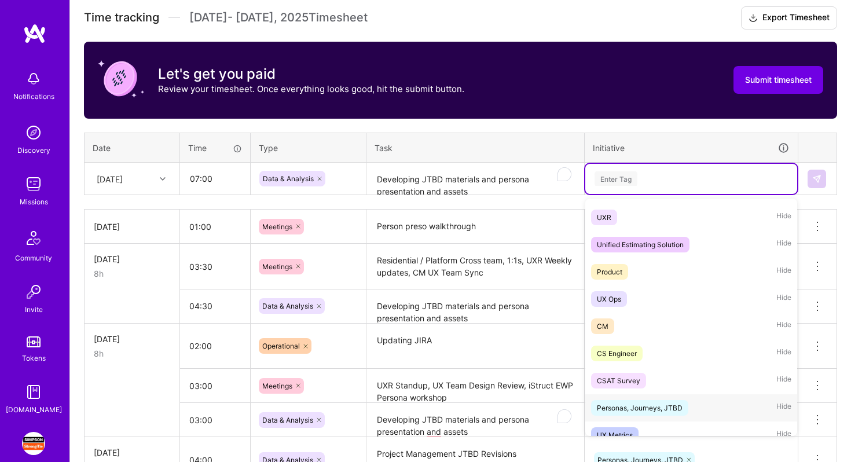
click at [650, 405] on div "Personas, Journeys, JTBD" at bounding box center [640, 408] width 86 height 12
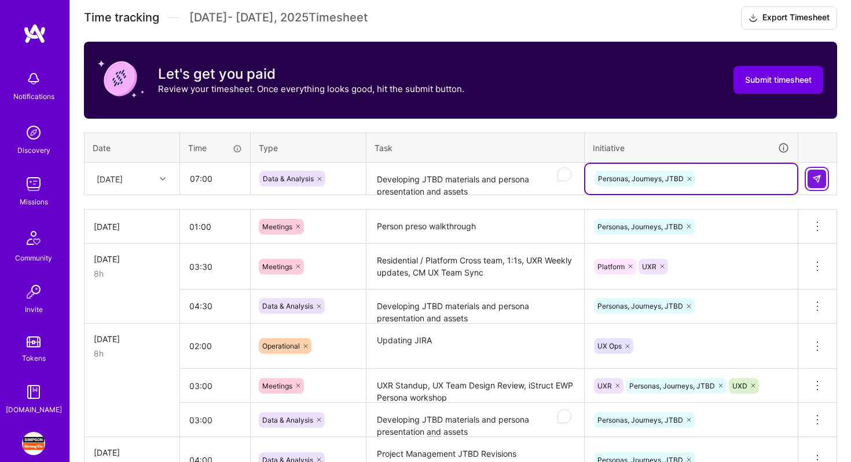
click at [817, 178] on img at bounding box center [817, 178] width 9 height 9
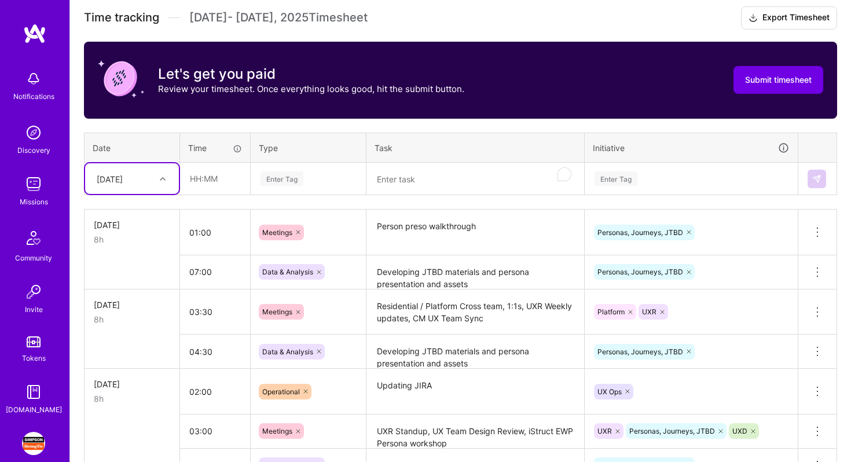
click at [158, 181] on div at bounding box center [164, 178] width 18 height 15
click at [144, 341] on div "[DATE]" at bounding box center [132, 337] width 94 height 21
click at [225, 176] on input "text" at bounding box center [215, 178] width 69 height 31
type input "6"
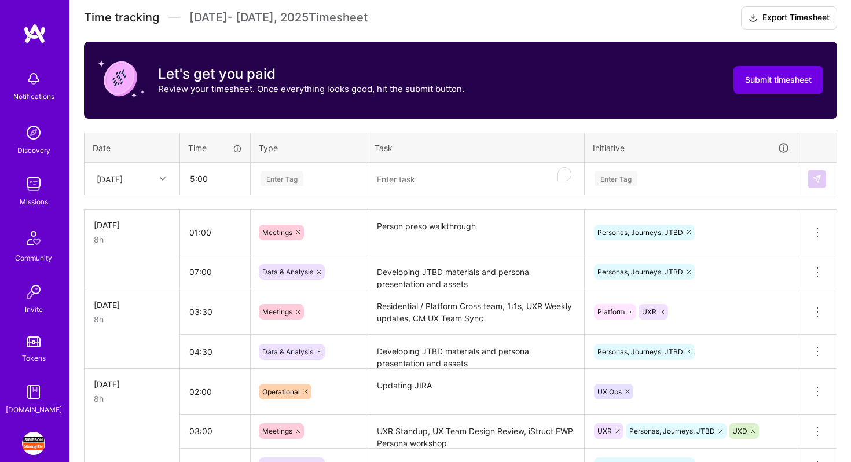
type input "05:00"
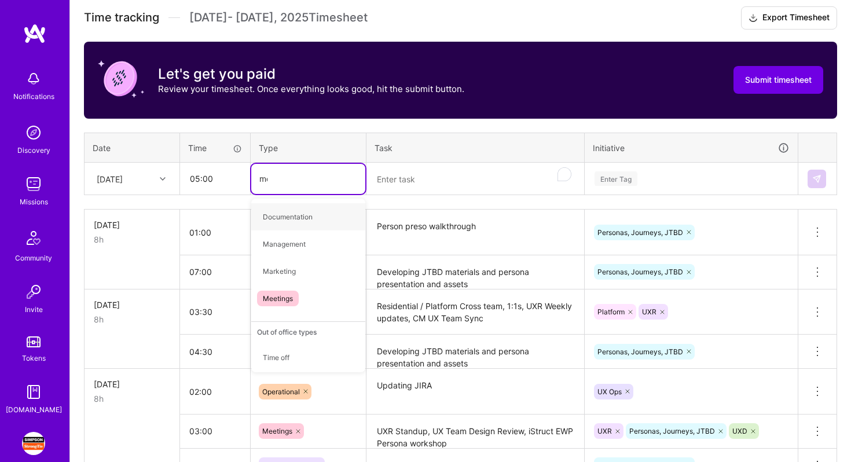
type input "mee"
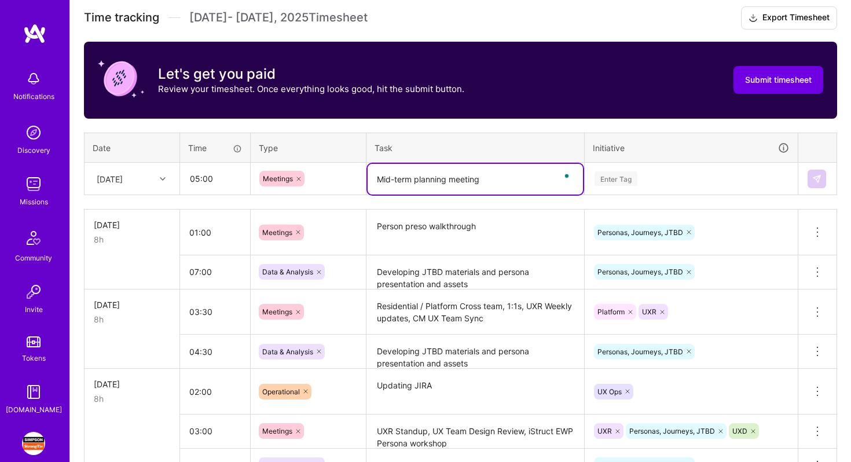
type textarea "Mid-term planning meeting"
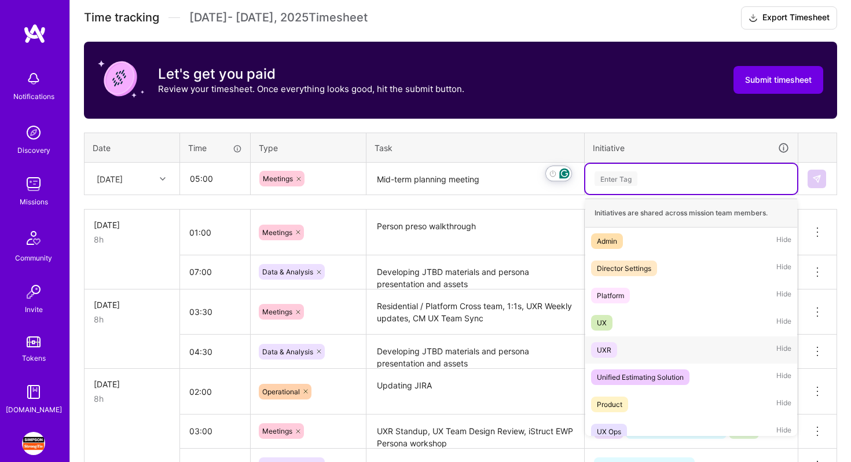
scroll to position [254, 0]
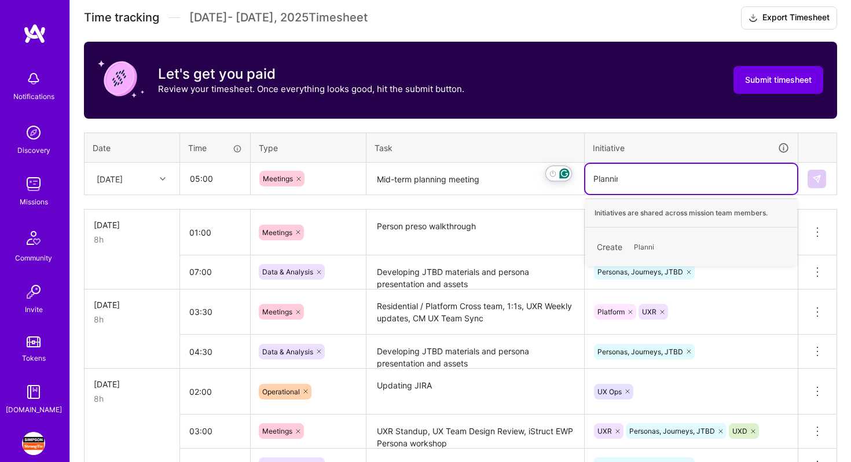
type input "Planning"
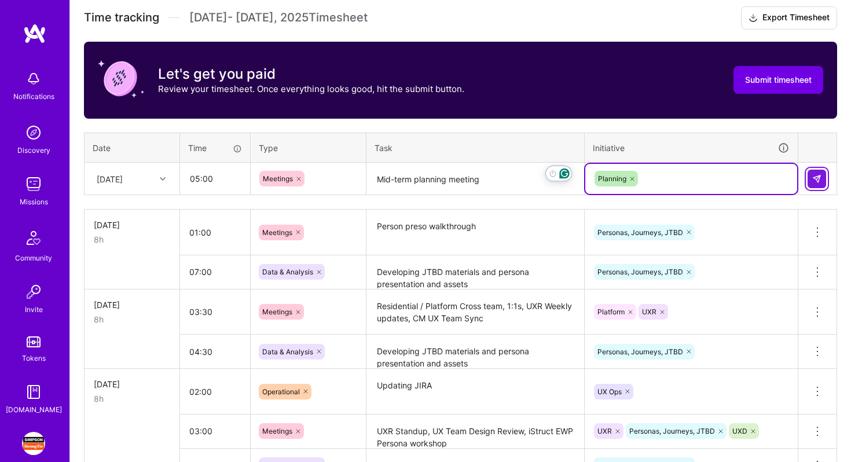
click at [810, 185] on button at bounding box center [817, 179] width 19 height 19
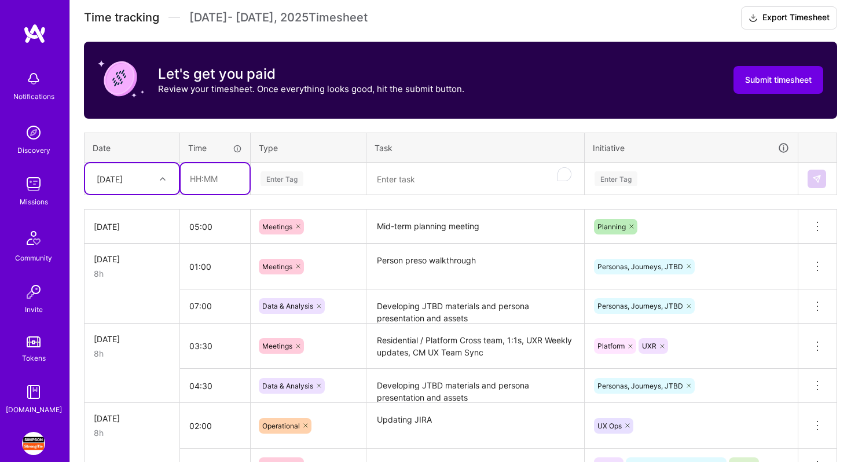
click at [242, 186] on input "text" at bounding box center [215, 178] width 69 height 31
type input "01:00"
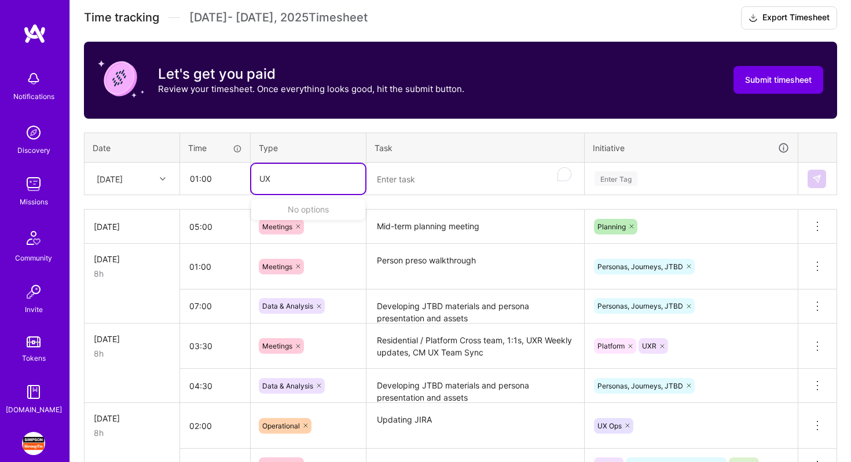
type input "U"
type input "meeting"
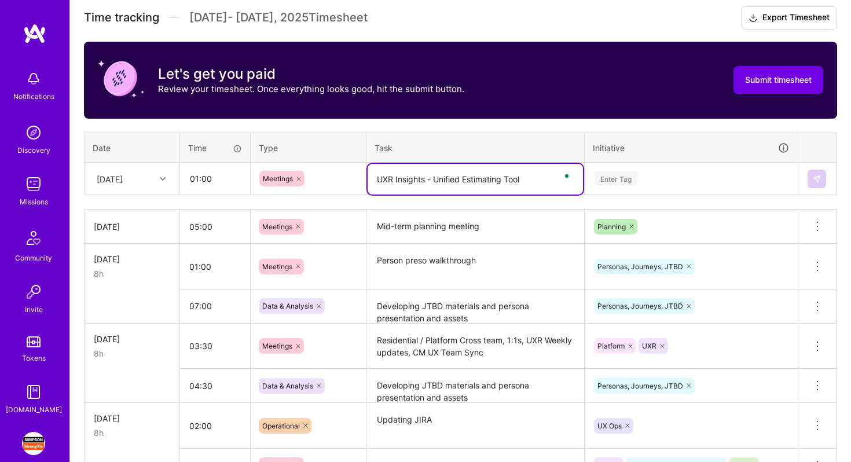
type textarea "UXR Insights - Unified Estimating Tool"
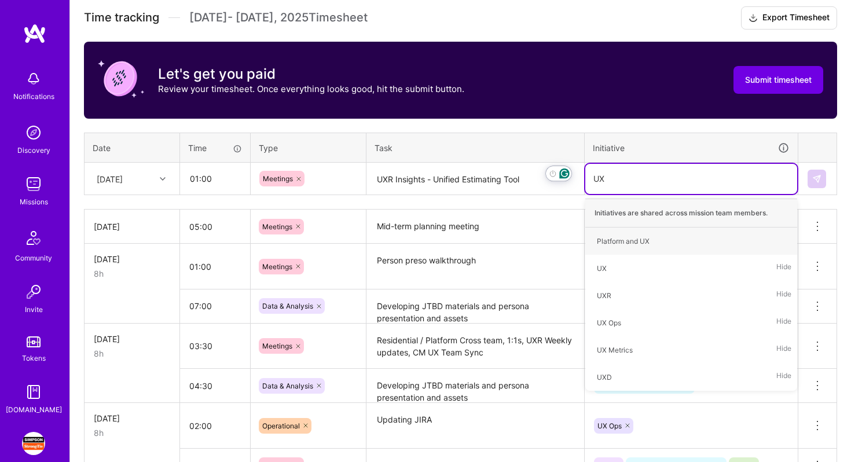
type input "UXR"
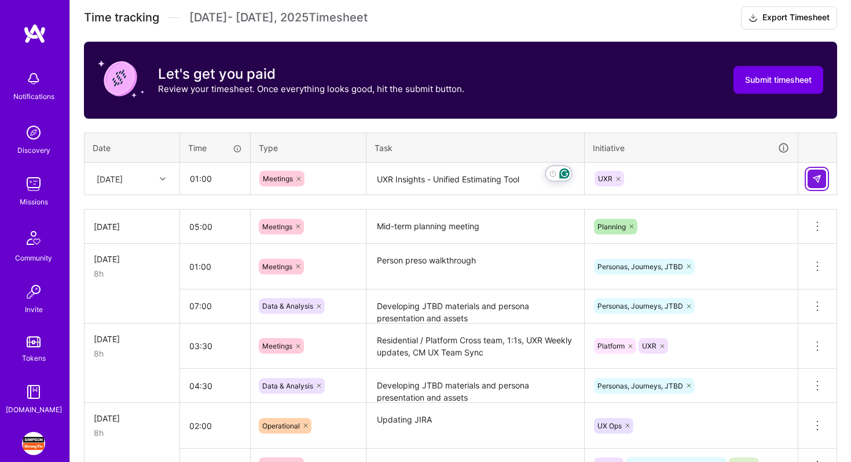
click at [814, 180] on img at bounding box center [817, 178] width 9 height 9
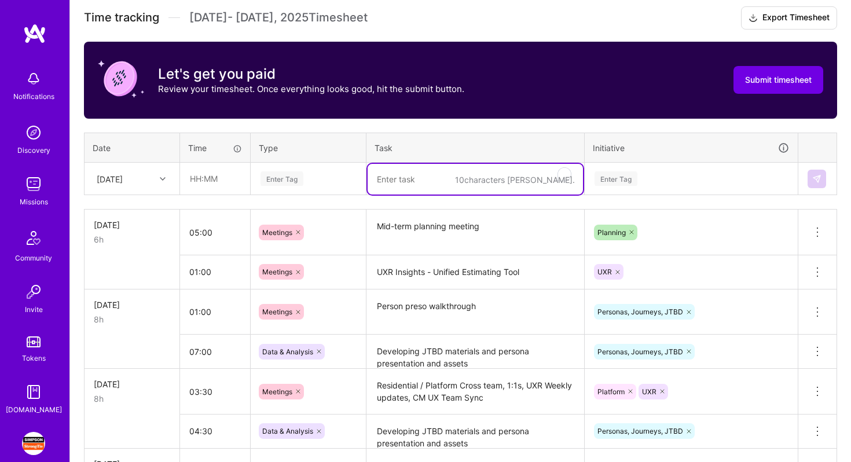
click at [388, 171] on textarea "To enrich screen reader interactions, please activate Accessibility in Grammarl…" at bounding box center [475, 179] width 215 height 31
paste textarea "Developing JTBD materials and persona presentation and assets"
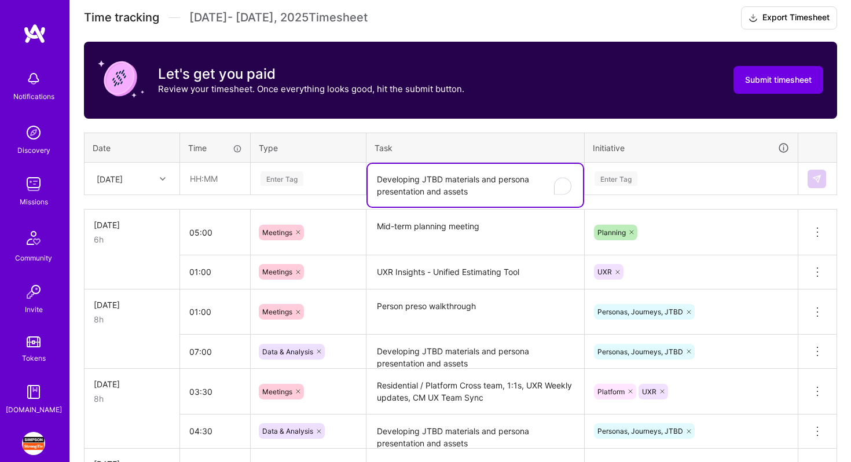
type textarea "Developing JTBD materials and persona presentation and assets"
click at [202, 173] on input "text" at bounding box center [215, 178] width 69 height 31
type input "02:00"
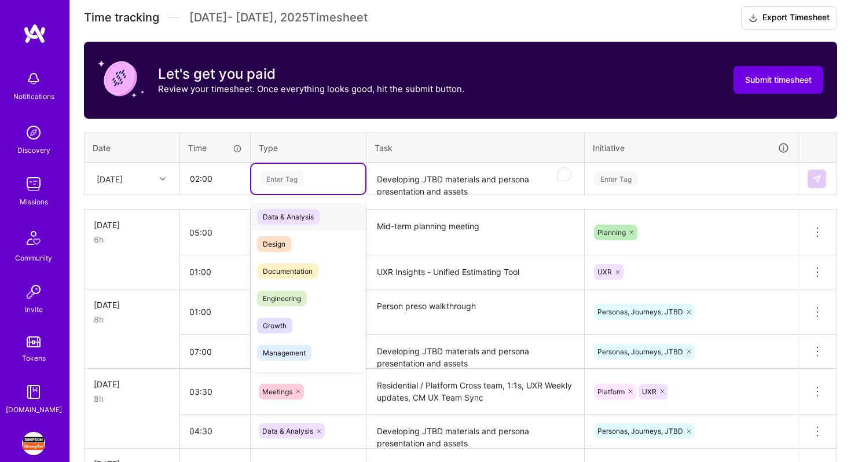
click at [301, 215] on span "Data & Analysis" at bounding box center [288, 217] width 63 height 16
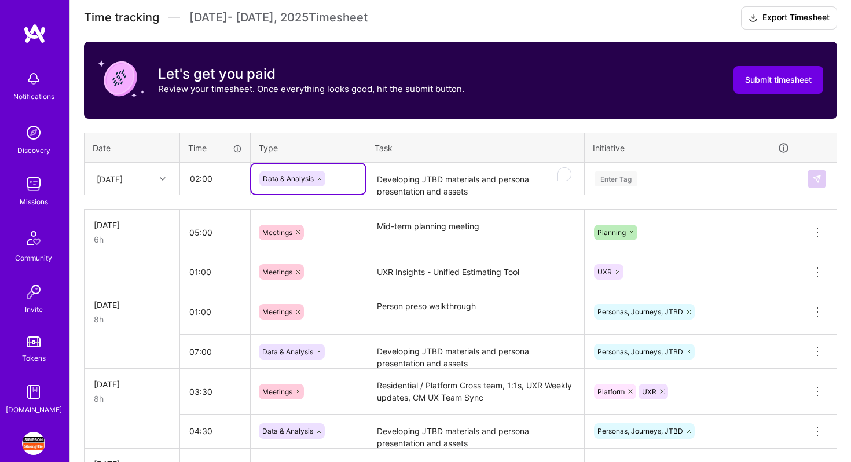
click at [628, 174] on div "Enter Tag" at bounding box center [616, 179] width 43 height 18
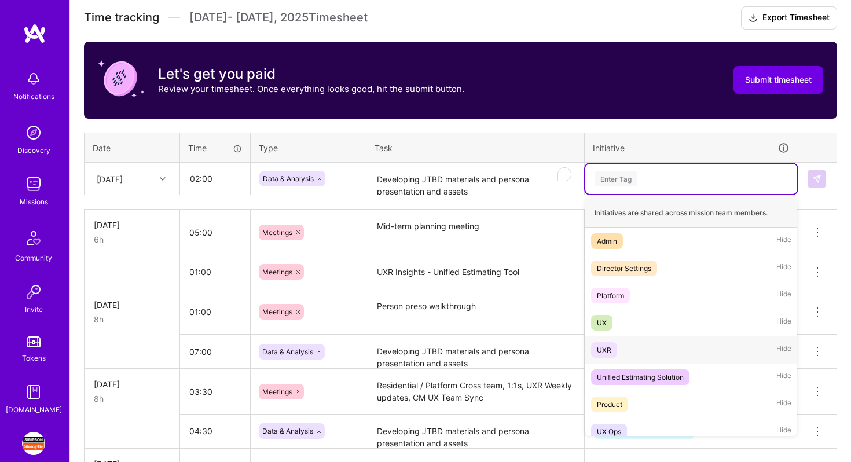
scroll to position [281, 0]
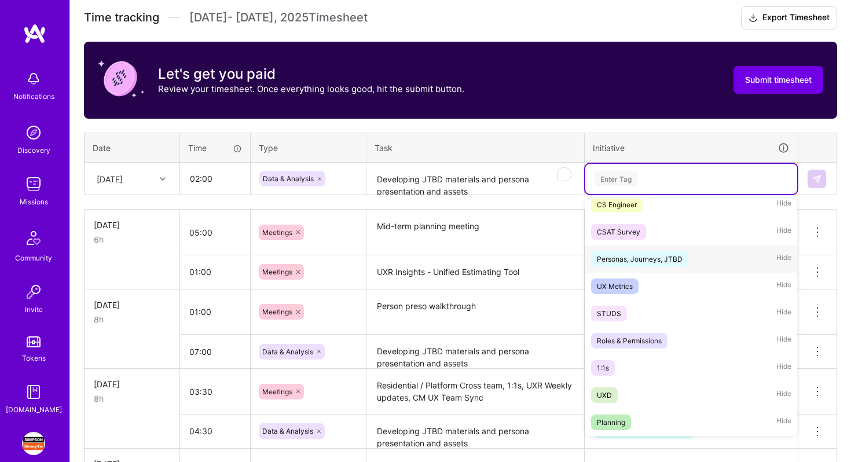
click at [675, 260] on div "Personas, Journeys, JTBD" at bounding box center [640, 259] width 86 height 12
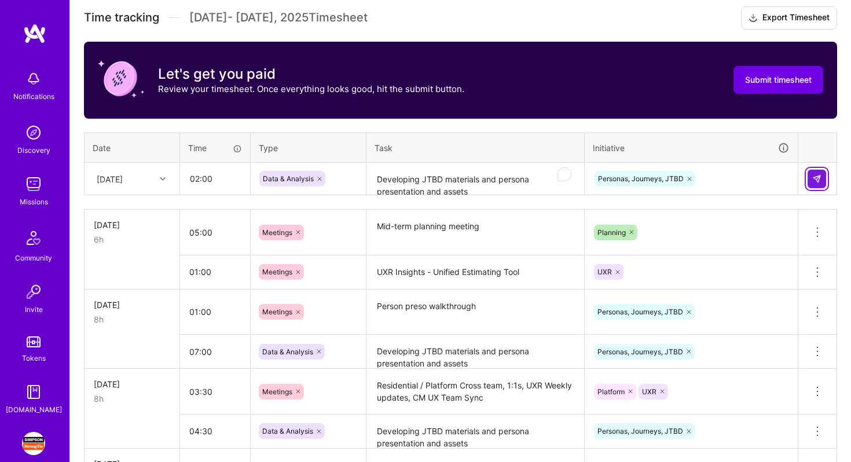
click at [818, 174] on img at bounding box center [817, 178] width 9 height 9
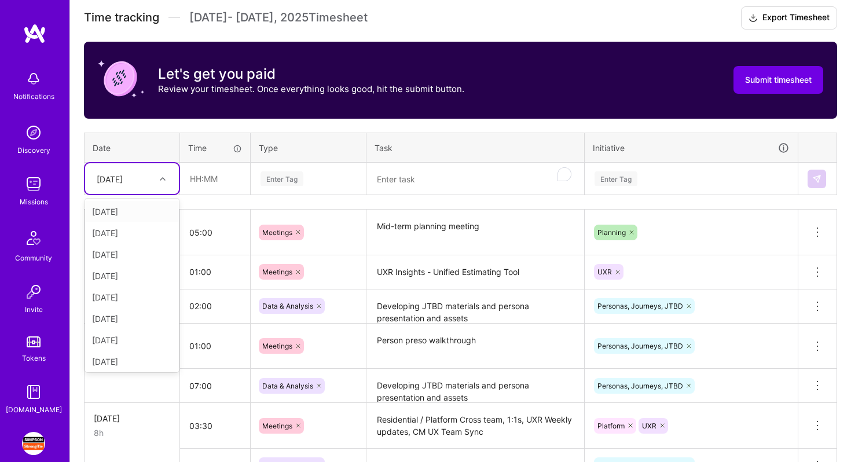
click at [147, 175] on div "[DATE]" at bounding box center [123, 178] width 64 height 19
click at [129, 356] on div "[DATE]" at bounding box center [132, 359] width 94 height 21
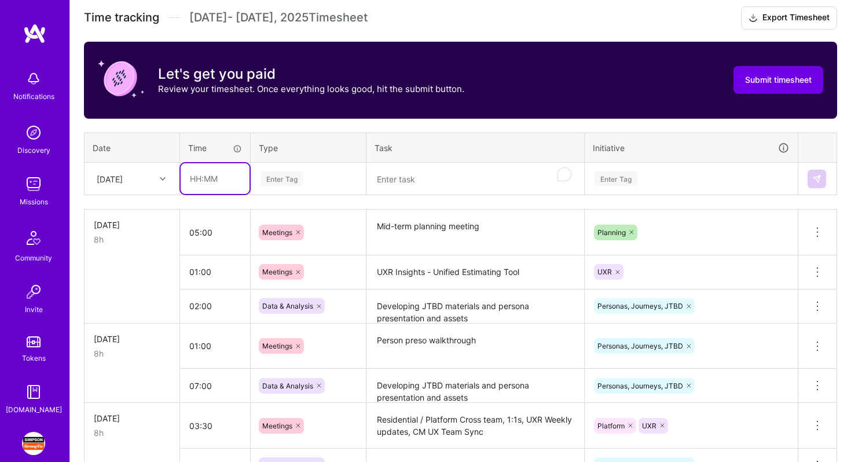
click at [204, 174] on input "text" at bounding box center [215, 178] width 69 height 31
type input "05:00"
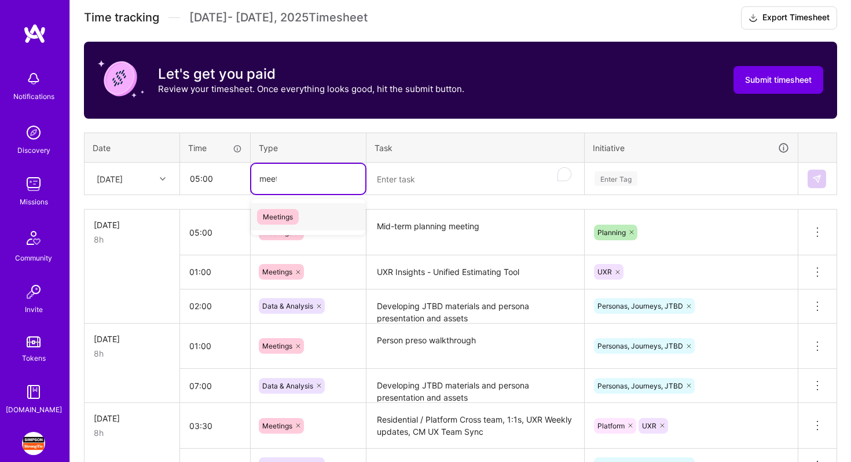
type input "meetin"
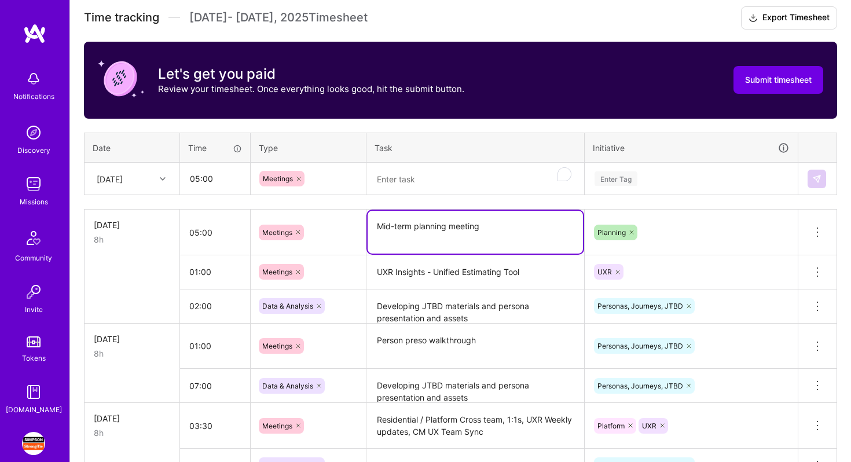
click at [407, 221] on textarea "Mid-term planning meeting" at bounding box center [475, 232] width 215 height 43
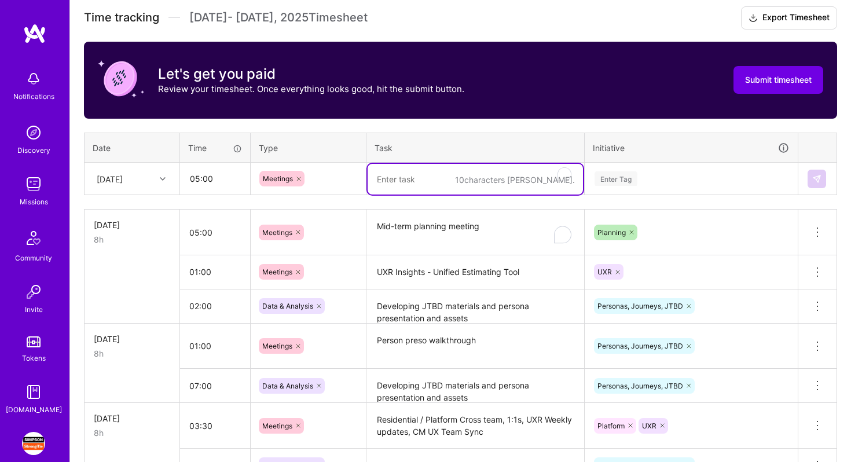
click at [405, 175] on textarea "To enrich screen reader interactions, please activate Accessibility in Grammarl…" at bounding box center [475, 179] width 215 height 31
paste textarea "Mid-term planning meeting"
type textarea "Mid-term planning meeting"
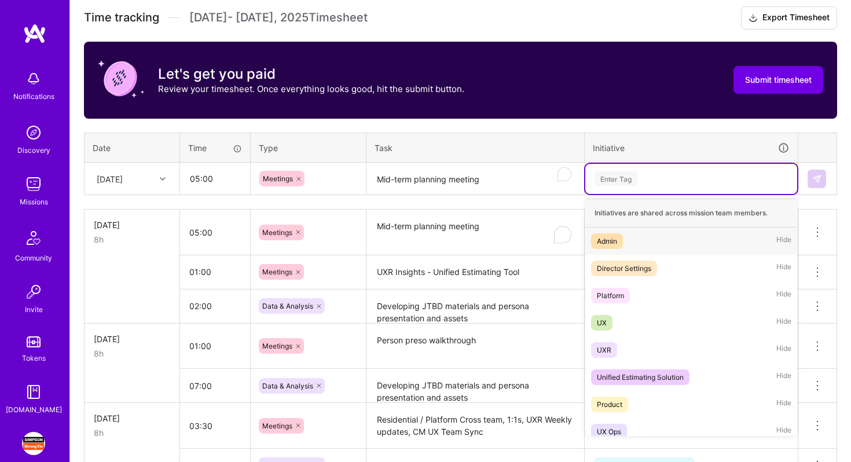
click at [658, 182] on div "Enter Tag" at bounding box center [692, 178] width 196 height 14
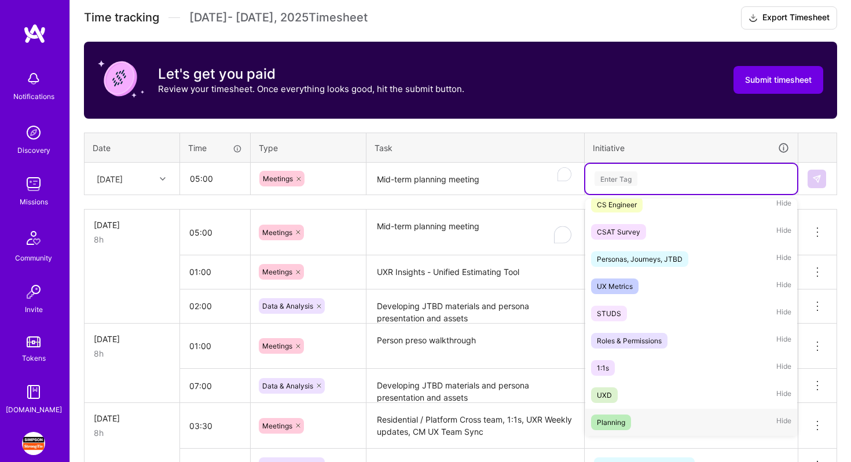
click at [630, 416] on span "Planning" at bounding box center [611, 423] width 40 height 16
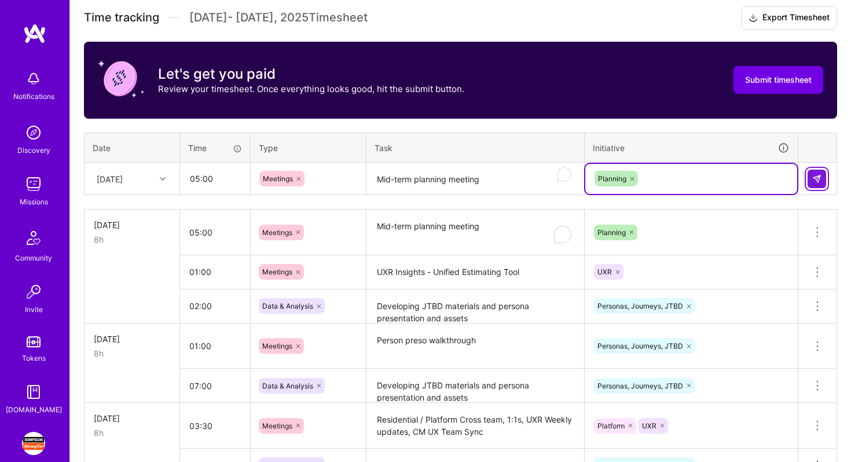
click at [818, 180] on img at bounding box center [817, 178] width 9 height 9
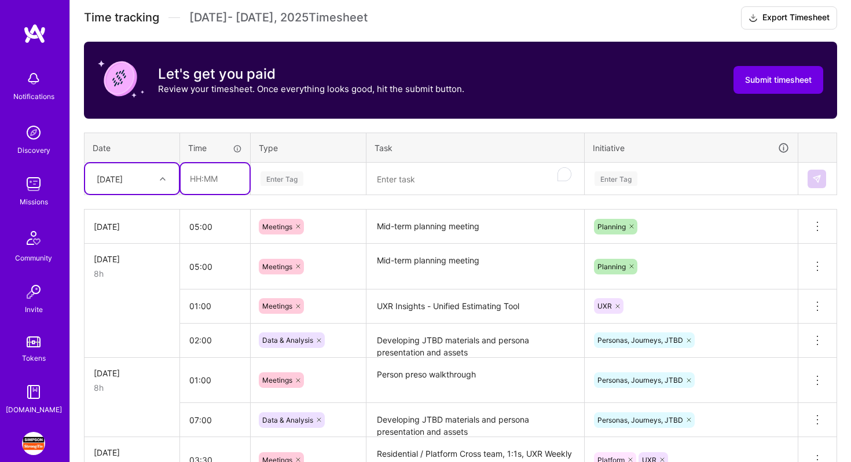
click at [207, 177] on input "text" at bounding box center [215, 178] width 69 height 31
type input "03:00"
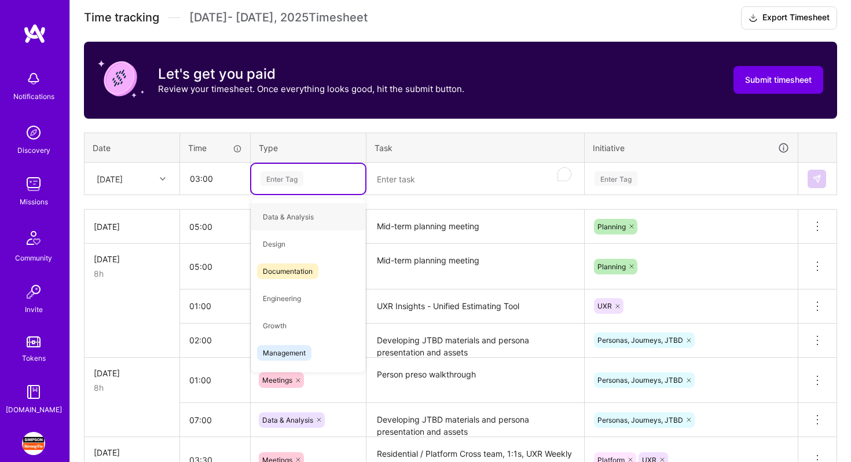
type input "m"
click at [281, 217] on span "Data & Analysis" at bounding box center [288, 217] width 63 height 16
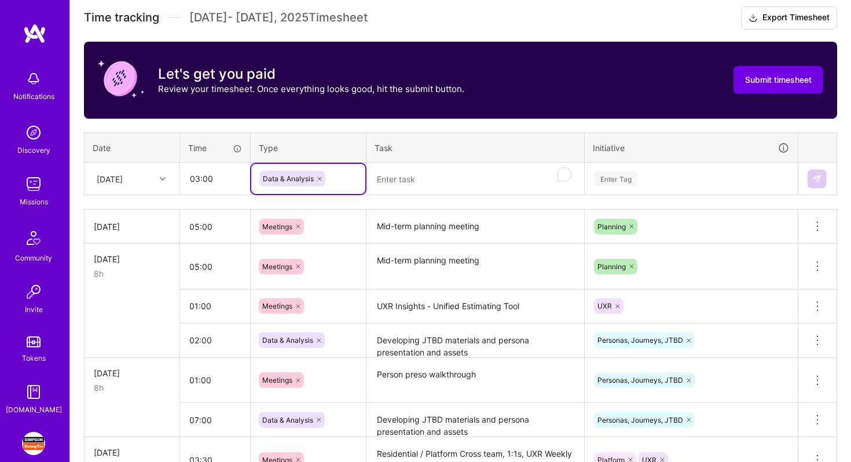
click at [409, 335] on textarea "Developing JTBD materials and persona presentation and assets" at bounding box center [475, 341] width 215 height 32
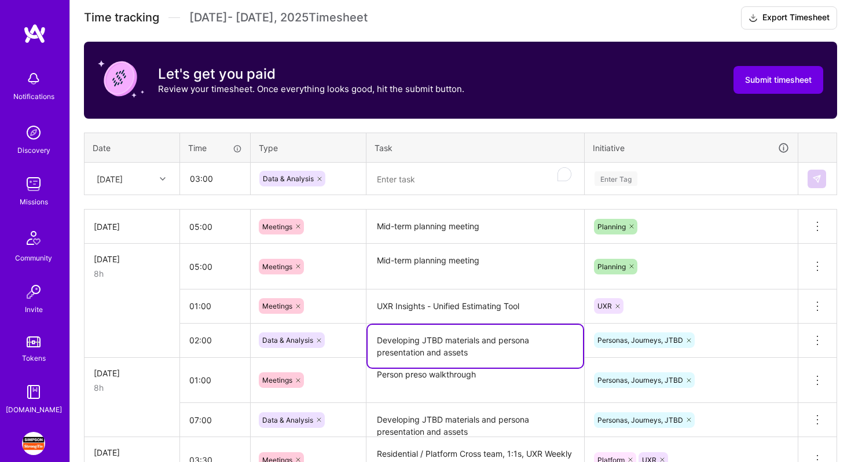
click at [409, 335] on textarea "Developing JTBD materials and persona presentation and assets" at bounding box center [475, 346] width 215 height 43
click at [418, 186] on textarea "To enrich screen reader interactions, please activate Accessibility in Grammarl…" at bounding box center [475, 179] width 215 height 31
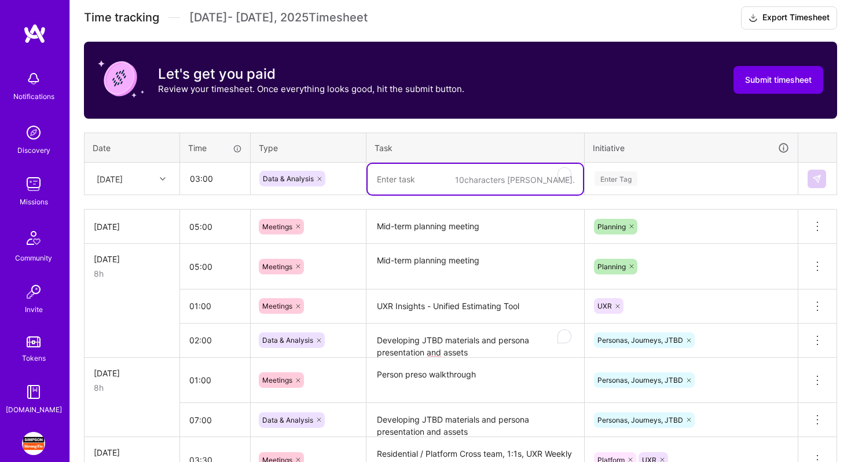
paste textarea "Developing JTBD materials and persona presentation and assets"
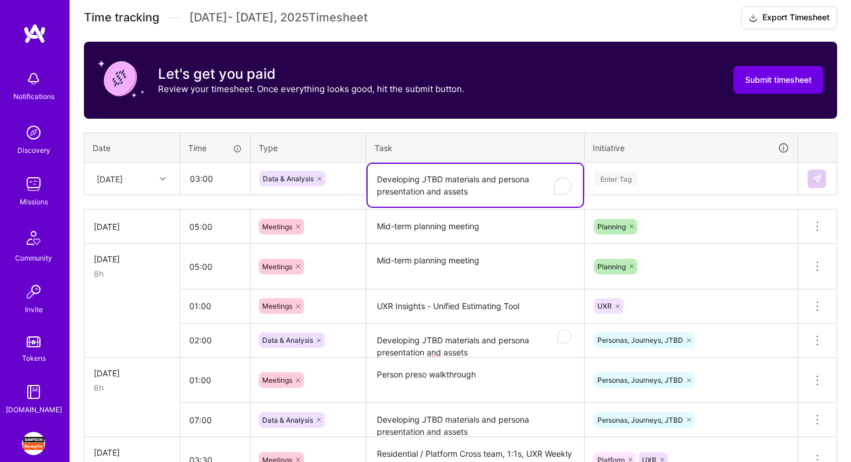
type textarea "Developing JTBD materials and persona presentation and assets"
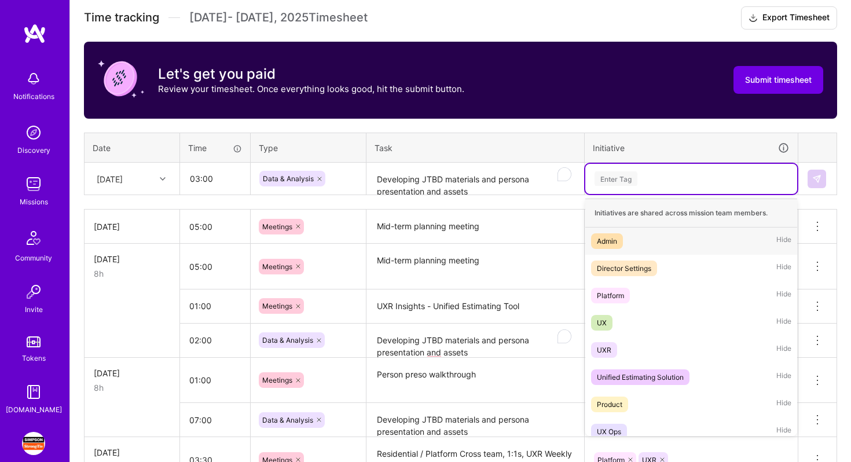
click at [652, 179] on div "Enter Tag" at bounding box center [692, 178] width 196 height 14
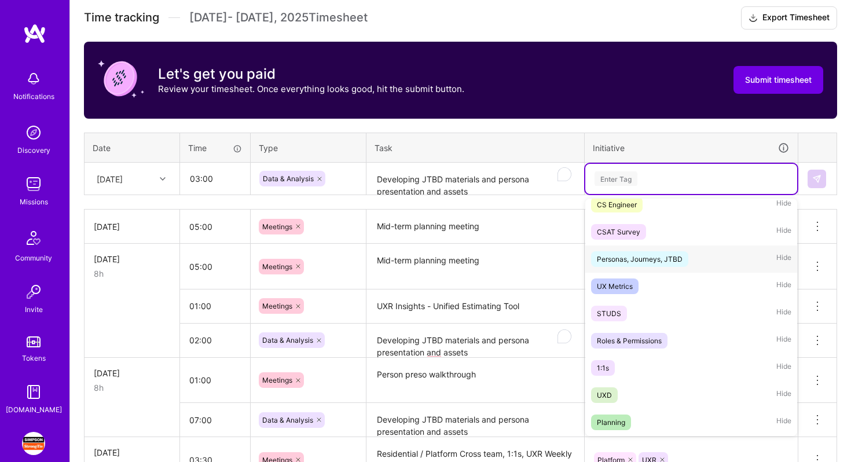
click at [669, 257] on div "Personas, Journeys, JTBD" at bounding box center [640, 259] width 86 height 12
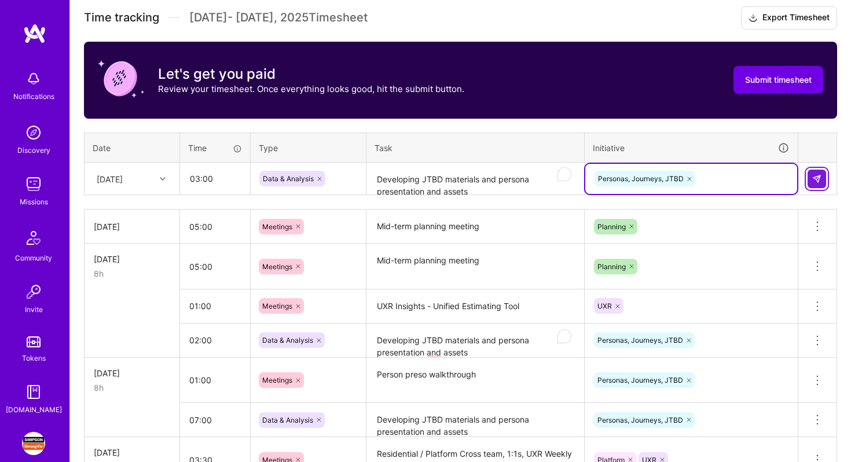
click at [820, 175] on img at bounding box center [817, 178] width 9 height 9
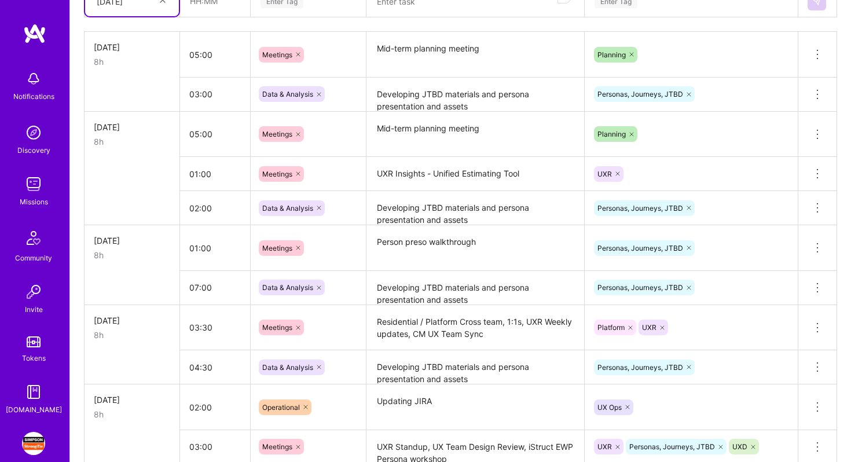
scroll to position [455, 0]
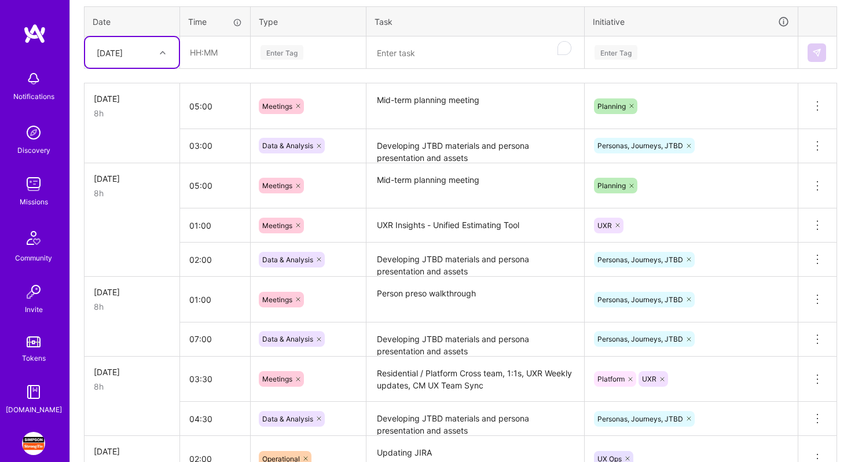
click at [159, 56] on div at bounding box center [164, 52] width 18 height 15
click at [190, 140] on input "03:00" at bounding box center [215, 145] width 70 height 31
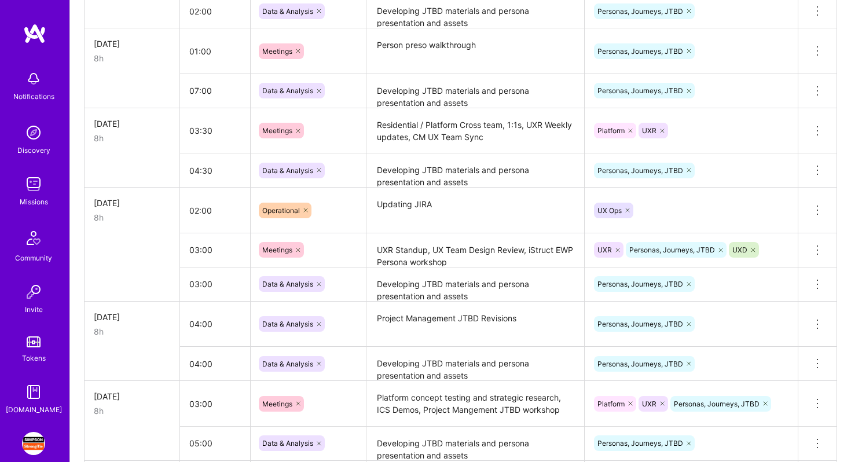
scroll to position [0, 0]
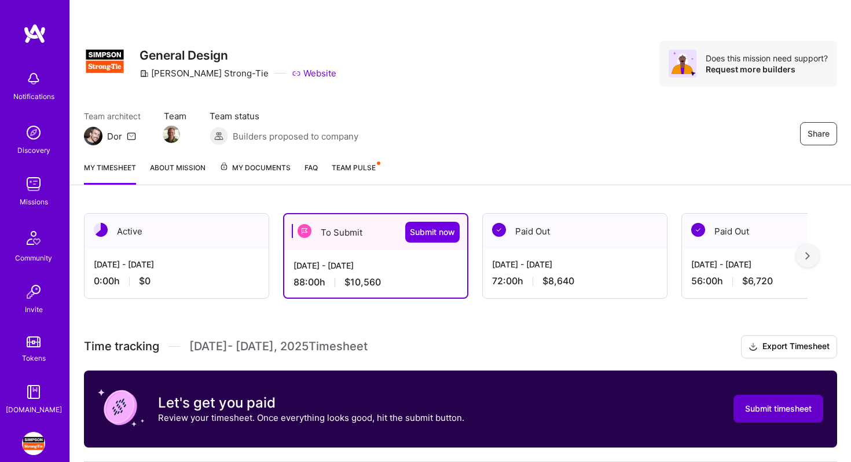
click at [764, 414] on span "Submit timesheet" at bounding box center [778, 409] width 67 height 12
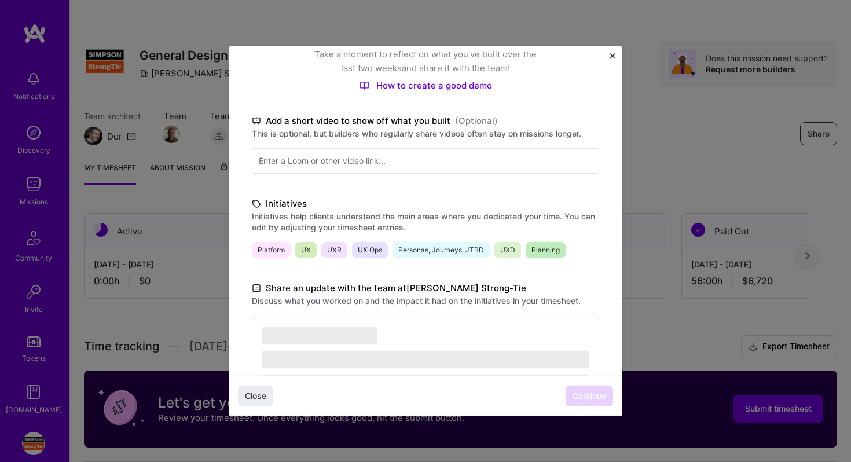
scroll to position [246, 0]
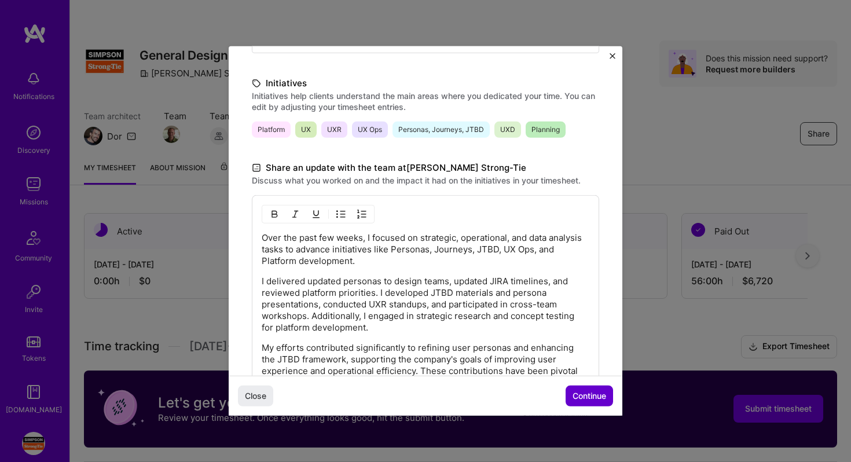
click at [588, 399] on span "Continue" at bounding box center [590, 396] width 34 height 12
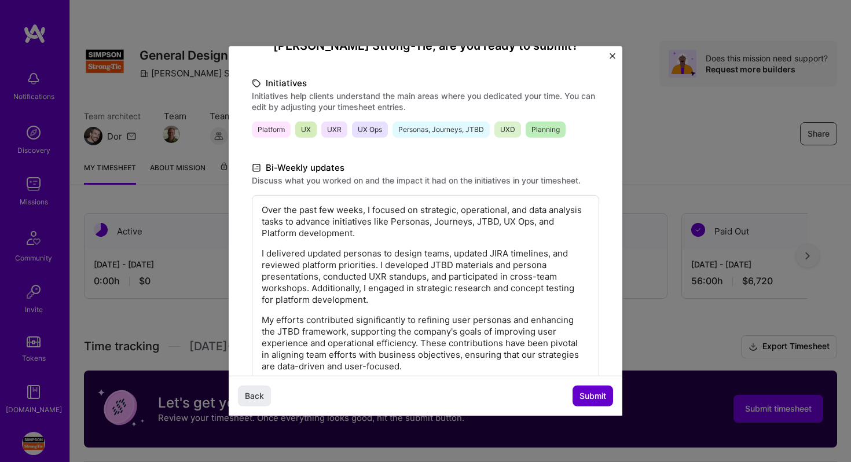
click at [588, 399] on span "Submit" at bounding box center [593, 396] width 27 height 12
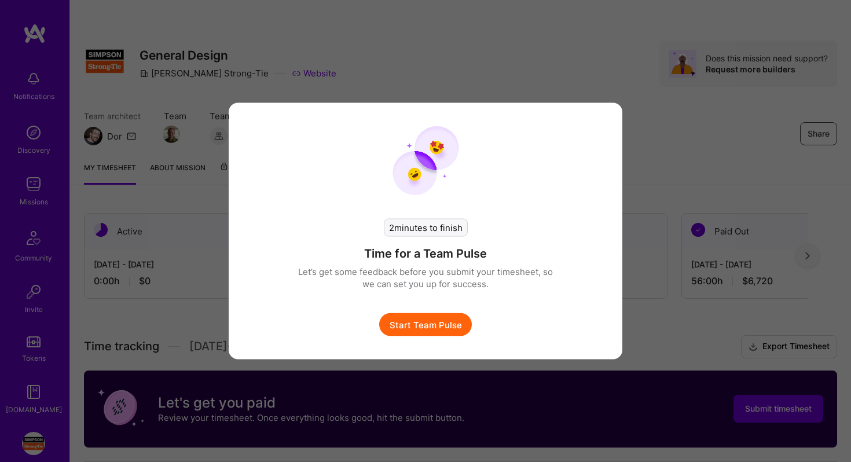
click at [434, 324] on button "Start Team Pulse" at bounding box center [425, 324] width 93 height 23
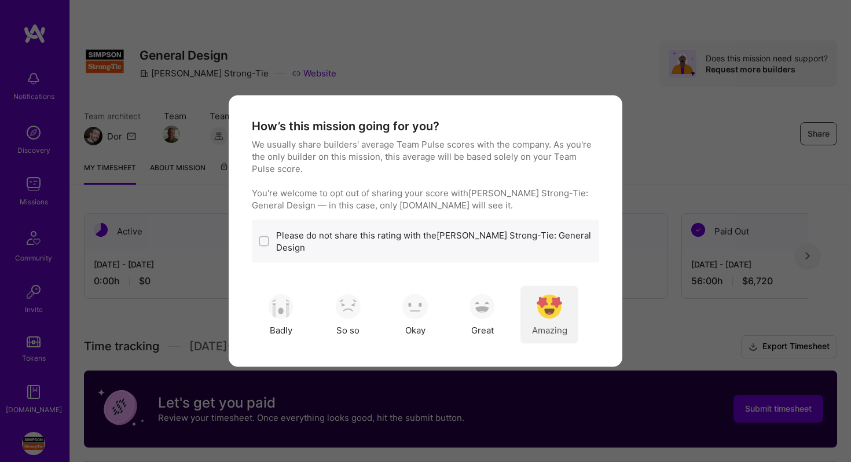
click at [555, 306] on img "modal" at bounding box center [549, 306] width 25 height 25
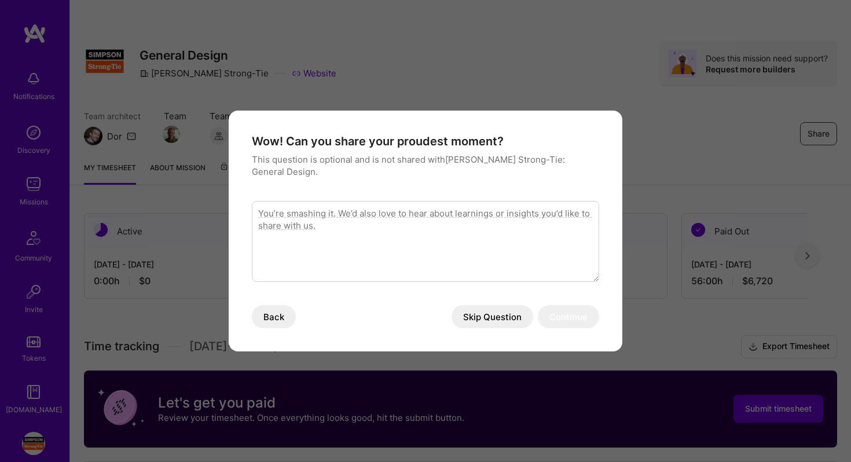
click at [506, 312] on button "Skip Question" at bounding box center [493, 316] width 82 height 23
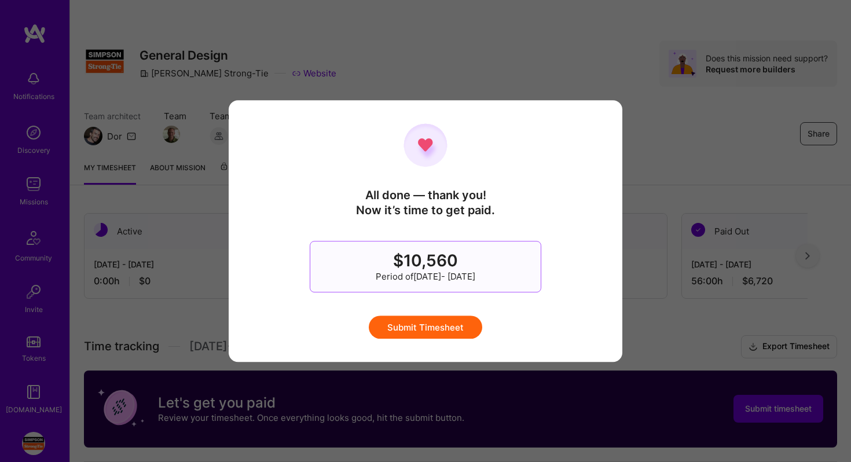
click at [451, 325] on button "Submit Timesheet" at bounding box center [426, 327] width 114 height 23
